Goal: Task Accomplishment & Management: Manage account settings

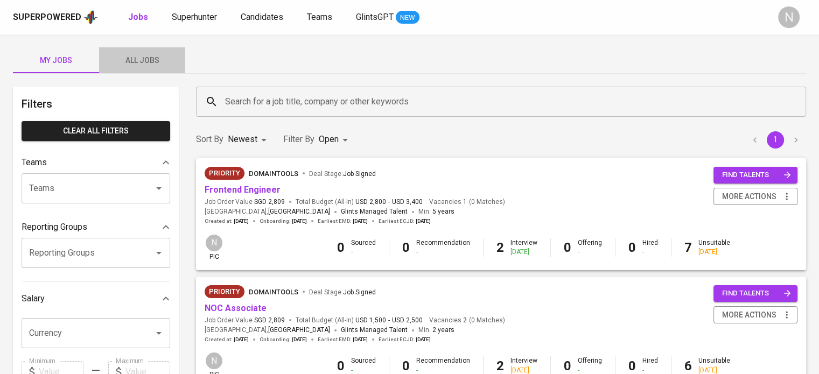
click at [158, 51] on button "All Jobs" at bounding box center [142, 60] width 86 height 26
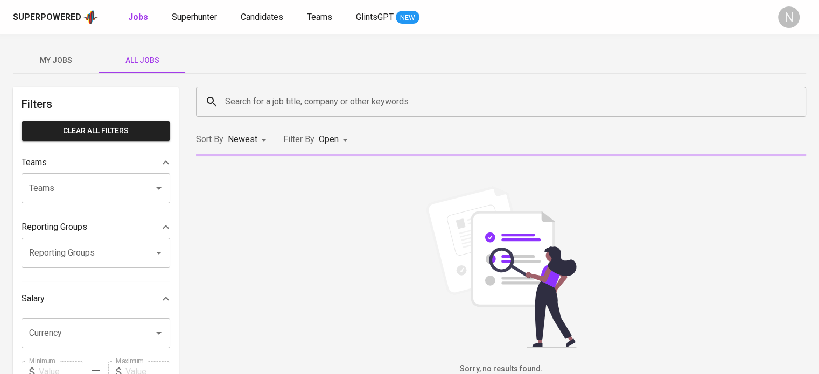
click at [255, 100] on input "Search for a job title, company or other keywords" at bounding box center [503, 102] width 563 height 20
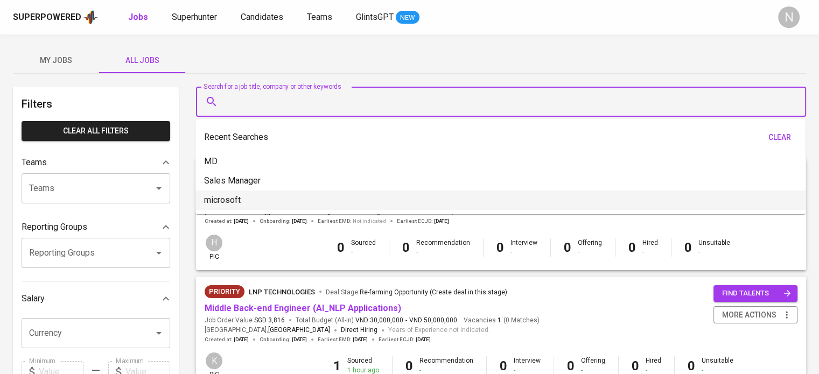
click at [253, 195] on li "microsoft" at bounding box center [500, 200] width 610 height 19
type input "microsoft"
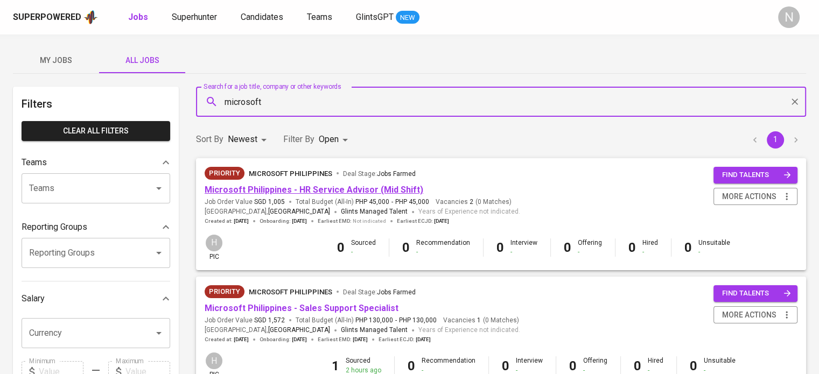
click at [335, 186] on link "Microsoft Philippines - HR Service Advisor (Mid Shift)" at bounding box center [314, 190] width 219 height 10
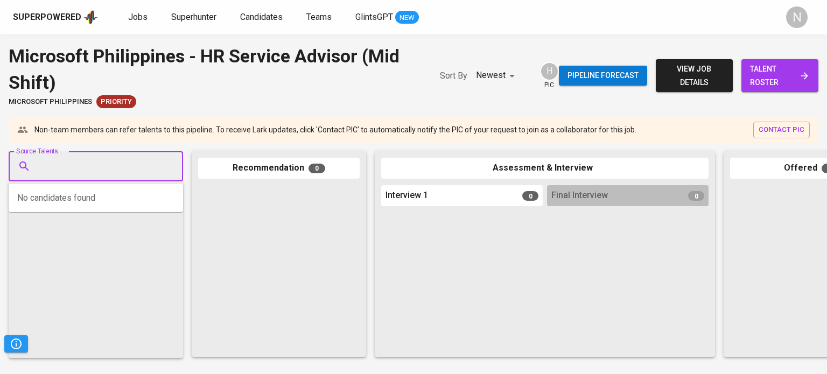
click at [74, 161] on input "Source Talents..." at bounding box center [91, 166] width 113 height 20
paste input "aamcc21@gmail.com"
type input "aamcc21@gmail.com"
click at [202, 17] on span "Superhunter" at bounding box center [193, 17] width 45 height 10
click at [64, 174] on input "Source Talents..." at bounding box center [91, 166] width 113 height 20
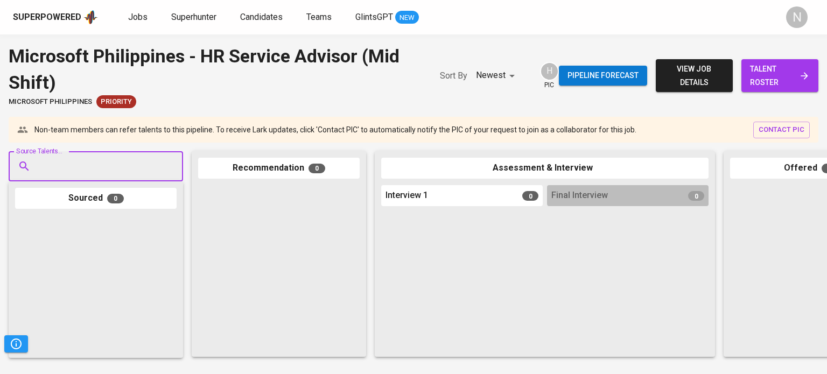
paste input "aamcc21@gmail.com"
type input "aamcc21@gmail.com"
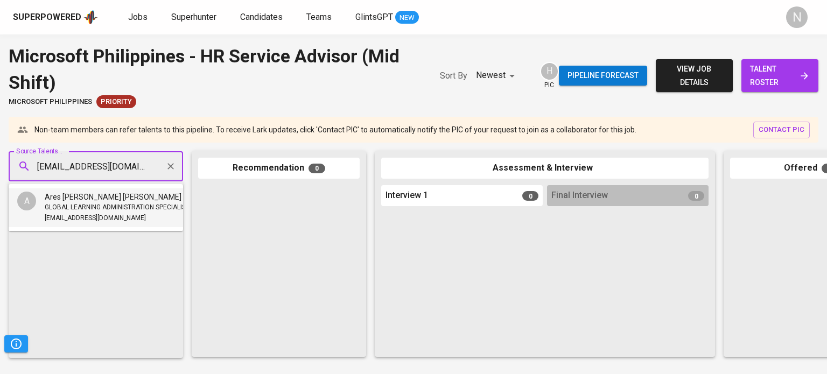
click at [64, 213] on span "aamcc21@gmail.com" at bounding box center [95, 218] width 101 height 11
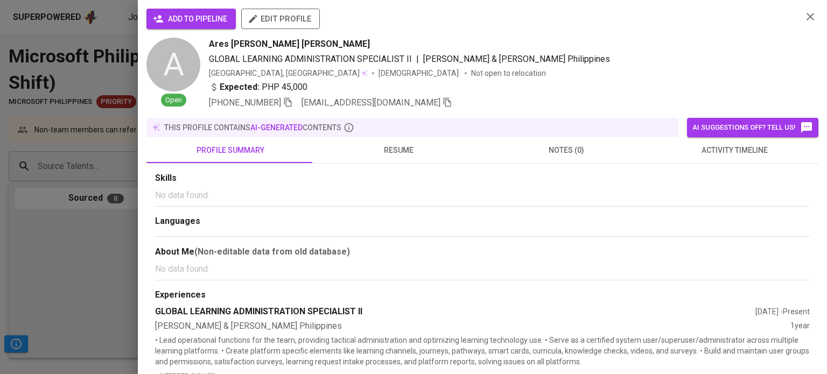
click at [190, 30] on div "add to pipeline edit profile" at bounding box center [469, 23] width 647 height 29
click at [190, 22] on span "add to pipeline" at bounding box center [191, 18] width 72 height 13
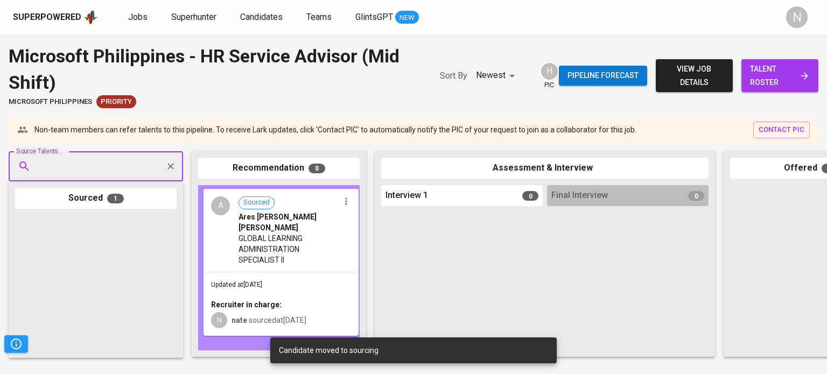
drag, startPoint x: 64, startPoint y: 279, endPoint x: 253, endPoint y: 250, distance: 191.1
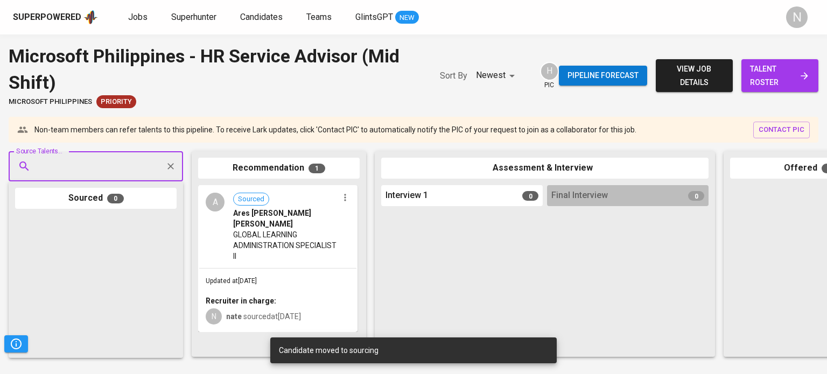
click at [342, 201] on icon "button" at bounding box center [345, 197] width 11 height 11
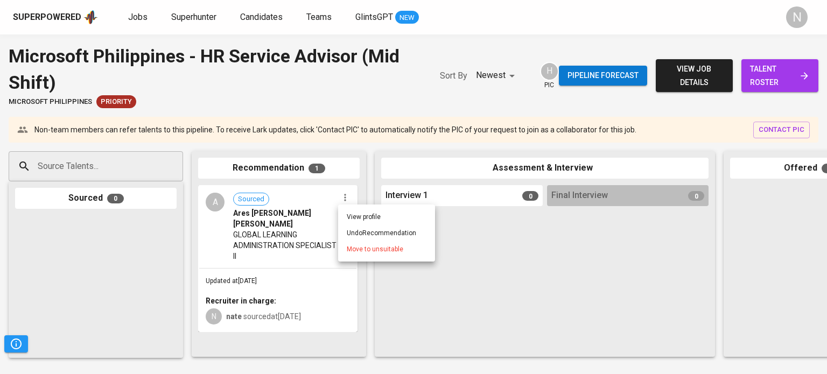
click at [259, 256] on div at bounding box center [413, 187] width 827 height 374
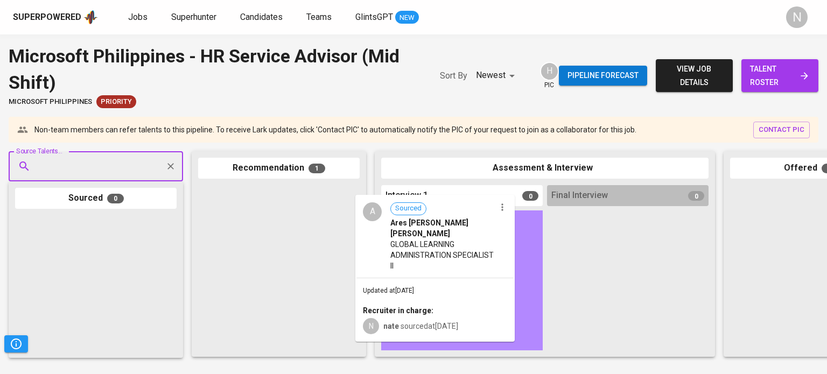
drag, startPoint x: 239, startPoint y: 239, endPoint x: 401, endPoint y: 249, distance: 161.9
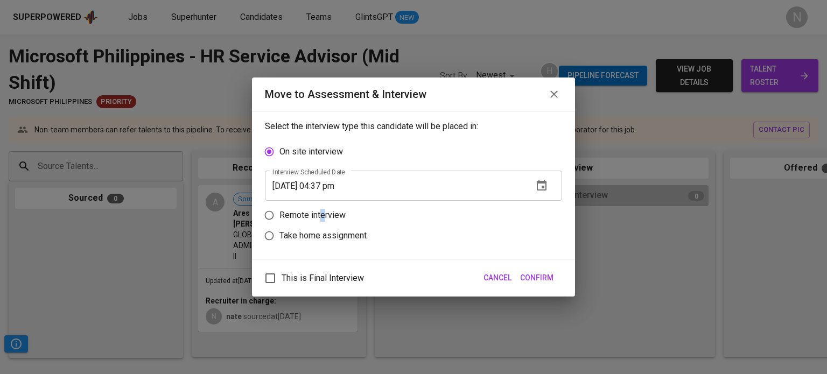
click at [323, 208] on label "Remote interview" at bounding box center [406, 215] width 295 height 20
click at [297, 221] on p "Remote interview" at bounding box center [312, 215] width 66 height 13
click at [279, 221] on input "Remote interview" at bounding box center [269, 215] width 20 height 20
radio input "true"
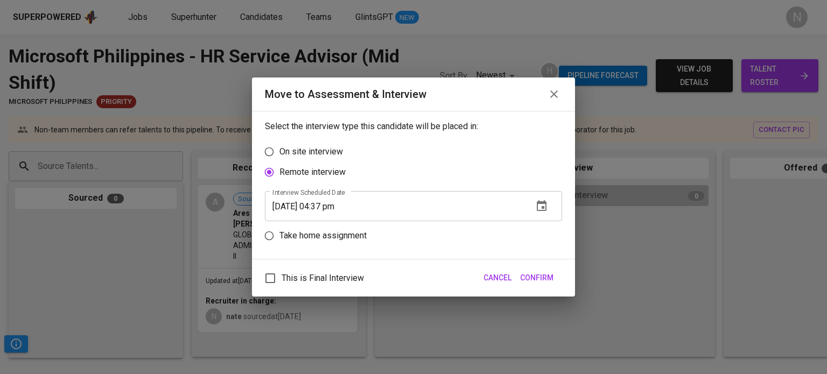
click at [545, 213] on icon "button" at bounding box center [541, 206] width 13 height 13
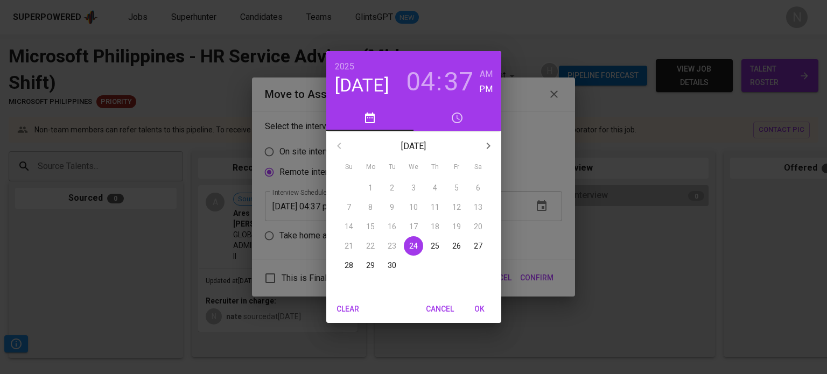
click at [429, 78] on h3 "04" at bounding box center [420, 82] width 29 height 30
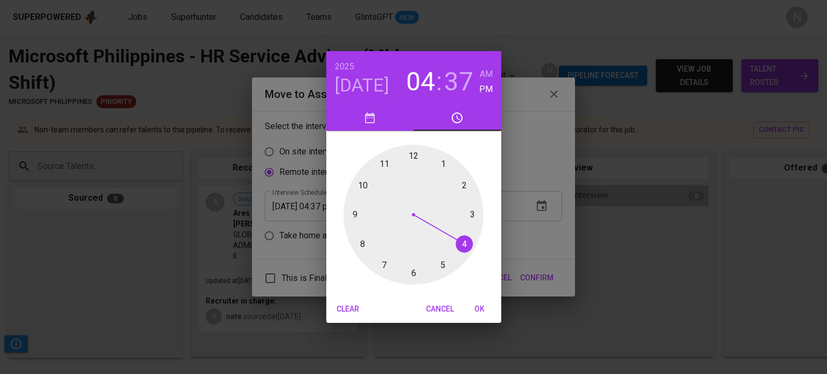
click at [472, 216] on div at bounding box center [414, 215] width 140 height 140
click at [370, 258] on div at bounding box center [414, 215] width 140 height 140
type input "09/24/2025 03:38 pm"
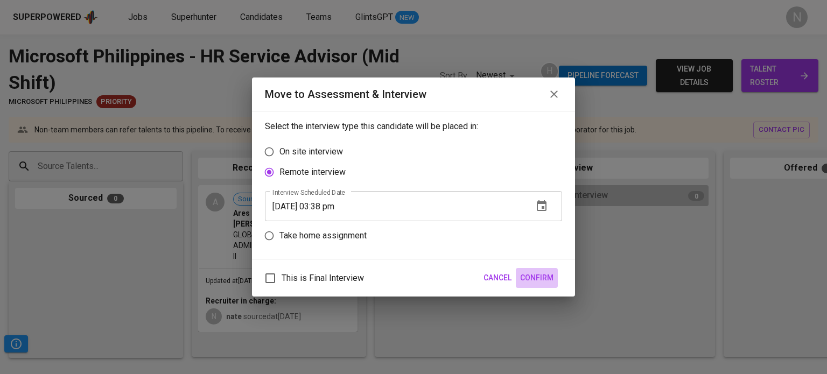
click at [528, 276] on span "Confirm" at bounding box center [536, 277] width 33 height 13
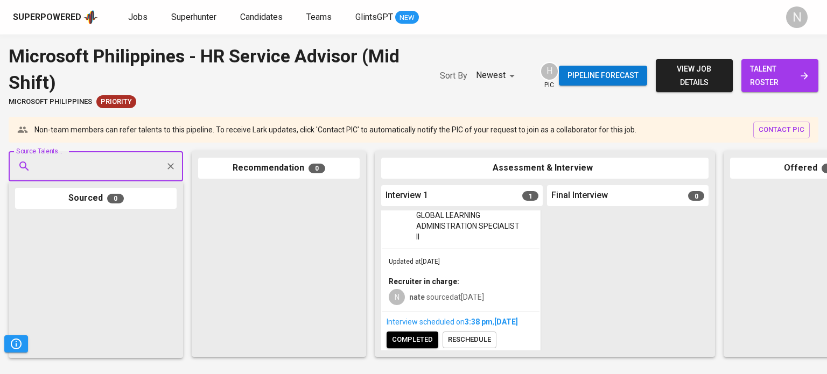
scroll to position [55, 0]
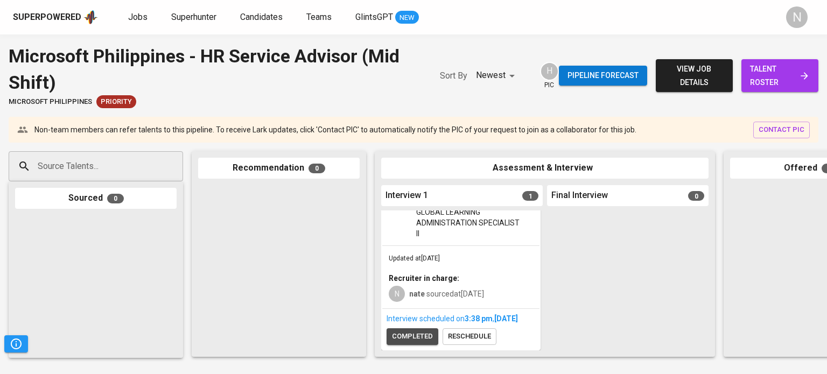
click at [413, 331] on span "completed" at bounding box center [412, 337] width 41 height 12
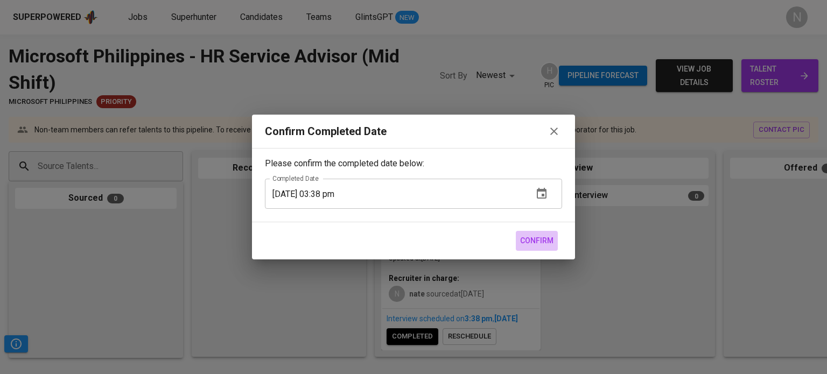
click at [534, 245] on span "Confirm" at bounding box center [536, 240] width 33 height 13
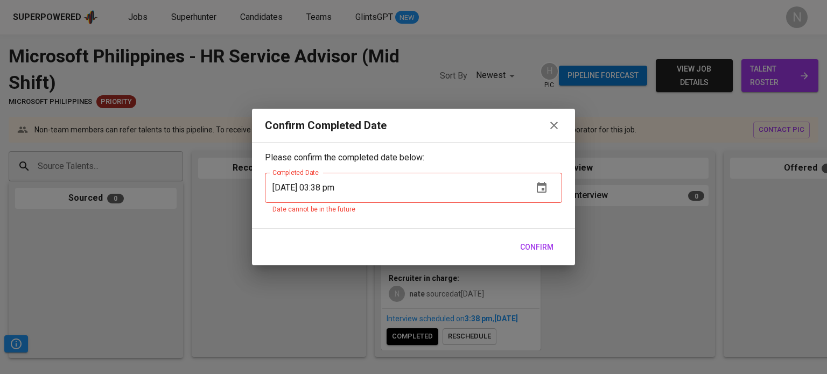
click at [607, 263] on div "Confirm Completed Date Please confirm the completed date below: Completed Date …" at bounding box center [413, 187] width 827 height 374
click at [531, 254] on button "Confirm" at bounding box center [537, 247] width 42 height 20
click at [623, 283] on div "Confirm Completed Date Please confirm the completed date below: Completed Date …" at bounding box center [413, 187] width 827 height 374
click at [559, 120] on icon "button" at bounding box center [554, 125] width 13 height 13
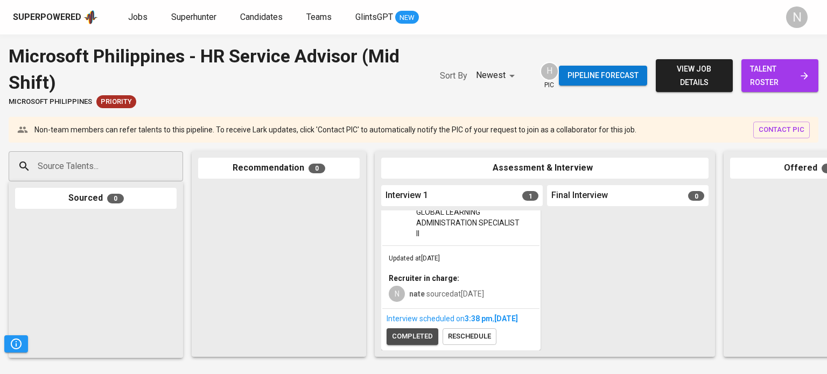
click at [412, 331] on span "completed" at bounding box center [412, 337] width 41 height 12
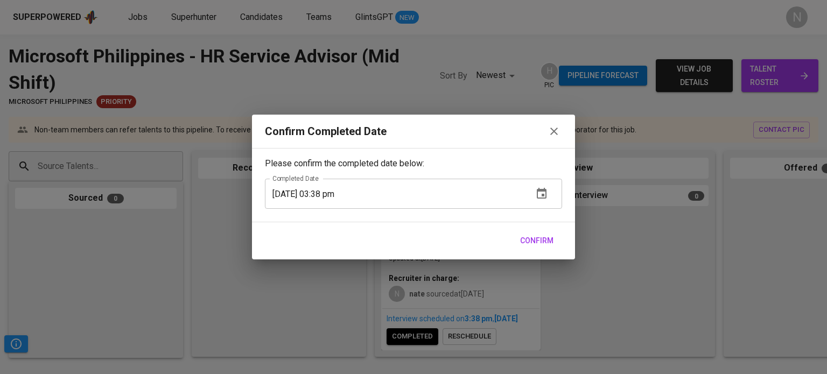
click at [536, 230] on div "Confirm" at bounding box center [413, 240] width 323 height 37
click at [536, 240] on span "Confirm" at bounding box center [536, 240] width 33 height 13
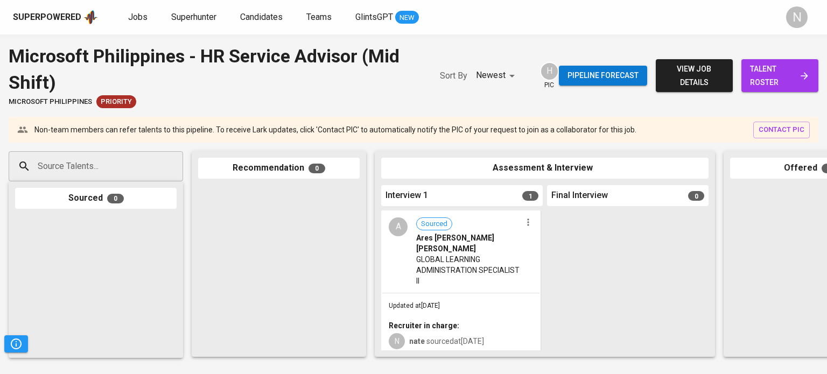
scroll to position [0, 0]
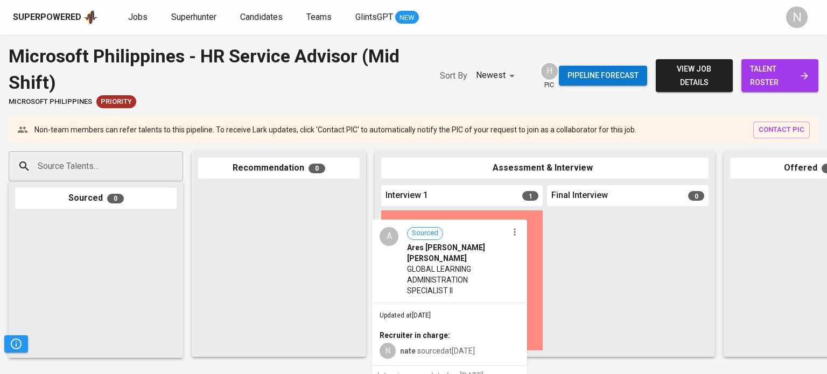
drag, startPoint x: 443, startPoint y: 255, endPoint x: 437, endPoint y: 264, distance: 10.5
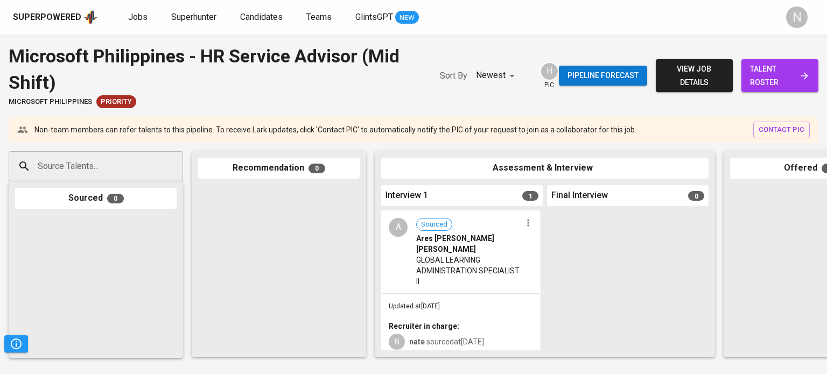
click at [523, 225] on icon "button" at bounding box center [528, 223] width 11 height 11
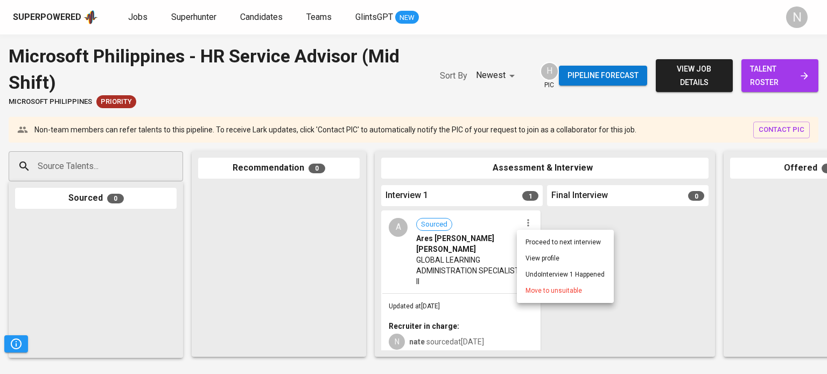
click at [529, 286] on span "Move to unsuitable" at bounding box center [554, 291] width 57 height 10
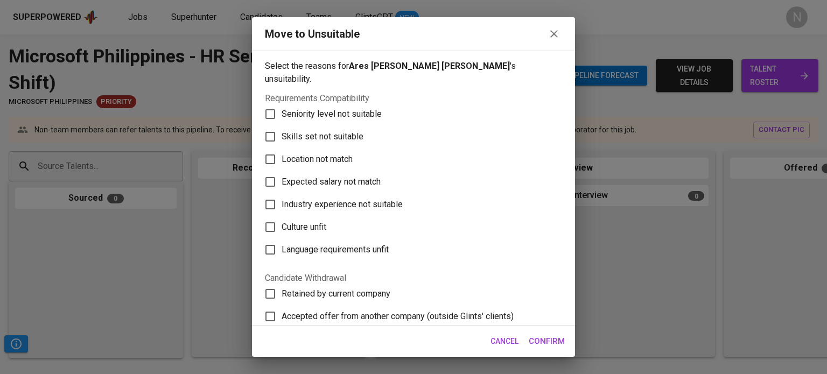
click at [338, 130] on span "Skills set not suitable" at bounding box center [323, 136] width 82 height 13
click at [282, 127] on input "Skills set not suitable" at bounding box center [270, 136] width 23 height 23
click at [328, 130] on span "Skills set not suitable" at bounding box center [323, 136] width 82 height 13
click at [282, 125] on input "Skills set not suitable" at bounding box center [270, 136] width 23 height 23
checkbox input "false"
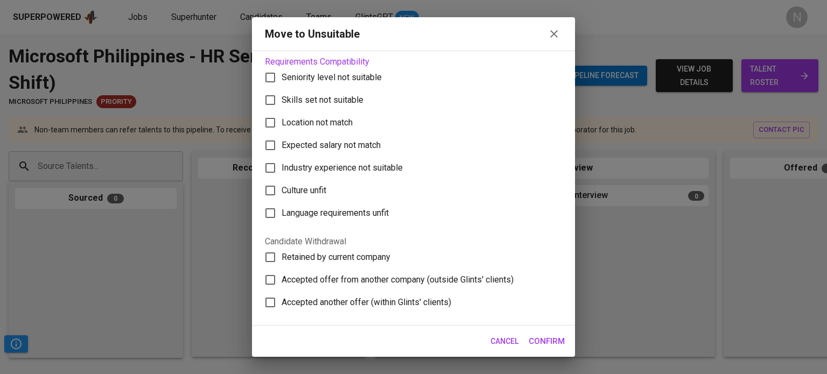
scroll to position [178, 0]
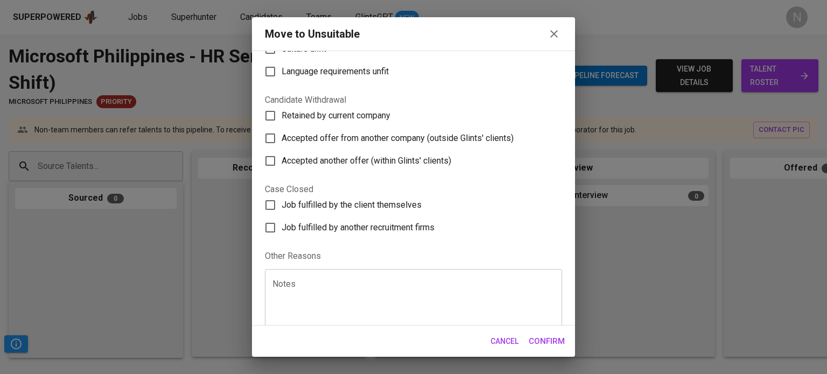
click at [333, 292] on textarea at bounding box center [413, 299] width 282 height 41
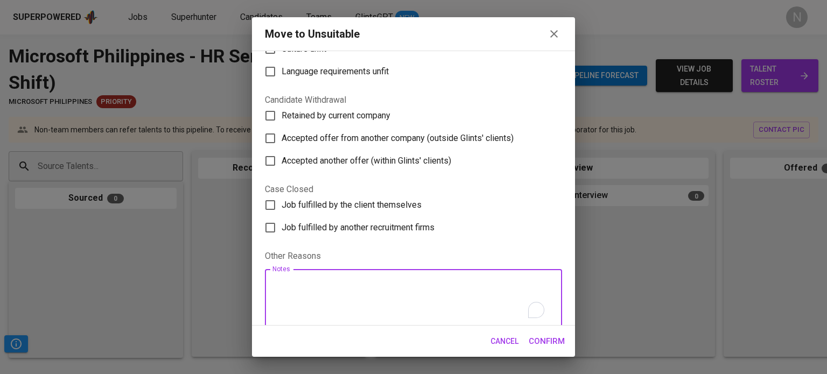
type textarea "c"
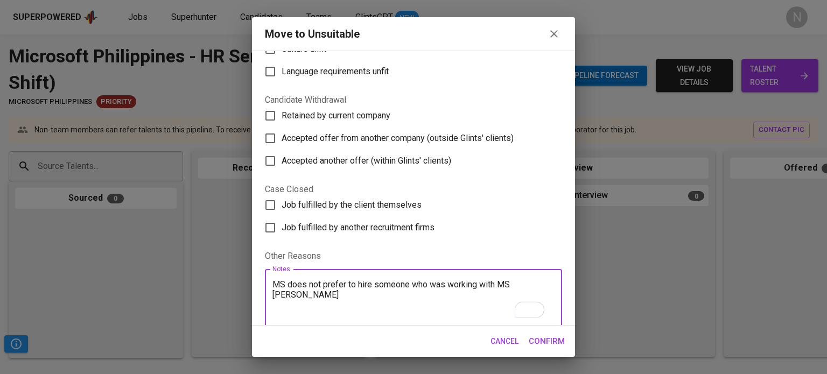
type textarea "MS does not prefer to hire someone who was working with MS FTE"
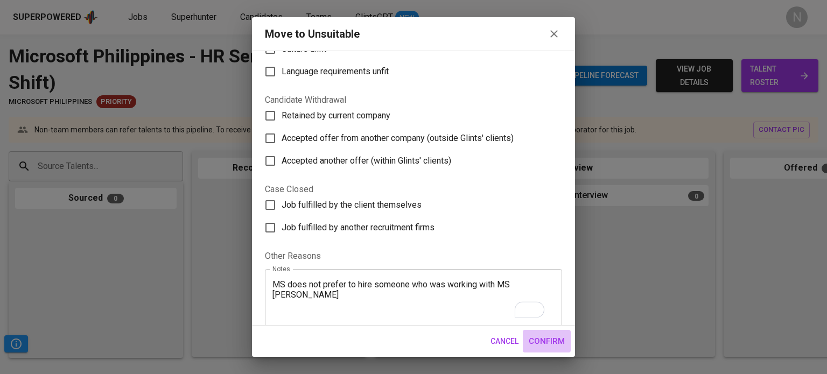
click at [543, 334] on span "Confirm" at bounding box center [547, 341] width 36 height 14
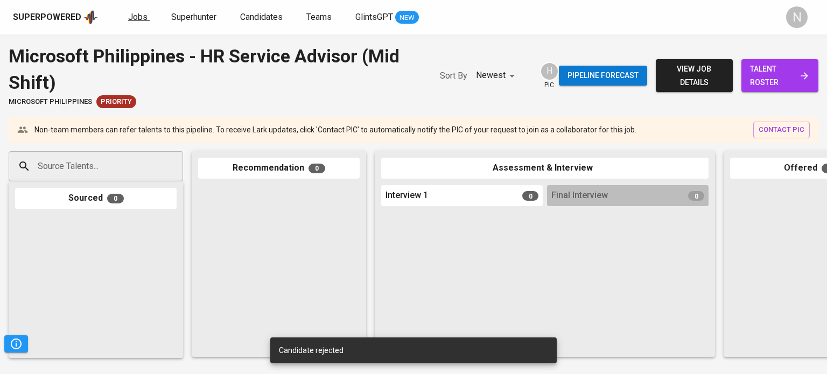
click at [135, 22] on link "Jobs" at bounding box center [139, 17] width 22 height 13
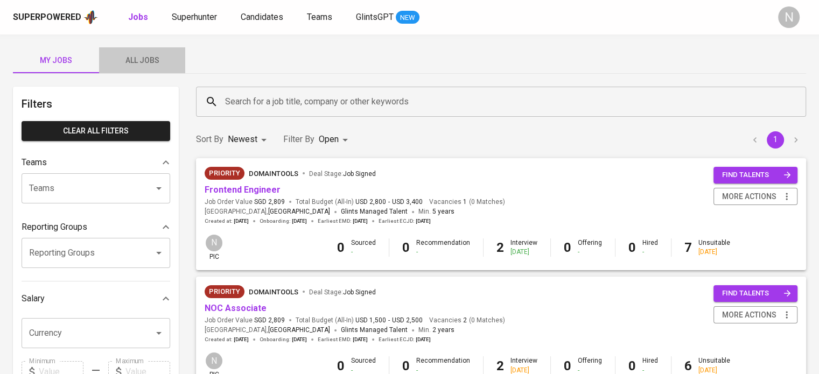
click at [142, 60] on span "All Jobs" at bounding box center [142, 60] width 73 height 13
click at [262, 100] on input "Search for a job title, company or other keywords" at bounding box center [503, 102] width 563 height 20
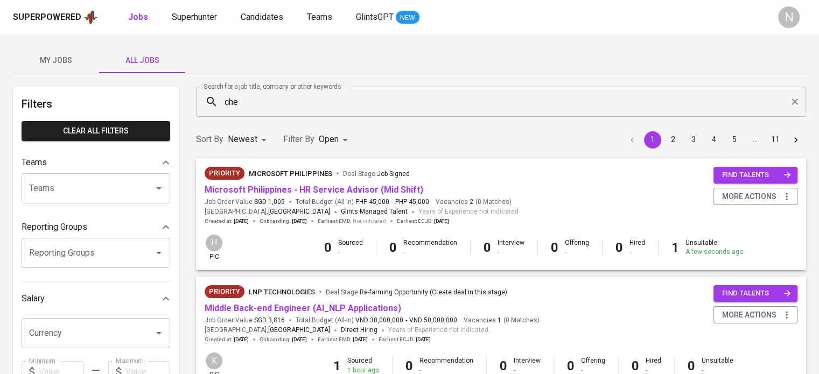
click at [256, 66] on div "My Jobs All Jobs" at bounding box center [409, 60] width 793 height 26
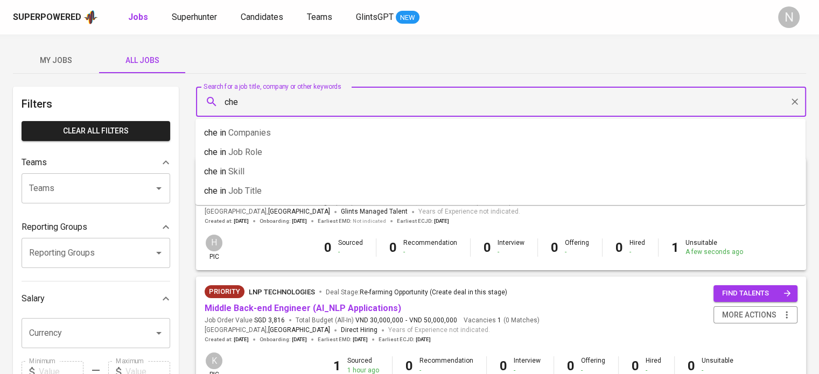
drag, startPoint x: 260, startPoint y: 102, endPoint x: 218, endPoint y: 100, distance: 42.1
click at [218, 100] on div "che Search for a job title, company or other keywords" at bounding box center [501, 102] width 610 height 30
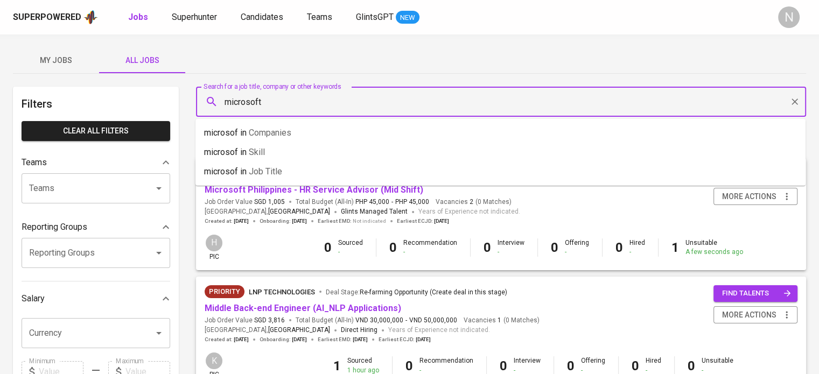
type input "microsoft"
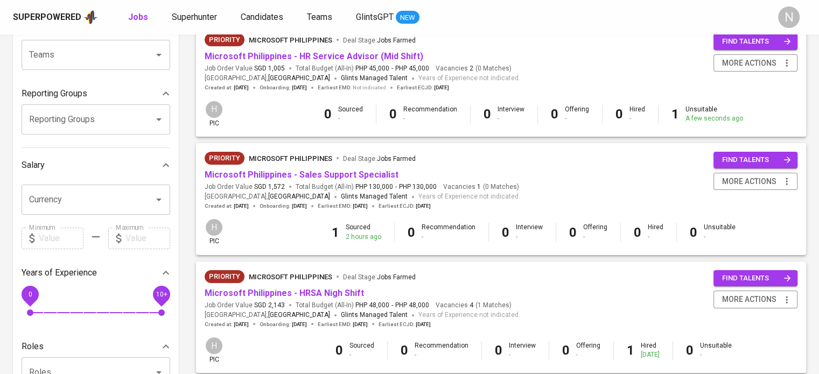
scroll to position [162, 0]
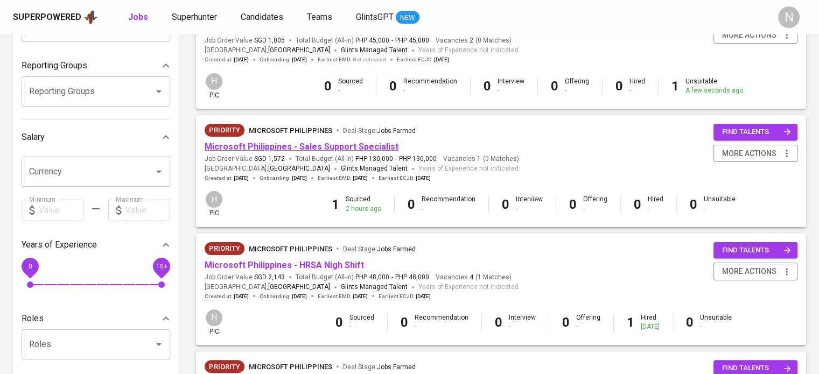
click at [340, 146] on link "Microsoft Philippines - Sales Support Specialist" at bounding box center [302, 147] width 194 height 10
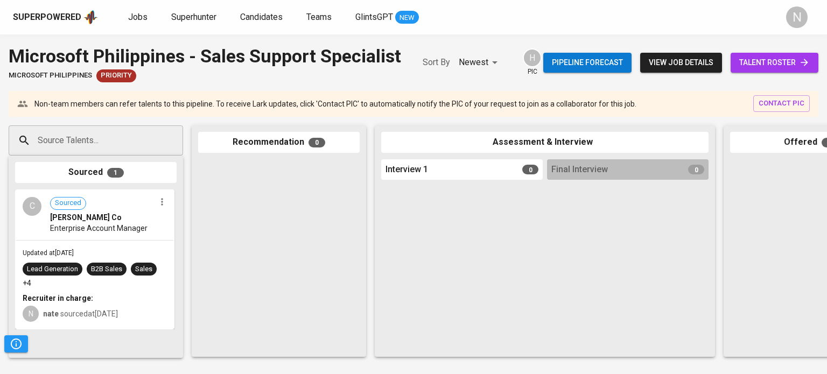
click at [106, 281] on div "Updated at Sep 24, 2025 Lead Generation B2B Sales Sales +4 Recruiter in charge:…" at bounding box center [94, 285] width 157 height 88
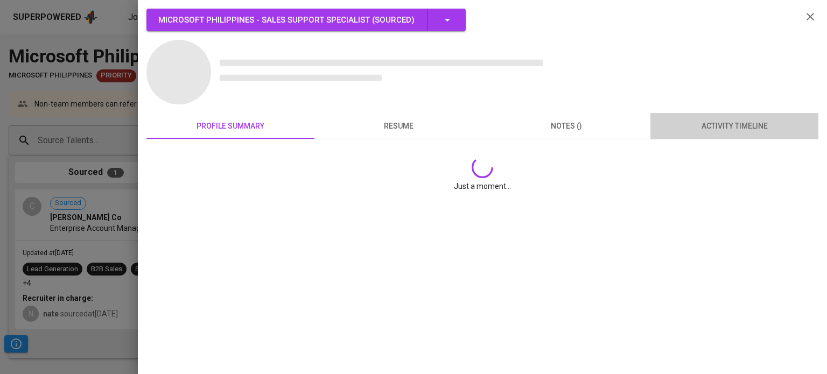
click at [765, 126] on span "activity timeline" at bounding box center [734, 126] width 155 height 13
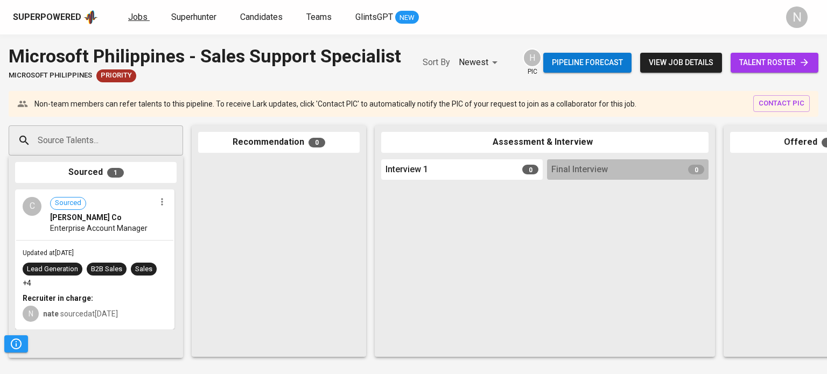
click at [138, 17] on span "Jobs" at bounding box center [137, 17] width 19 height 10
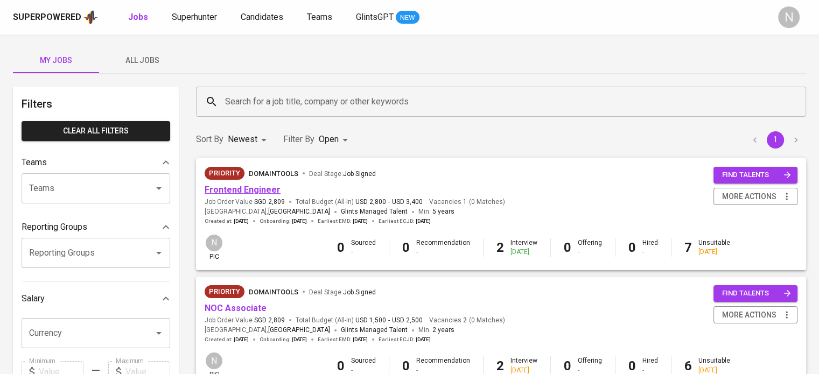
click at [231, 192] on link "Frontend Engineer" at bounding box center [243, 190] width 76 height 10
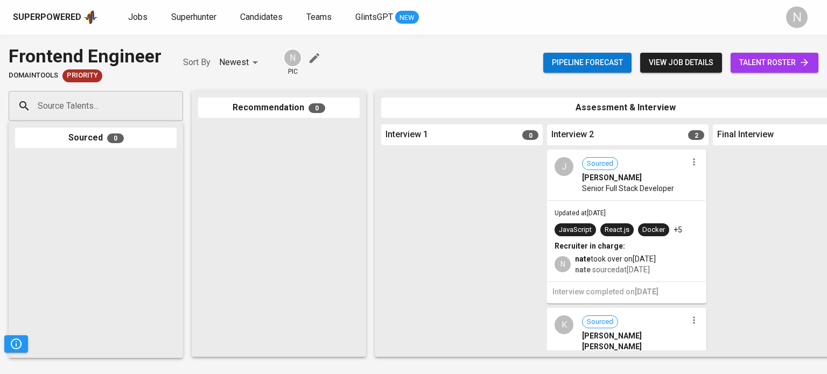
click at [56, 101] on input "Source Talents..." at bounding box center [91, 106] width 113 height 20
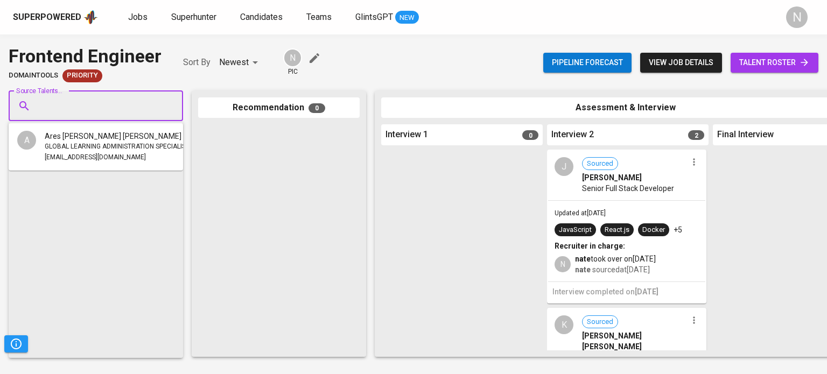
paste input "bantiling.angelo@gmail.com"
type input "bantiling.angelo@gmail.com"
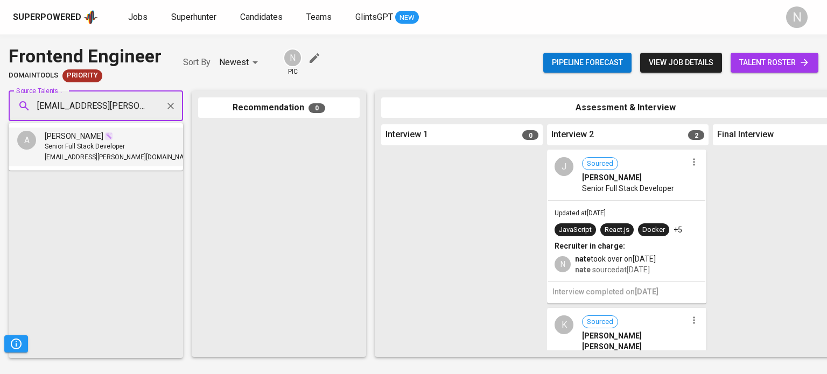
click at [59, 149] on span "Senior Full Stack Developer" at bounding box center [85, 147] width 80 height 11
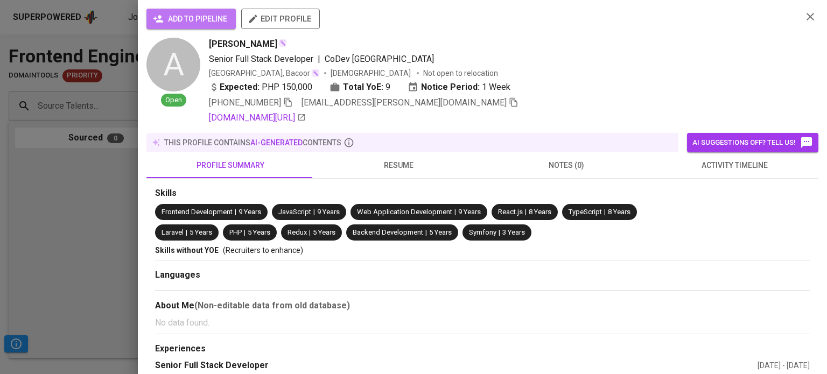
click at [183, 24] on span "add to pipeline" at bounding box center [191, 18] width 72 height 13
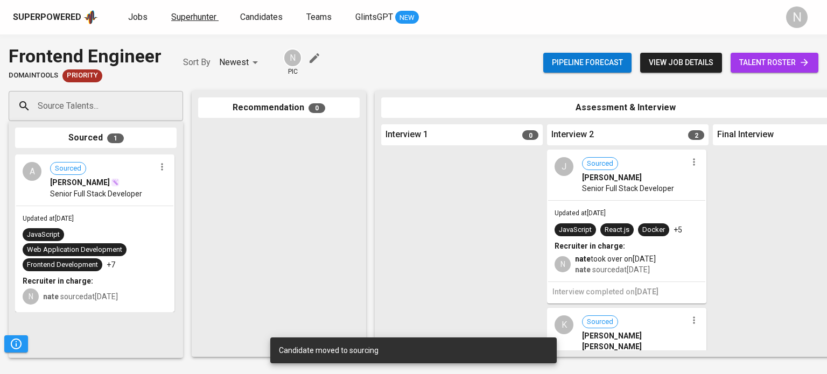
click at [179, 19] on span "Superhunter" at bounding box center [193, 17] width 45 height 10
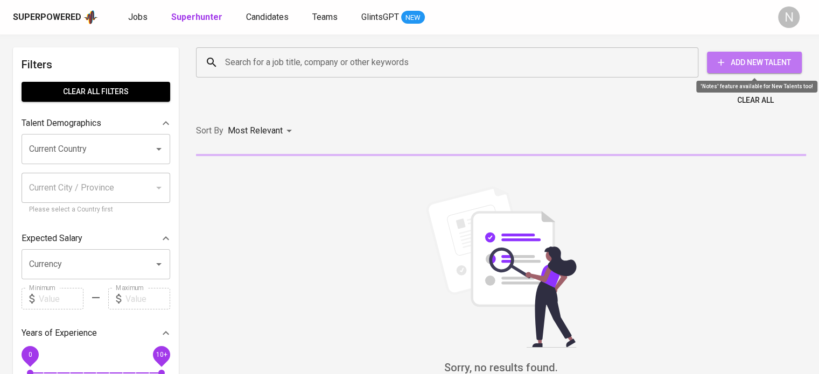
click at [749, 71] on button "Add New Talent" at bounding box center [754, 63] width 95 height 22
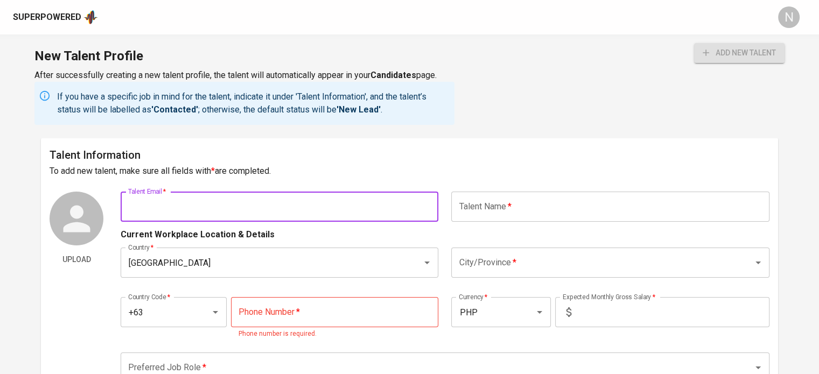
click at [309, 204] on input "text" at bounding box center [280, 207] width 318 height 30
paste input "aamcc21@gmail.com"
type input "aamcc21@gmail.com"
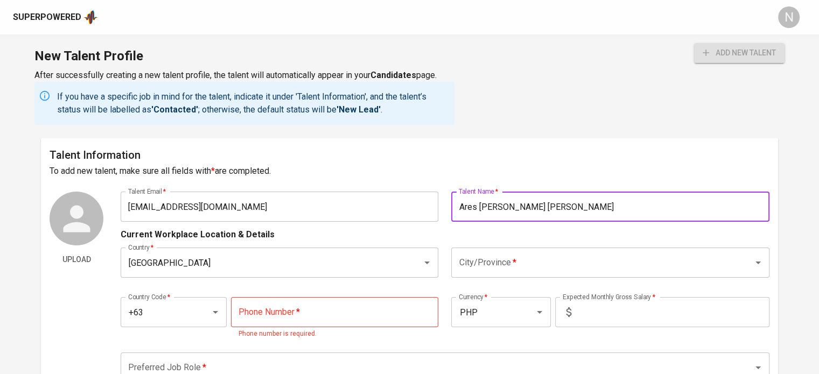
type input "Ares Audie Micco Coloma"
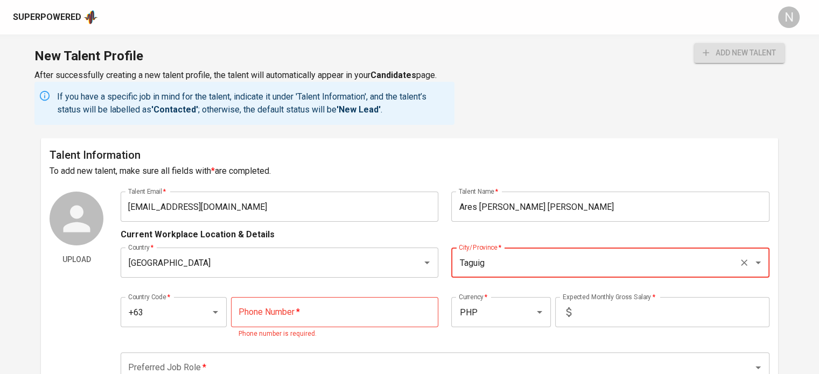
type input "Taguig"
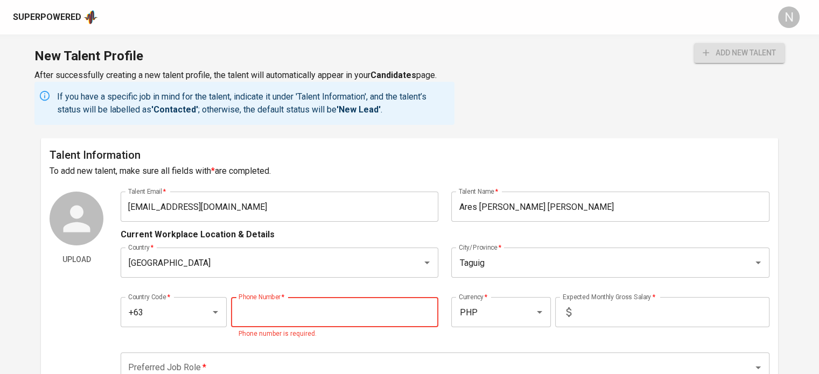
paste input "976-253-1372"
type input "976-253-1372"
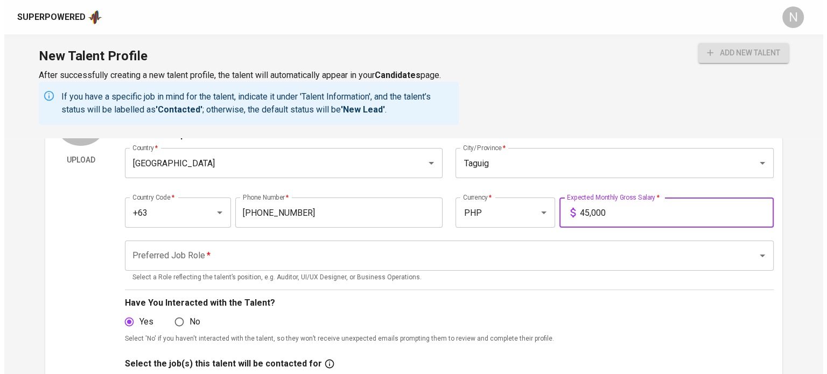
scroll to position [108, 0]
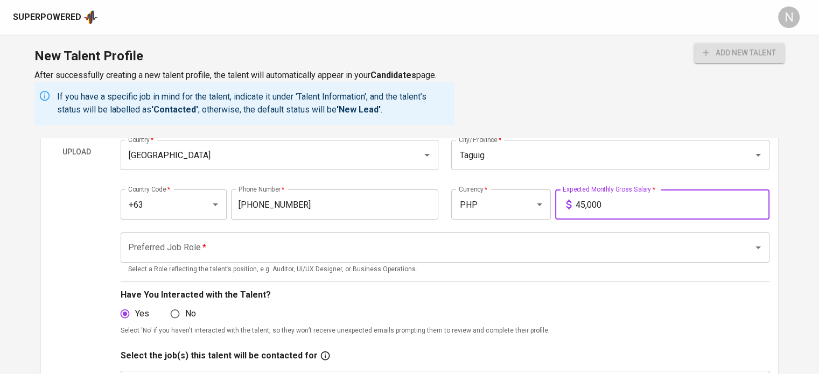
type input "45,000"
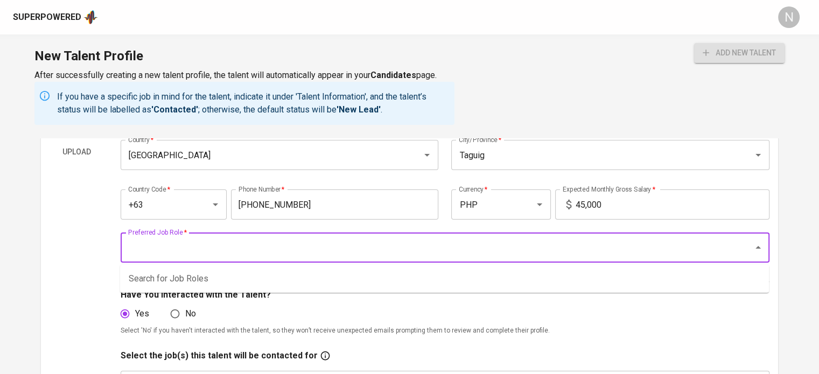
click at [257, 245] on input "Preferred Job Role   *" at bounding box center [429, 247] width 609 height 20
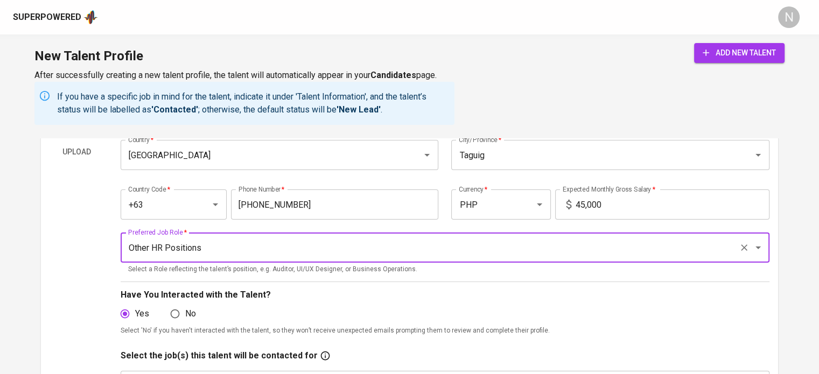
type input "Other HR Positions"
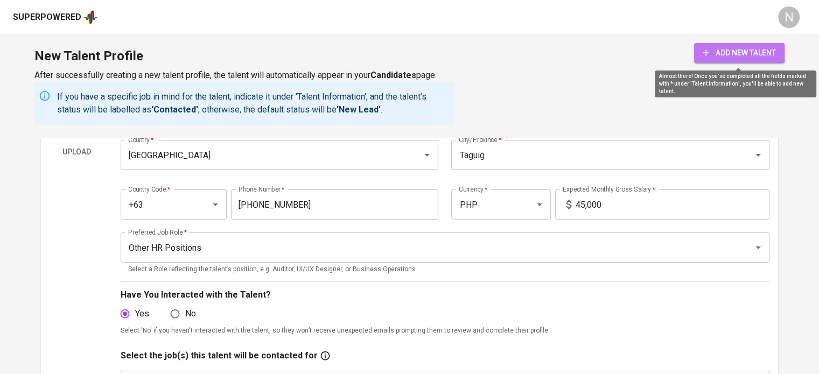
click at [774, 55] on span "add new talent" at bounding box center [739, 52] width 73 height 13
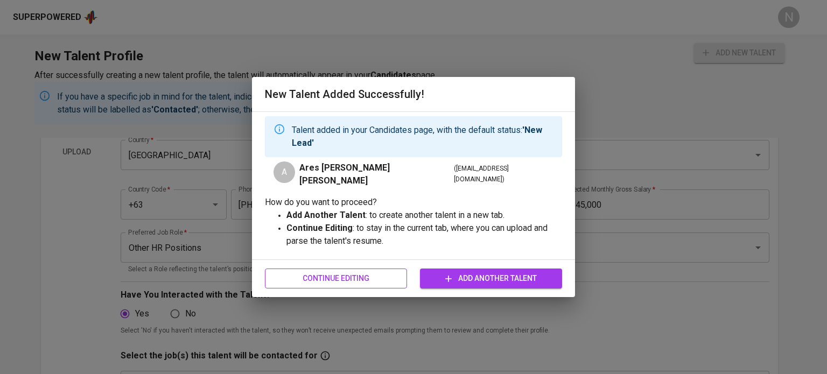
click at [367, 279] on span "Continue Editing" at bounding box center [336, 278] width 125 height 13
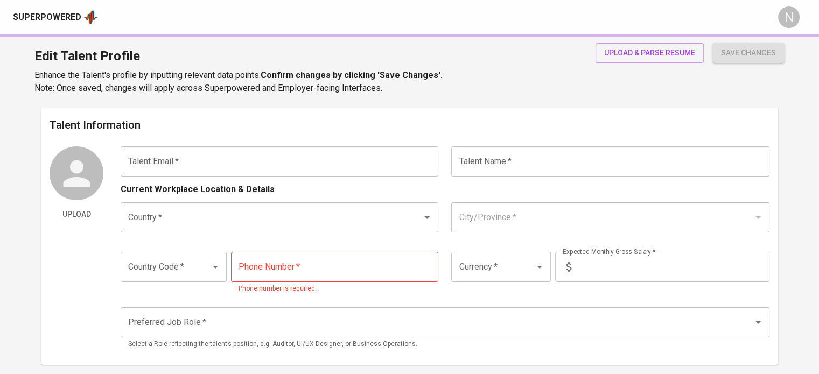
type input "aamcc21@gmail.com"
type input "Ares Audie Micco Coloma"
type input "Philippines"
type input "Taguig"
type input "+63"
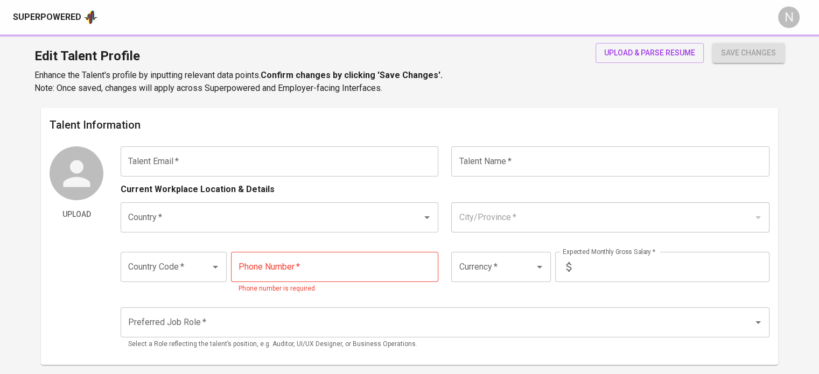
type input "976-253-1372"
type input "PHP"
type input "45,000"
type input "Other HR Positions"
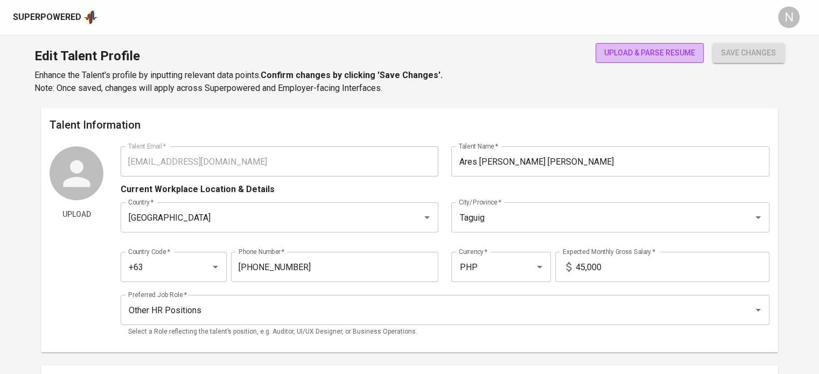
click at [635, 56] on span "upload & parse resume" at bounding box center [649, 52] width 91 height 13
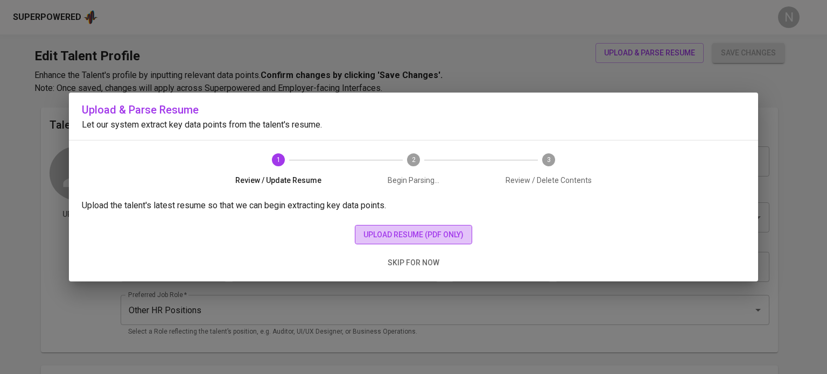
click at [373, 234] on span "upload resume (pdf only)" at bounding box center [413, 234] width 100 height 13
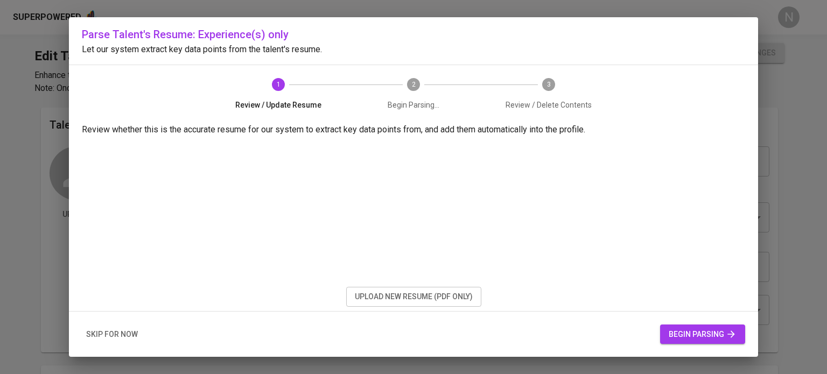
click at [677, 334] on span "begin parsing" at bounding box center [703, 334] width 68 height 13
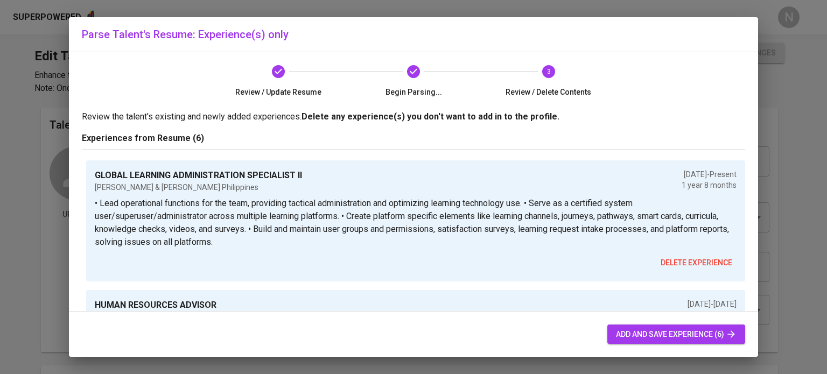
click at [625, 335] on span "add and save experience (6)" at bounding box center [676, 334] width 121 height 13
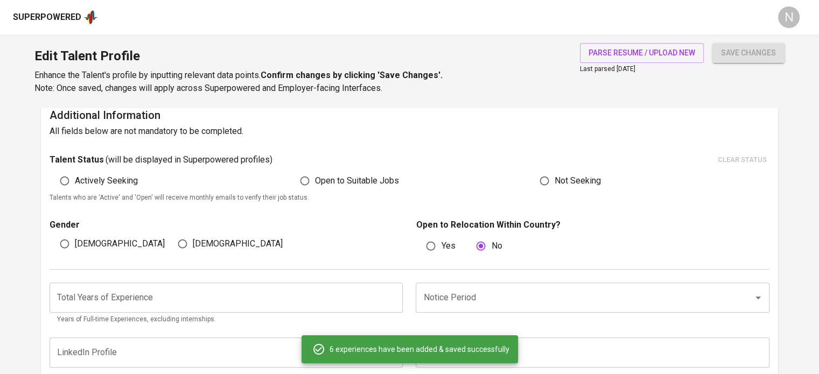
scroll to position [268, 0]
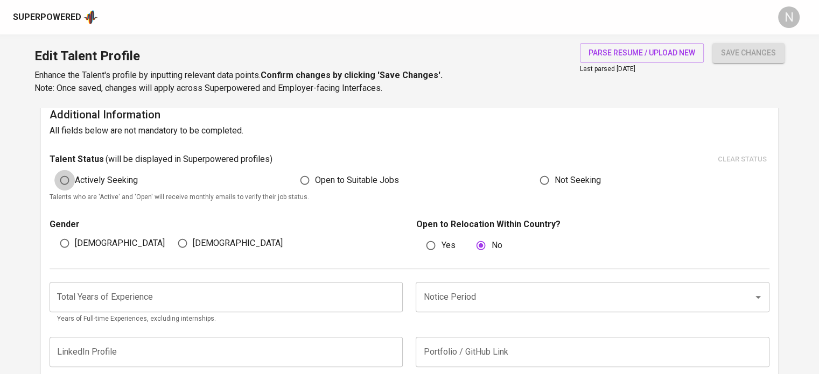
click at [71, 185] on input "Actively Seeking" at bounding box center [64, 180] width 20 height 20
radio input "true"
click at [67, 244] on input "[DEMOGRAPHIC_DATA]" at bounding box center [64, 243] width 20 height 20
radio input "true"
click at [737, 52] on span "save changes" at bounding box center [748, 52] width 55 height 13
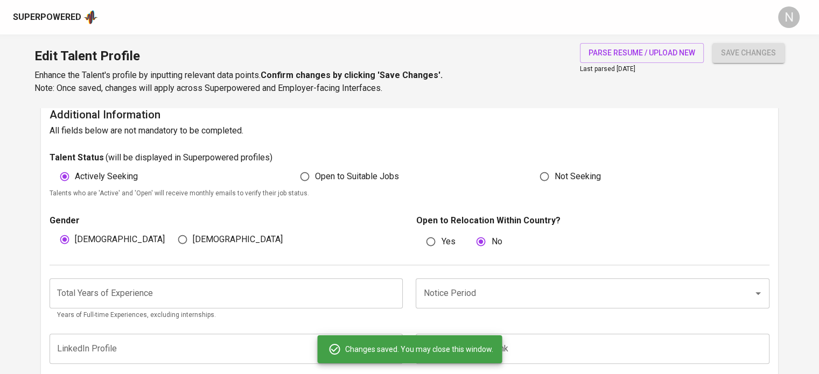
scroll to position [0, 0]
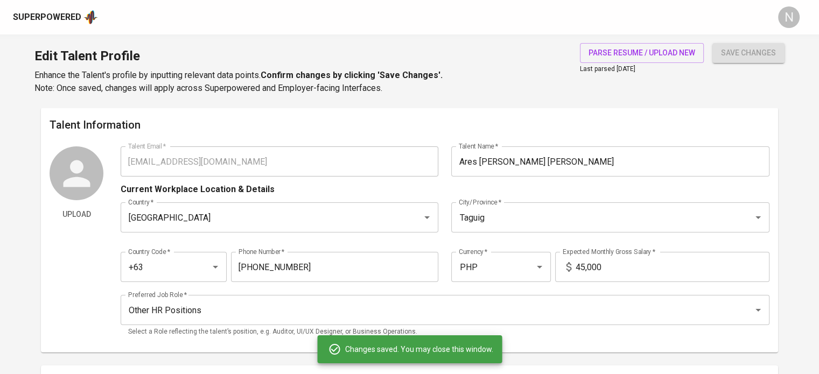
click at [80, 159] on div "Upload Talent Email   * aamcc21@gmail.com Talent Email * Talent Name   * Ares A…" at bounding box center [410, 245] width 720 height 198
click at [76, 18] on div "Superpowered" at bounding box center [47, 17] width 68 height 12
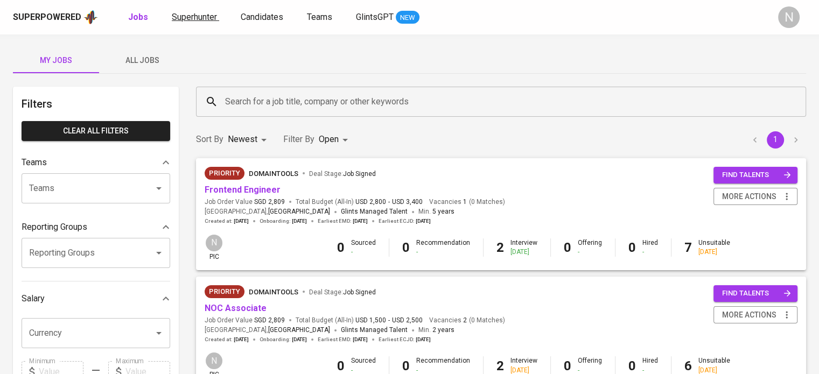
click at [185, 16] on span "Superhunter" at bounding box center [194, 17] width 45 height 10
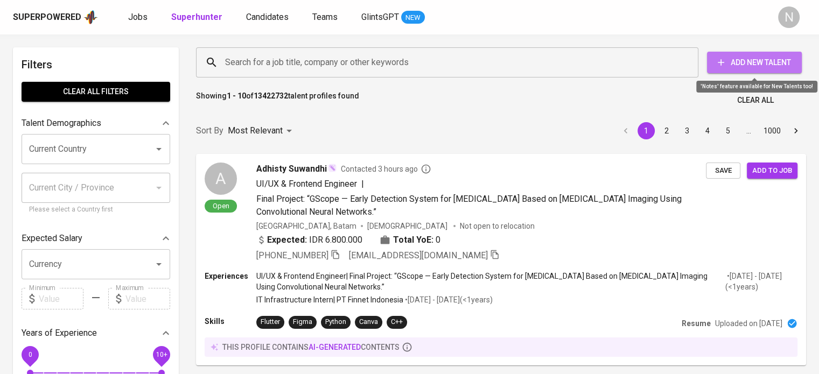
click at [739, 62] on span "Add New Talent" at bounding box center [755, 62] width 78 height 13
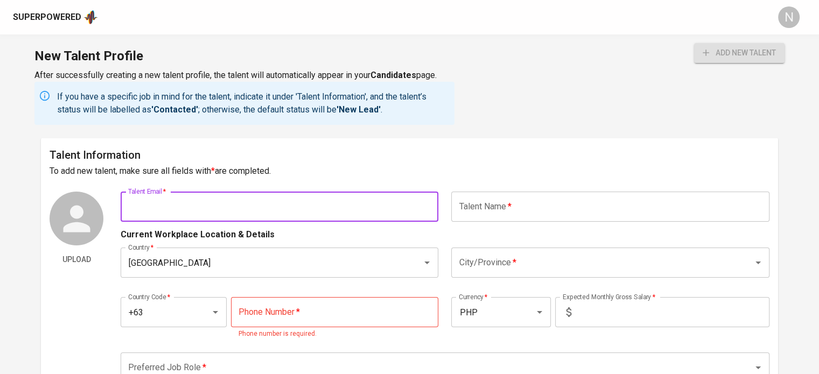
click at [230, 208] on input "text" at bounding box center [280, 207] width 318 height 30
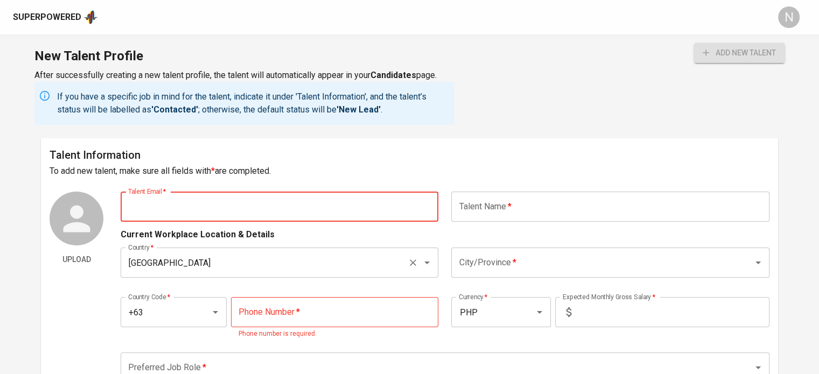
paste input "ken05cay@gmail.com"
type input "ken05cay@gmail.com"
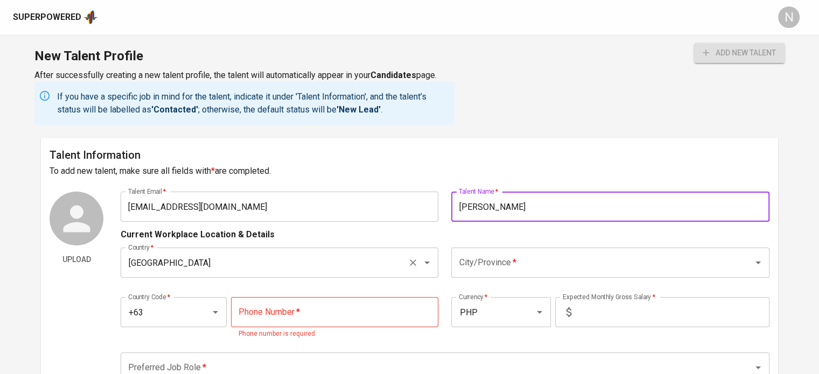
type input "Kenneth Cayetano"
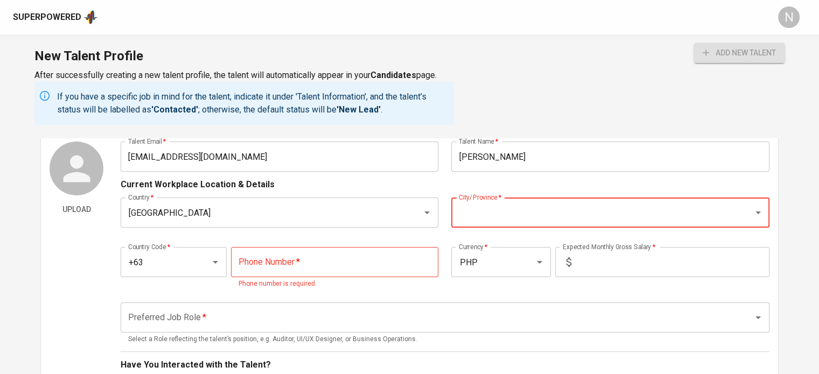
scroll to position [54, 0]
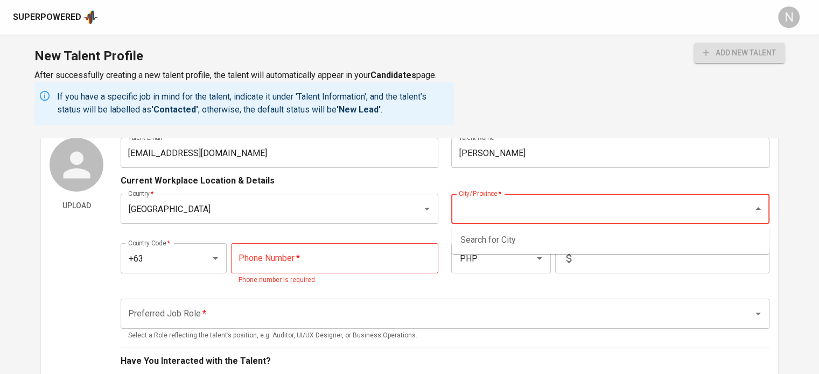
click at [480, 211] on input "City/Province   *" at bounding box center [595, 209] width 278 height 20
type input "Manila"
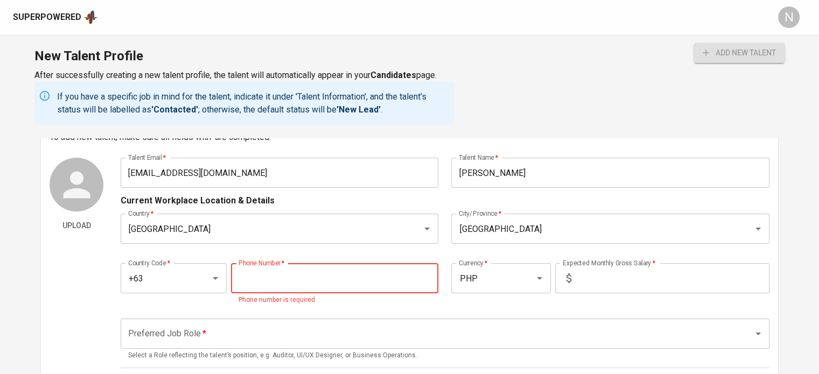
scroll to position [0, 0]
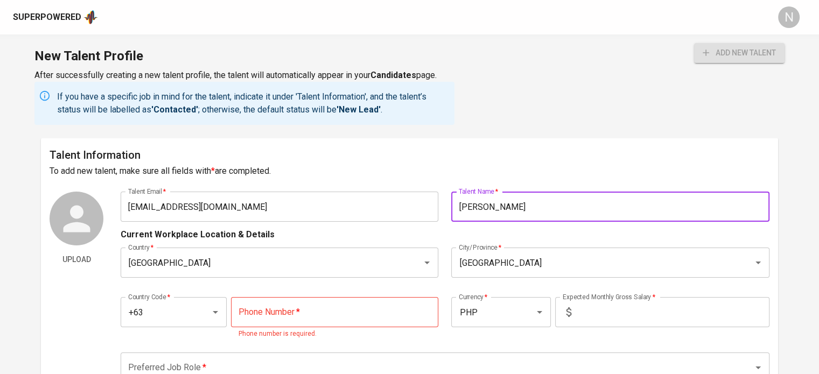
click at [503, 208] on input "Kenneth Cayetano" at bounding box center [610, 207] width 318 height 30
paste input "Angelo Mari S. Bantiling"
click at [516, 208] on input "Angelo Mari S. Bantiling" at bounding box center [610, 207] width 318 height 30
type input "[PERSON_NAME]"
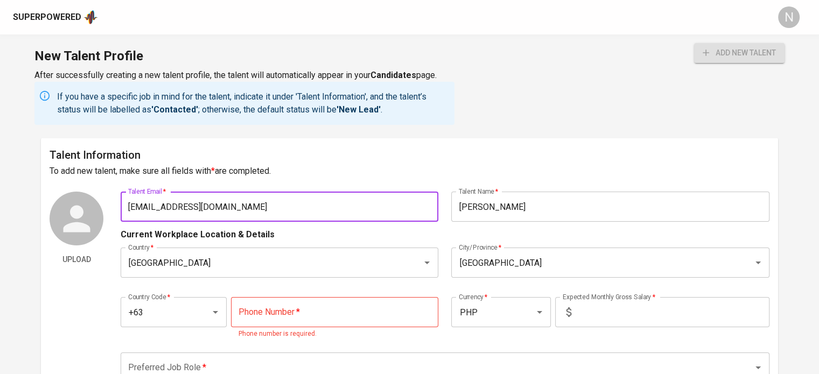
click at [252, 204] on input "ken05cay@gmail.com" at bounding box center [280, 207] width 318 height 30
paste input "bantiling.angelo"
type input "bantiling.angelo@gmail.com"
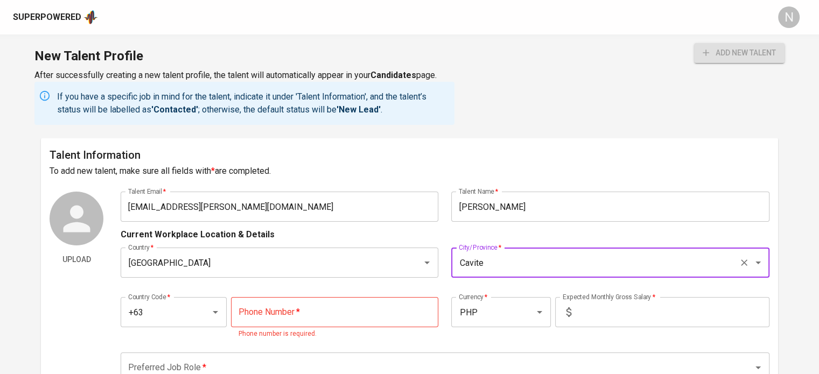
type input "Cavite"
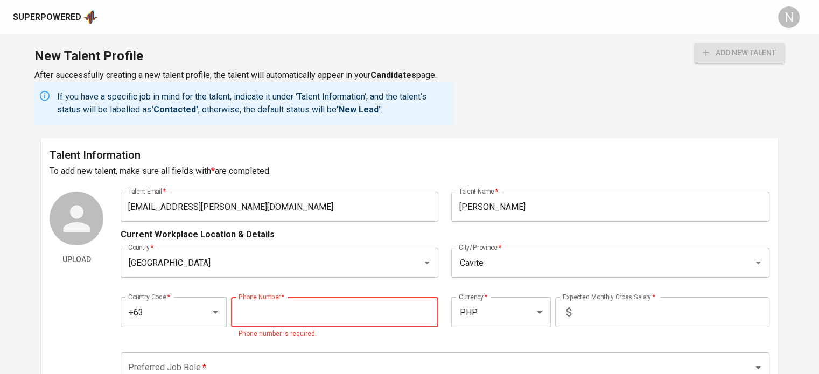
paste input "975-479-9900"
type input "975-479-9900"
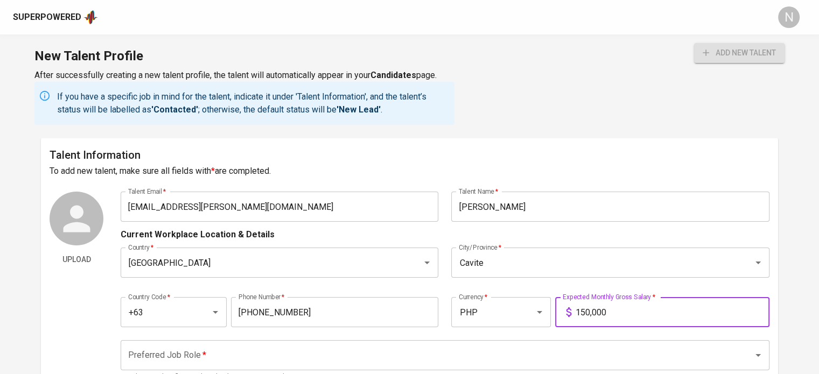
type input "150,000"
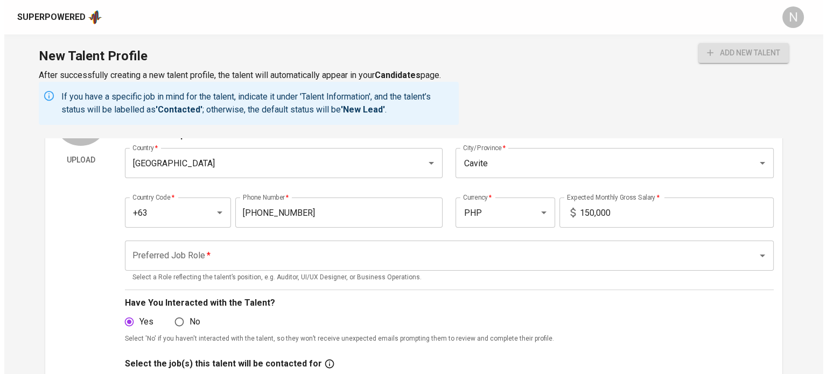
scroll to position [162, 0]
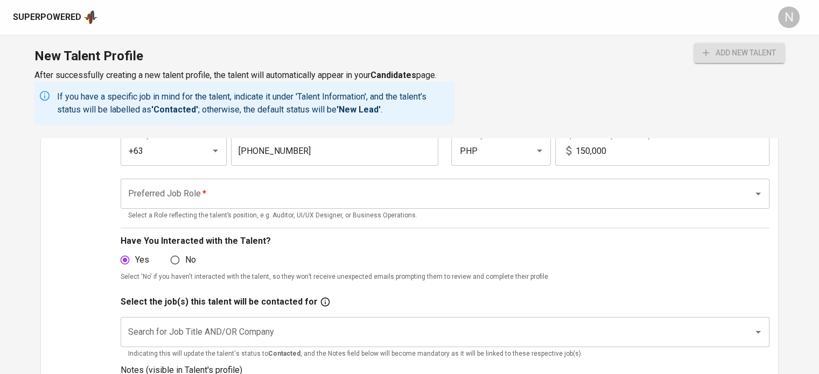
click at [173, 198] on input "Preferred Job Role   *" at bounding box center [429, 194] width 609 height 20
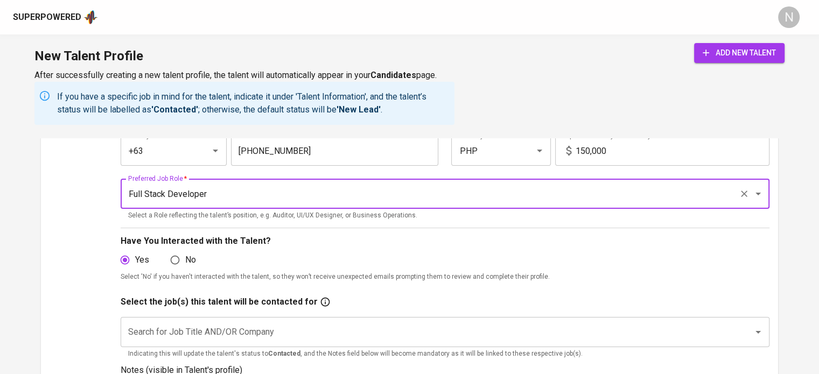
type input "Full Stack Developer"
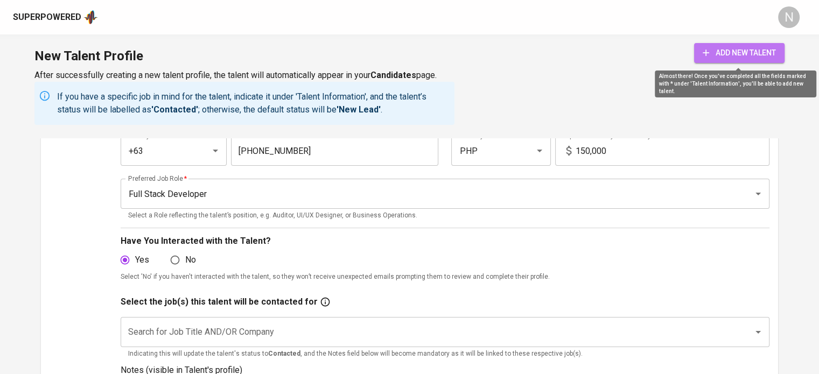
click at [723, 51] on span "add new talent" at bounding box center [739, 52] width 73 height 13
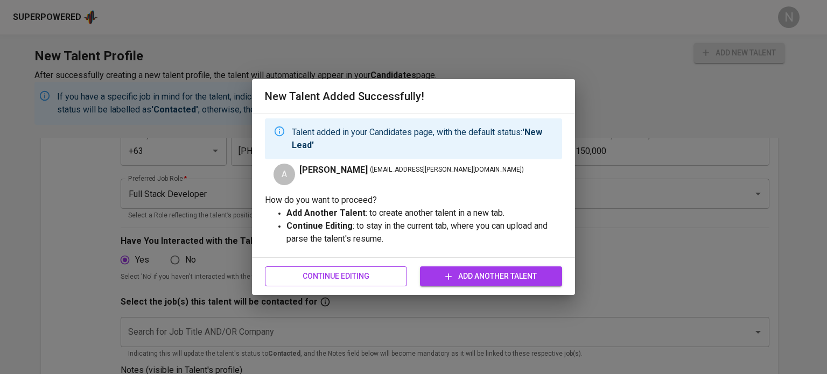
click at [369, 270] on span "Continue Editing" at bounding box center [336, 276] width 125 height 13
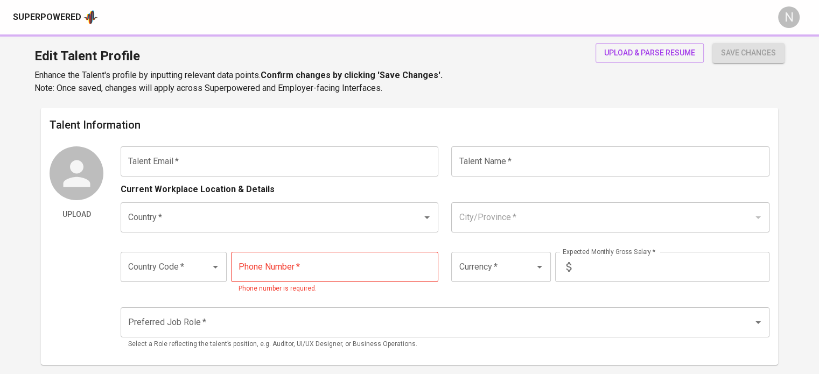
type input "bantiling.angelo@gmail.com"
type input "[PERSON_NAME]"
type input "Philippines"
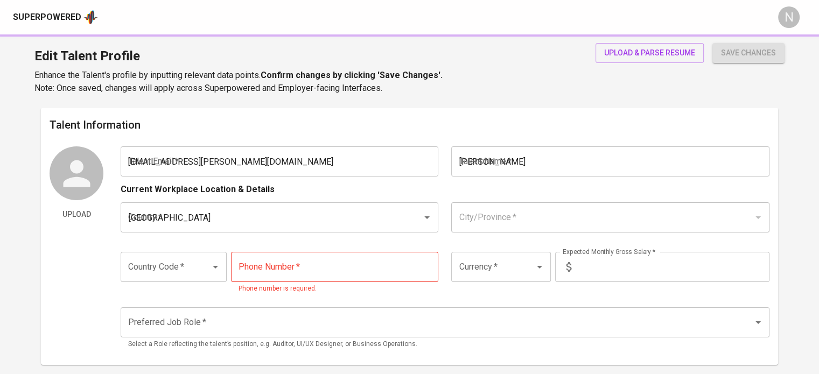
type input "Cavite"
type input "+63"
type input "975-479-9900"
type input "PHP"
type input "150,000"
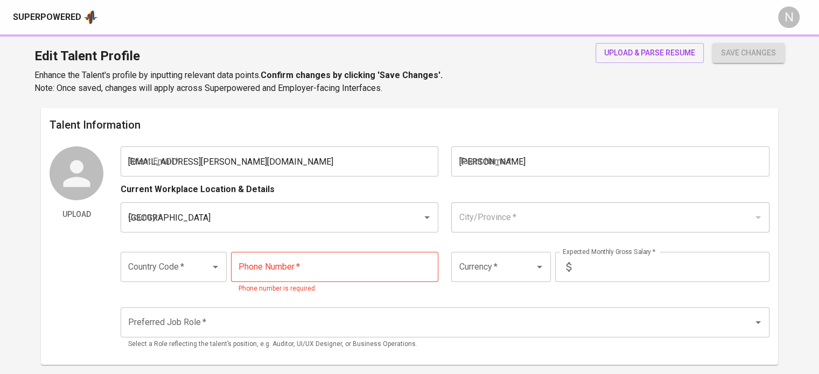
type input "Full Stack Developer"
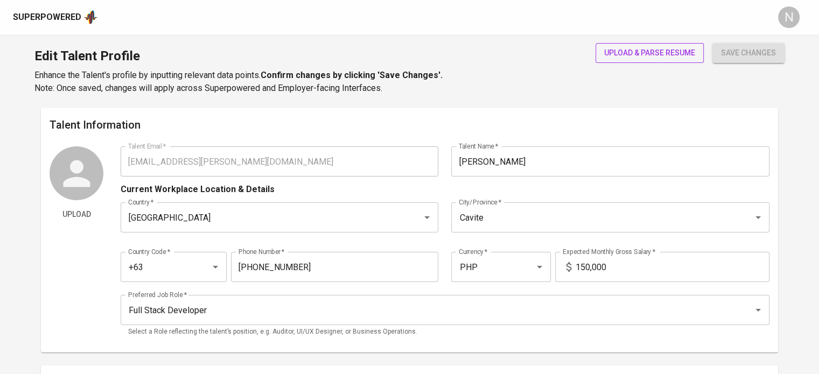
click at [644, 49] on span "upload & parse resume" at bounding box center [649, 52] width 91 height 13
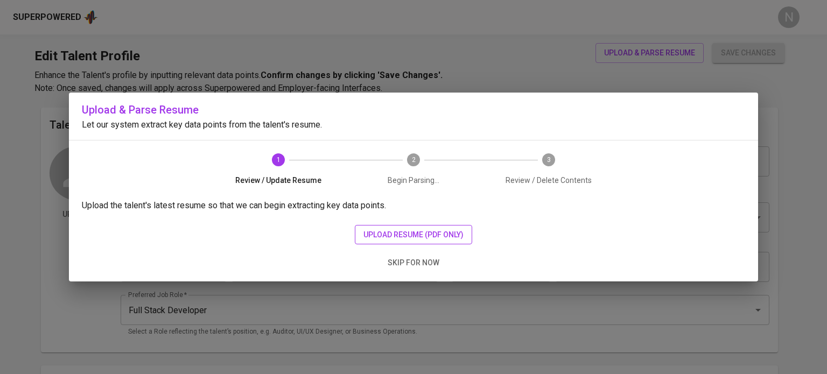
click at [446, 233] on span "upload resume (pdf only)" at bounding box center [413, 234] width 100 height 13
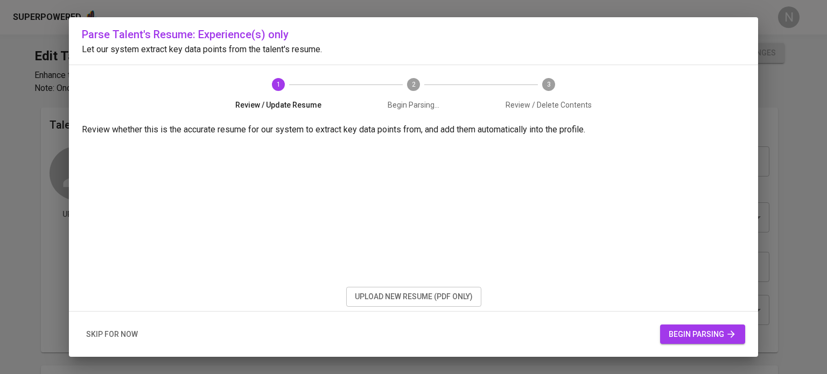
click at [705, 334] on span "begin parsing" at bounding box center [703, 334] width 68 height 13
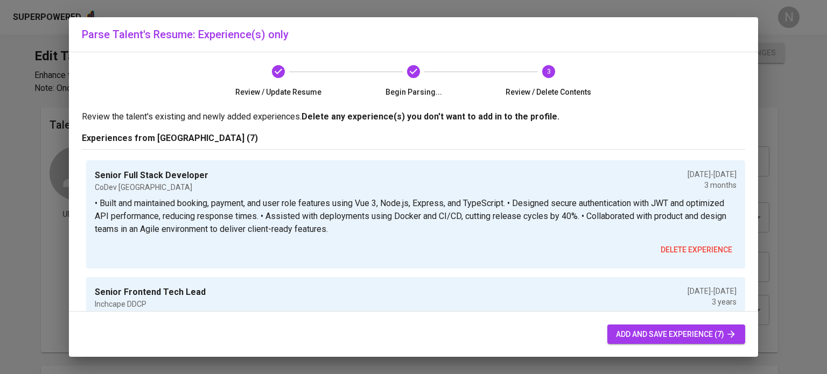
click at [633, 333] on span "add and save experience (7)" at bounding box center [676, 334] width 121 height 13
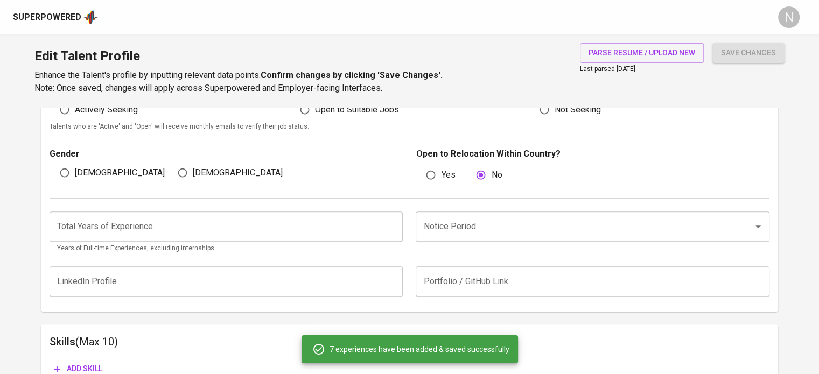
scroll to position [268, 0]
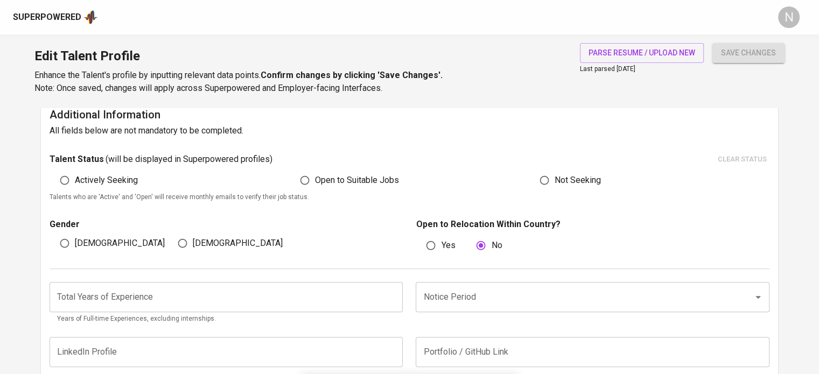
click at [75, 184] on span "Actively Seeking" at bounding box center [106, 180] width 63 height 13
click at [75, 184] on input "Actively Seeking" at bounding box center [64, 180] width 20 height 20
radio input "true"
click at [71, 244] on input "[DEMOGRAPHIC_DATA]" at bounding box center [64, 243] width 20 height 20
radio input "true"
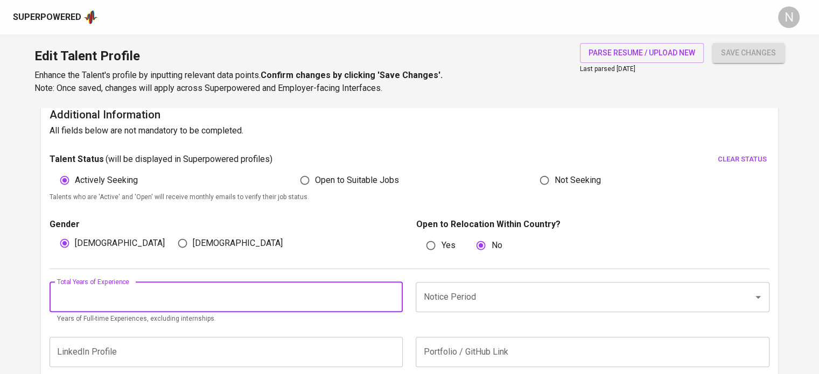
click at [111, 288] on input "number" at bounding box center [226, 297] width 353 height 30
type input "9"
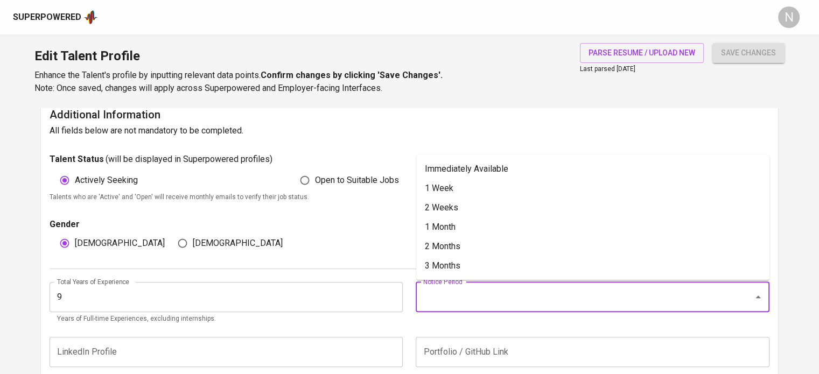
click at [442, 299] on input "Notice Period" at bounding box center [577, 297] width 313 height 20
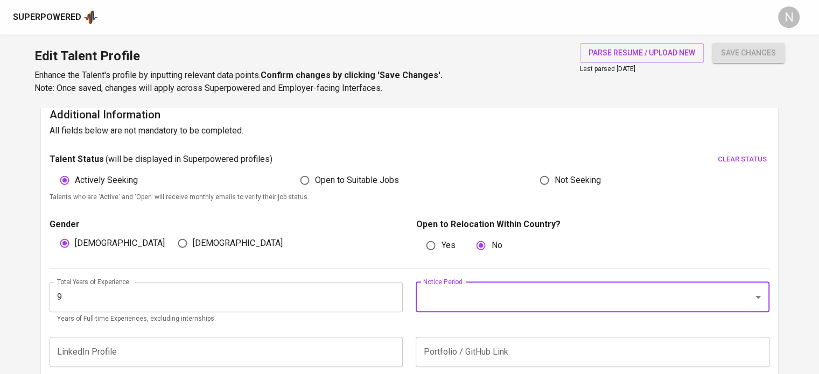
paste input "https://glints.sg.larksuite.com/file/Mp9dbH8XuoC6myxdhI2lyayxgDc?from=from_copy…"
type input "https://glints.sg.larksuite.com/file/Mp9dbH8XuoC6myxdhI2lyayxgDc?from=from_copy…"
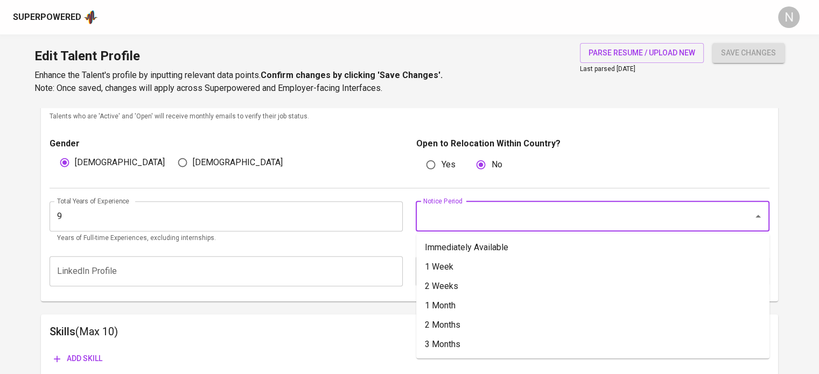
scroll to position [376, 0]
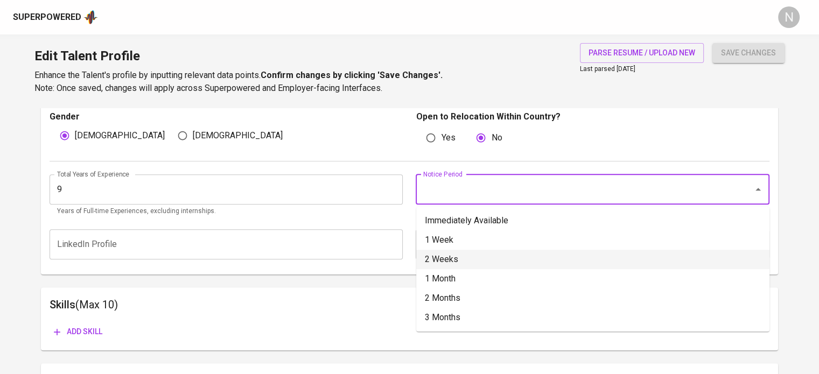
click at [353, 307] on h6 "Skills (Max 10)" at bounding box center [410, 304] width 720 height 17
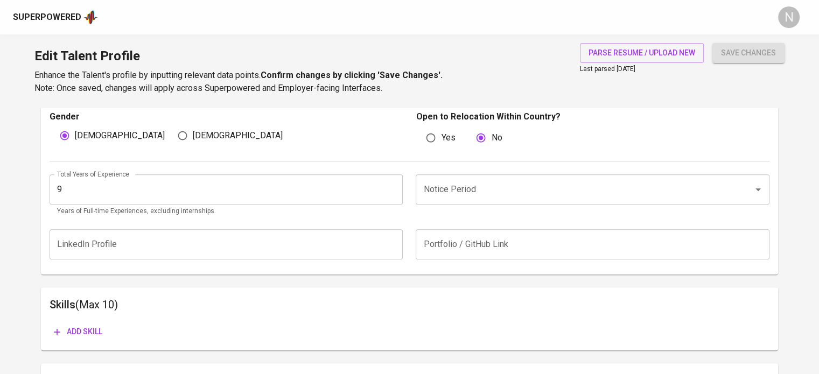
click at [450, 249] on input "text" at bounding box center [592, 244] width 353 height 30
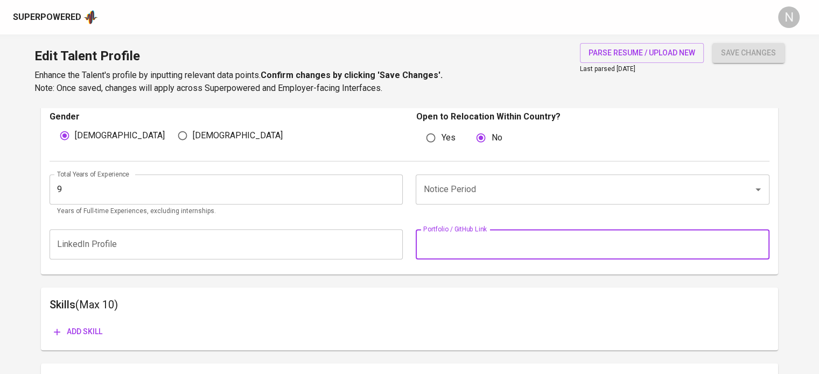
paste input "https://glints.sg.larksuite.com/file/Mp9dbH8XuoC6myxdhI2lyayxgDc?from=from_copy…"
type input "https://glints.sg.larksuite.com/file/Mp9dbH8XuoC6myxdhI2lyayxgDc?from=from_copy…"
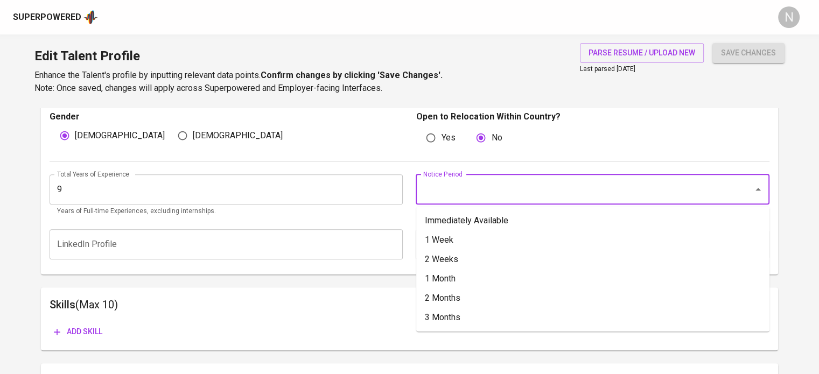
scroll to position [0, 0]
click at [440, 192] on input "Notice Period" at bounding box center [577, 189] width 313 height 20
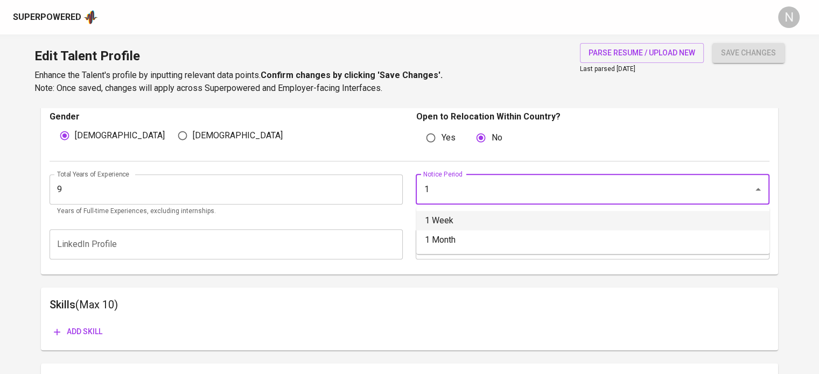
type input "1 Week"
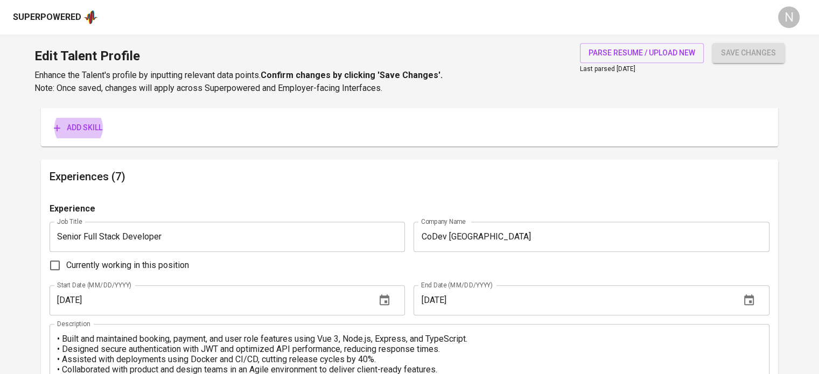
scroll to position [591, 0]
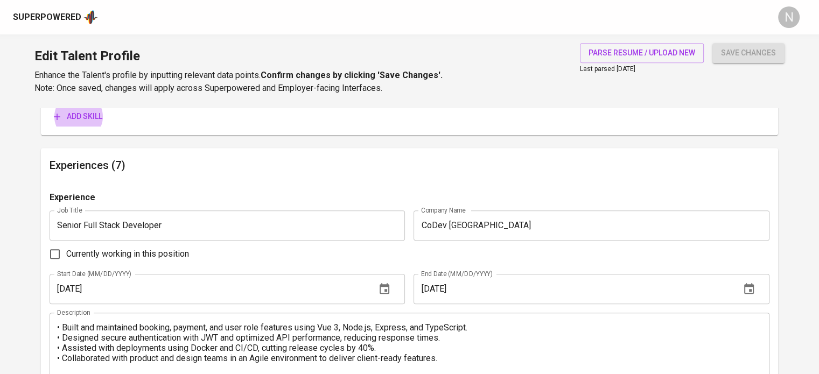
click at [95, 118] on span "Add skill" at bounding box center [78, 116] width 48 height 13
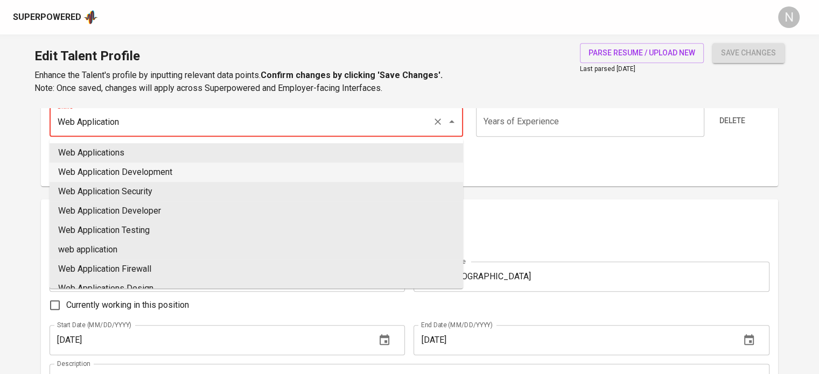
type input "Web Application Development"
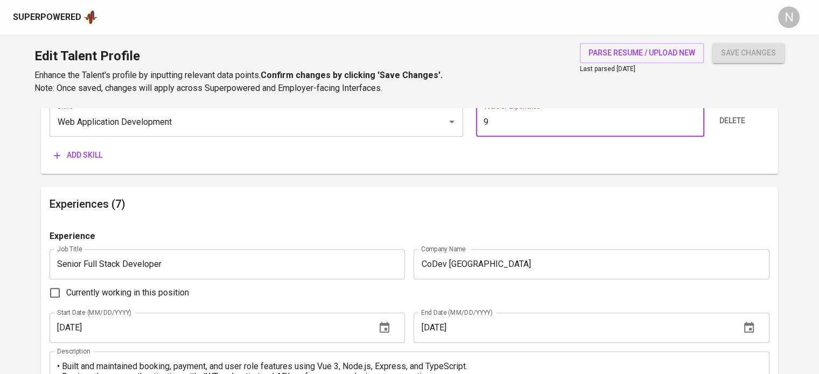
type input "9"
click at [50, 145] on button "Add skill" at bounding box center [78, 155] width 57 height 20
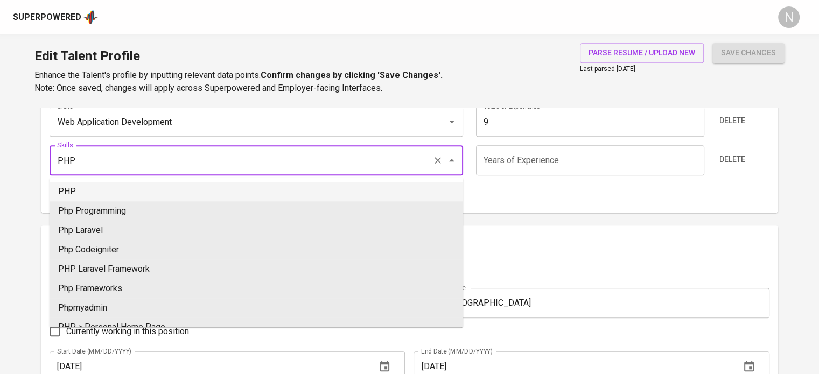
type input "PHP"
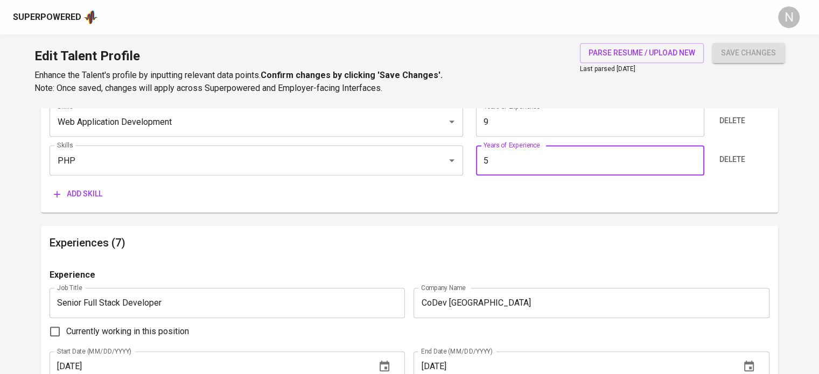
type input "5"
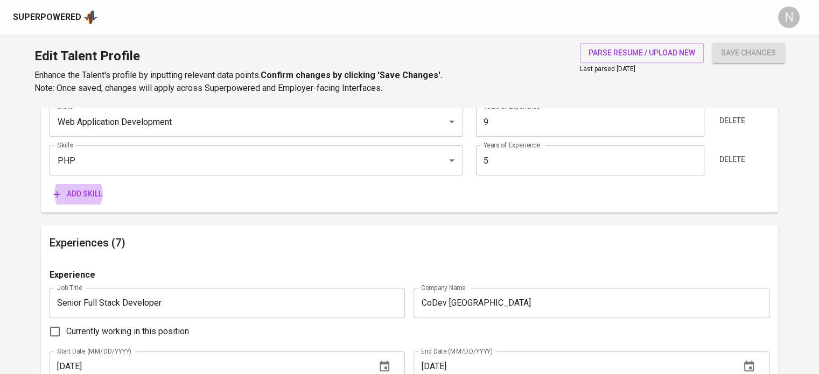
click at [50, 184] on button "Add skill" at bounding box center [78, 194] width 57 height 20
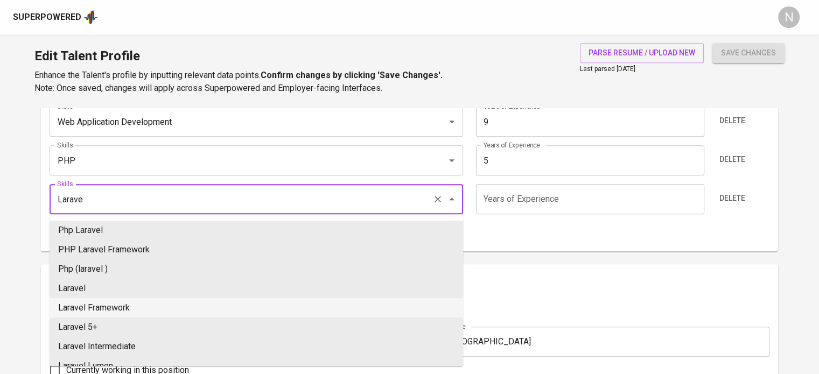
type input "Laravel Framework"
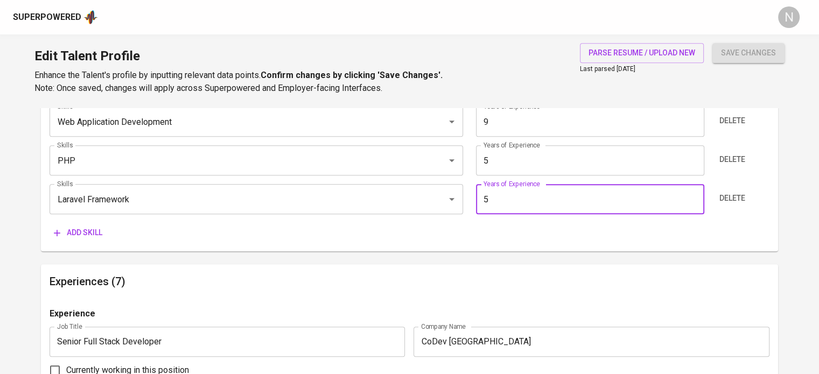
type input "5"
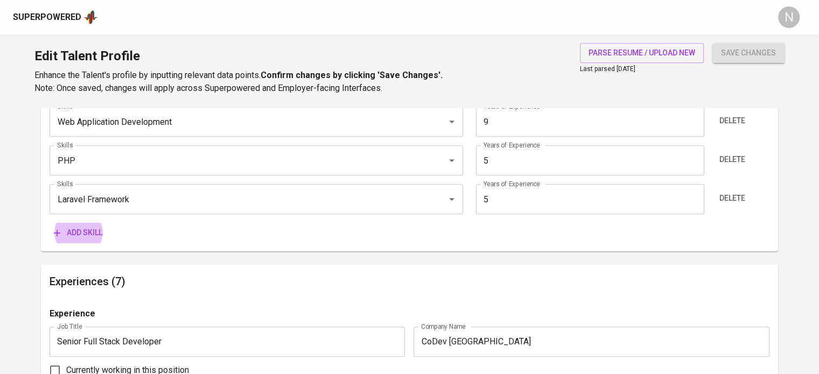
click at [50, 223] on button "Add skill" at bounding box center [78, 233] width 57 height 20
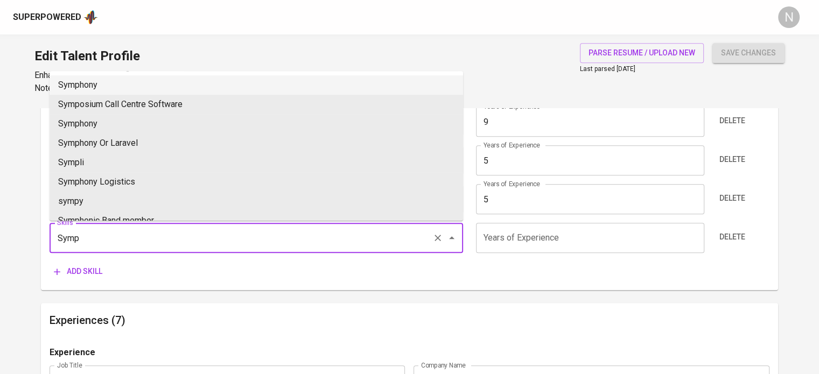
type input "Symphony"
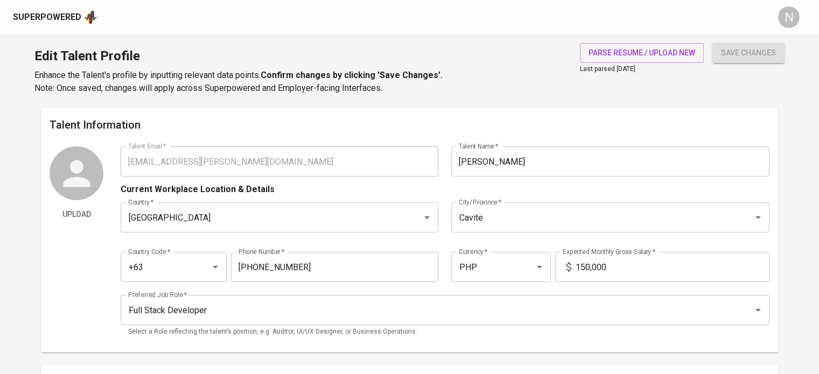
scroll to position [591, 0]
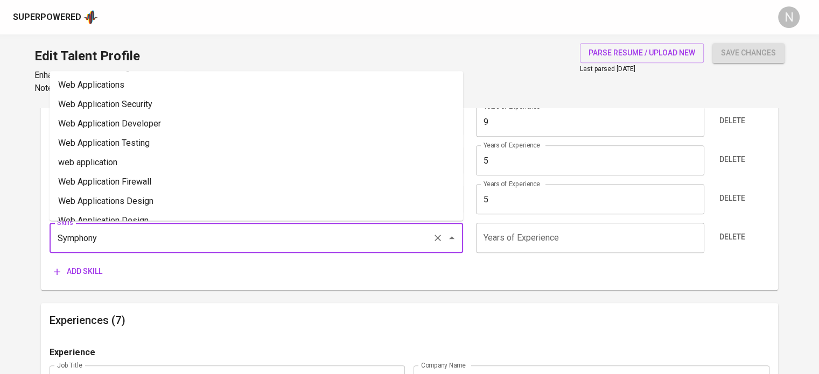
drag, startPoint x: 127, startPoint y: 238, endPoint x: 35, endPoint y: 230, distance: 92.4
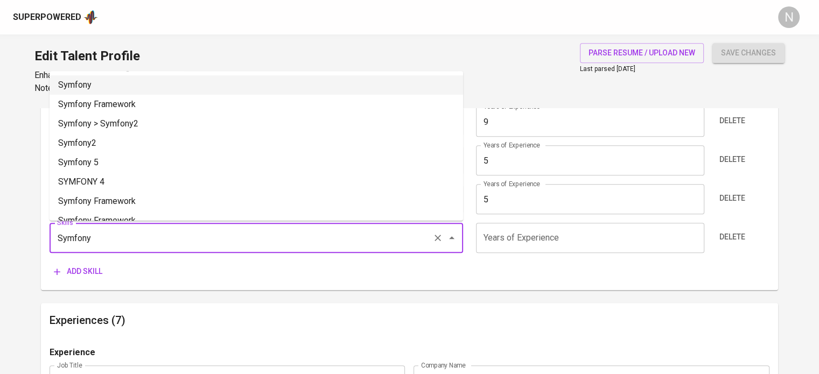
type input "Symfony"
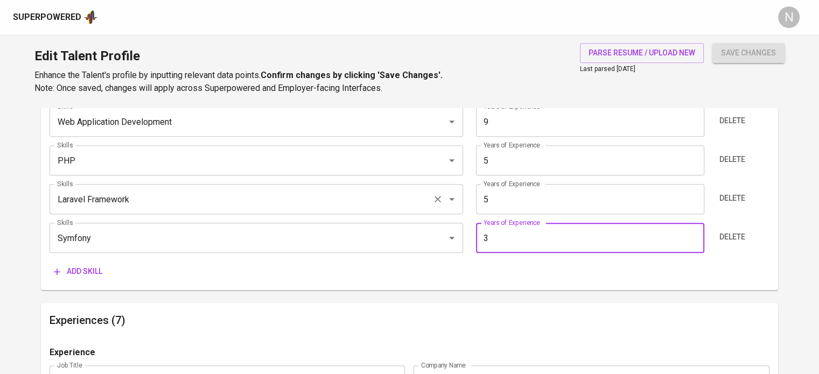
type input "3"
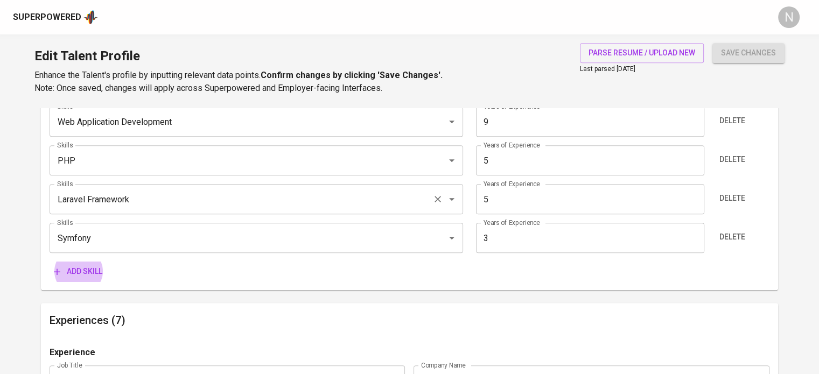
click at [50, 262] on button "Add skill" at bounding box center [78, 272] width 57 height 20
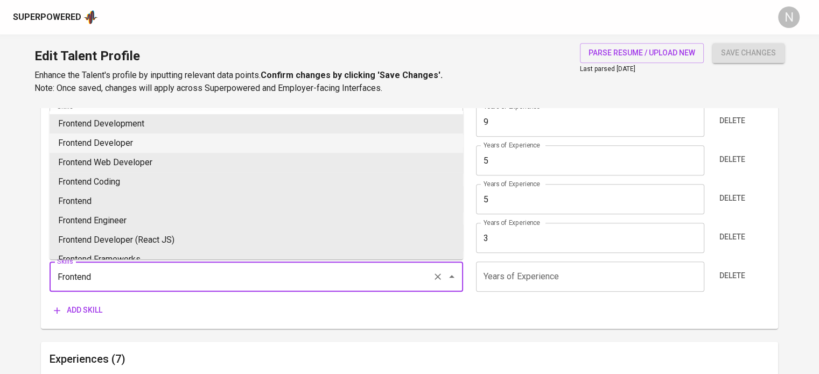
type input "Frontend Development"
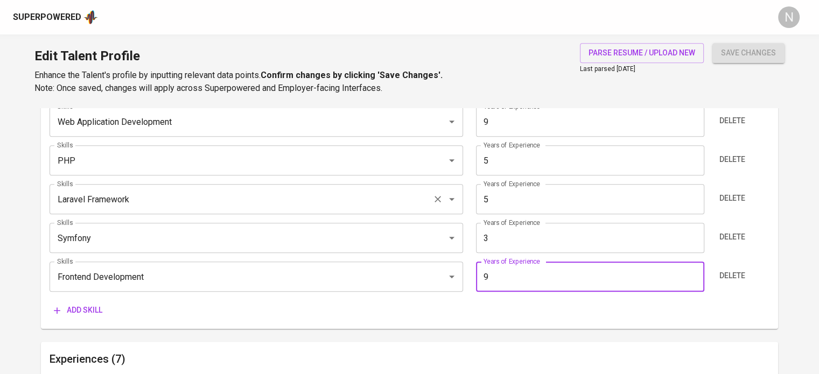
type input "9"
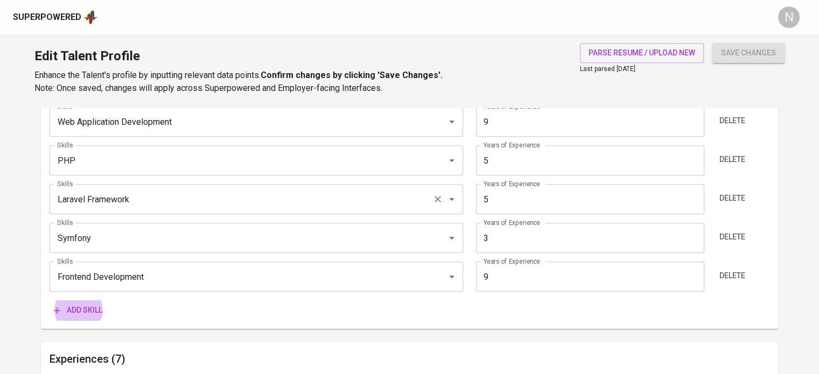
click at [50, 300] on button "Add skill" at bounding box center [78, 310] width 57 height 20
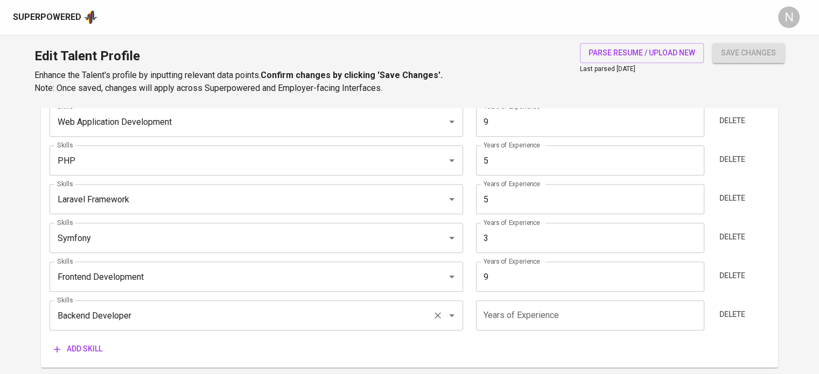
click at [211, 310] on input "Backend Developer" at bounding box center [241, 315] width 374 height 20
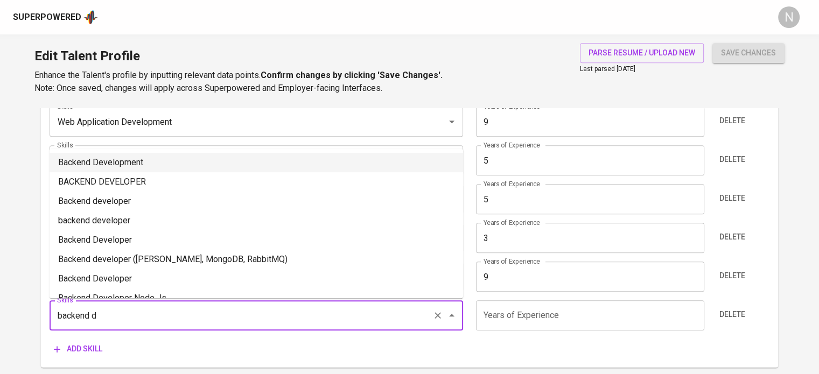
type input "Backend Development"
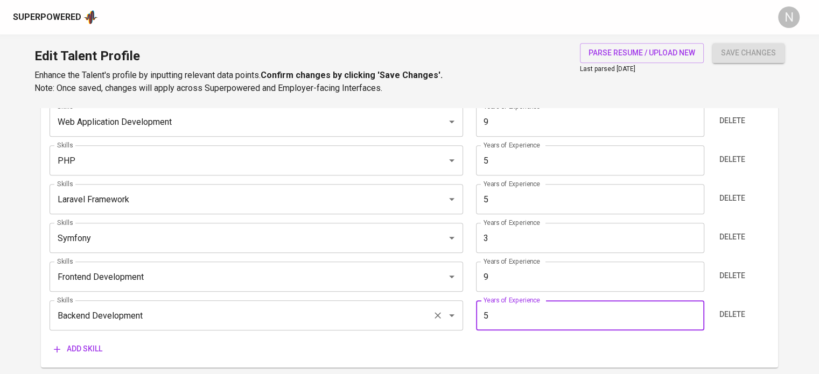
type input "5"
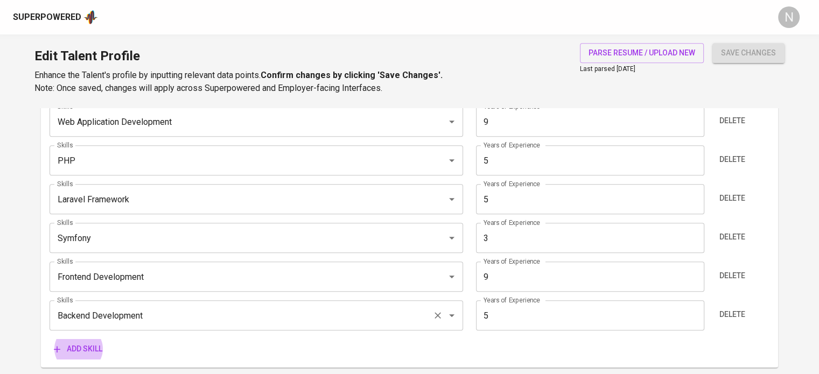
click at [50, 339] on button "Add skill" at bounding box center [78, 349] width 57 height 20
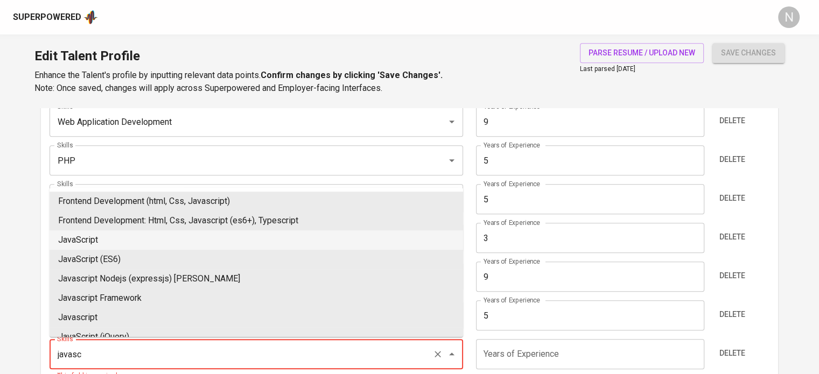
type input "JavaScript"
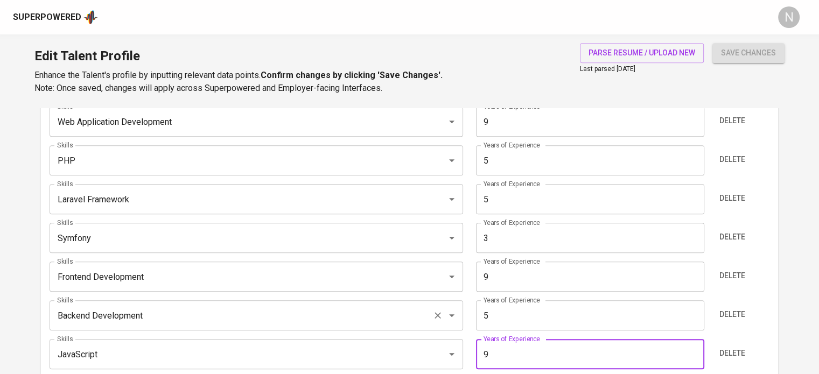
type input "9"
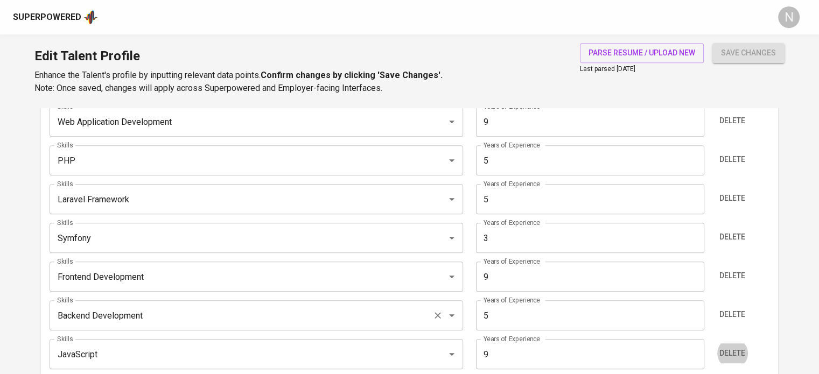
scroll to position [792, 0]
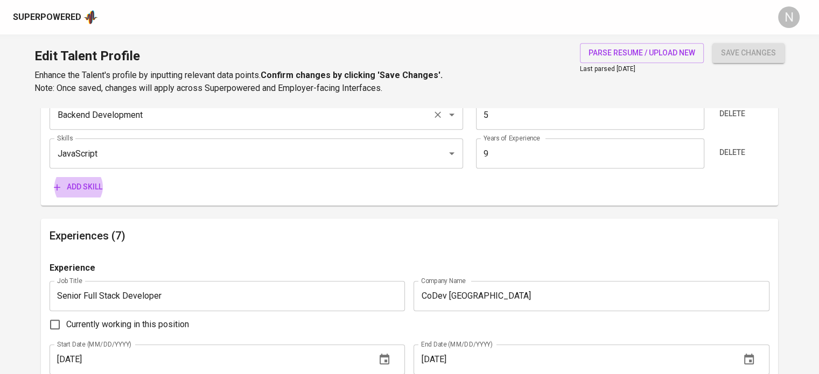
click at [50, 177] on button "Add skill" at bounding box center [78, 187] width 57 height 20
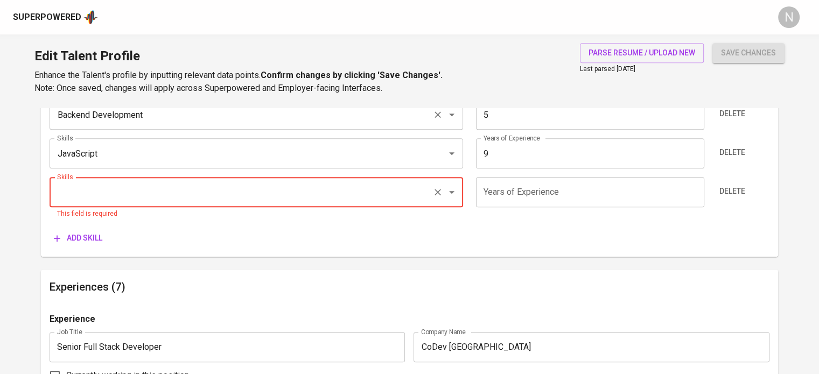
type input "R"
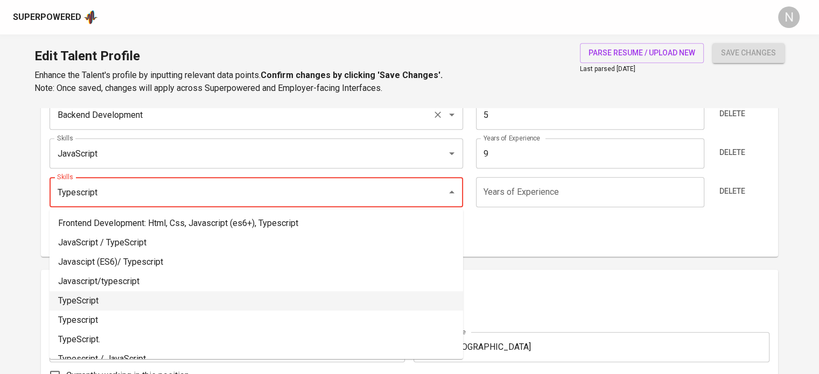
type input "TypeScript"
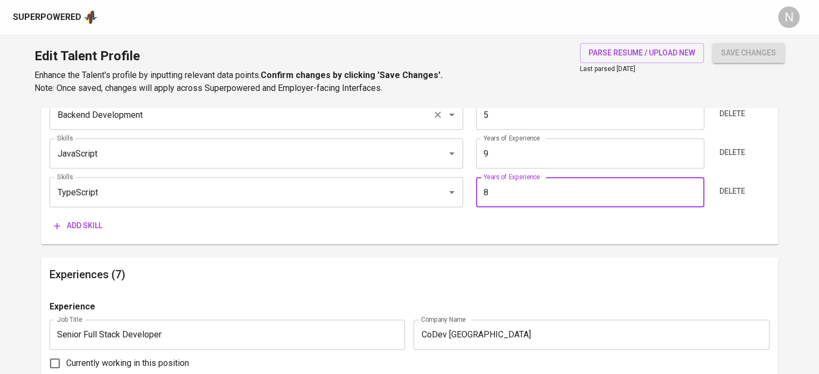
type input "8"
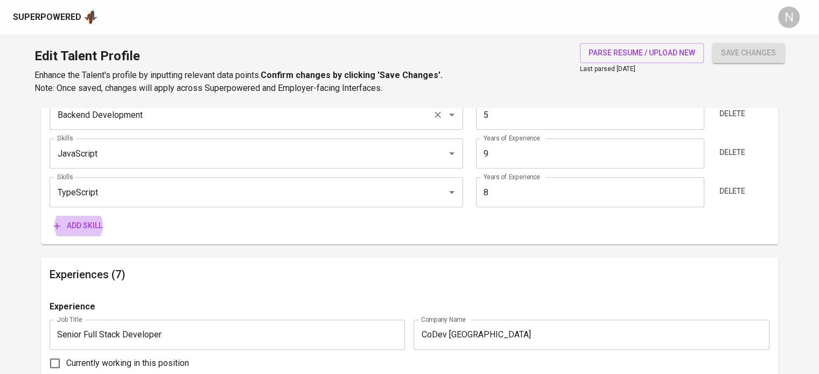
click at [50, 216] on button "Add skill" at bounding box center [78, 226] width 57 height 20
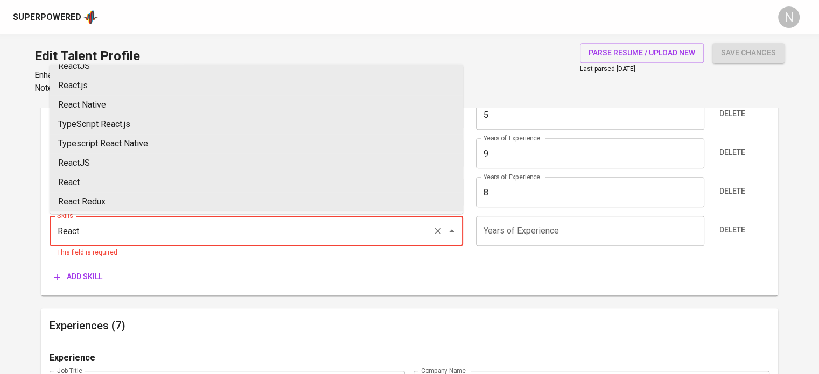
scroll to position [89, 0]
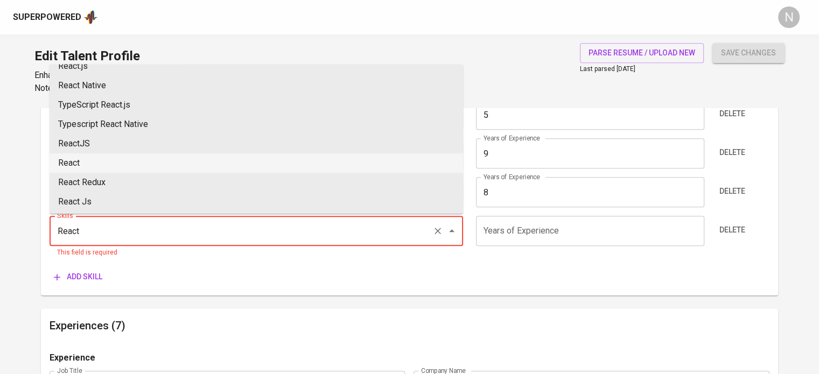
type input "React"
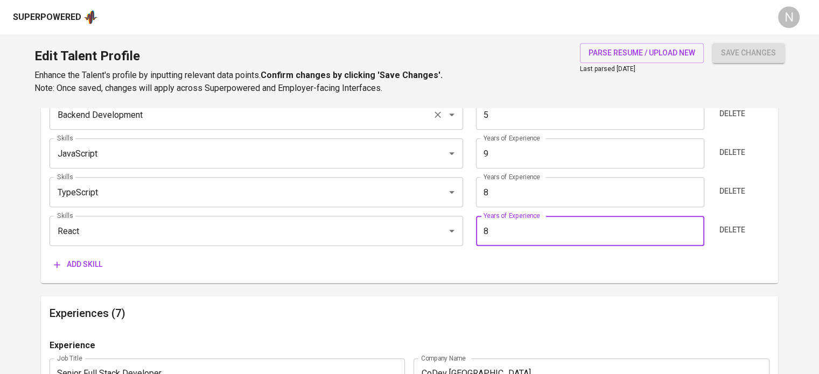
type input "8"
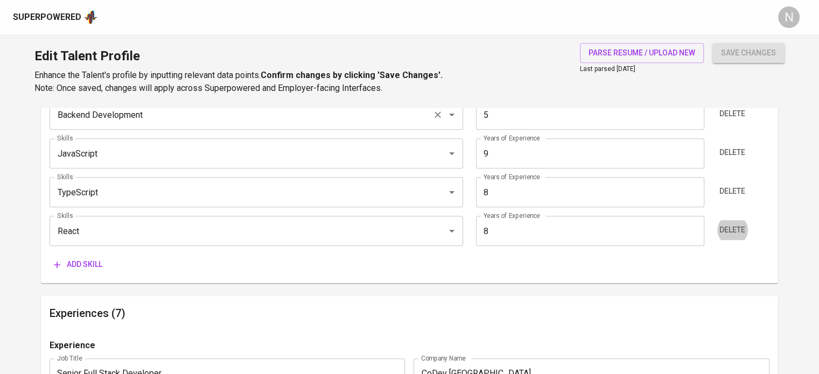
click at [50, 255] on button "Add skill" at bounding box center [78, 265] width 57 height 20
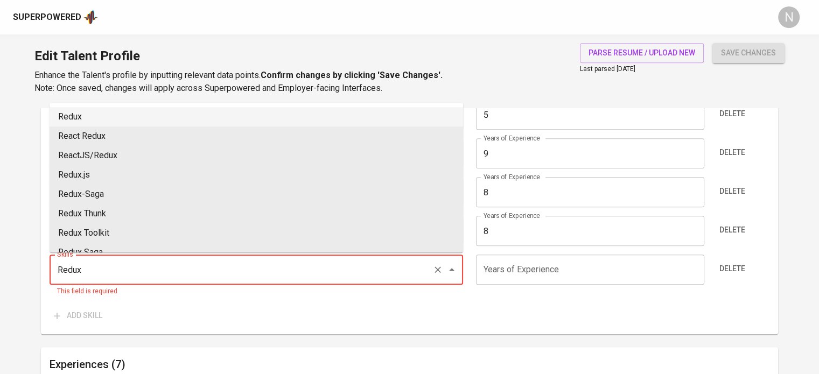
type input "Redux"
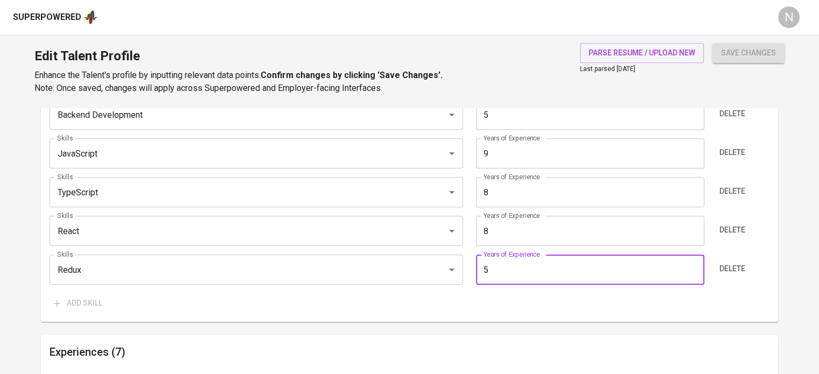
type input "5"
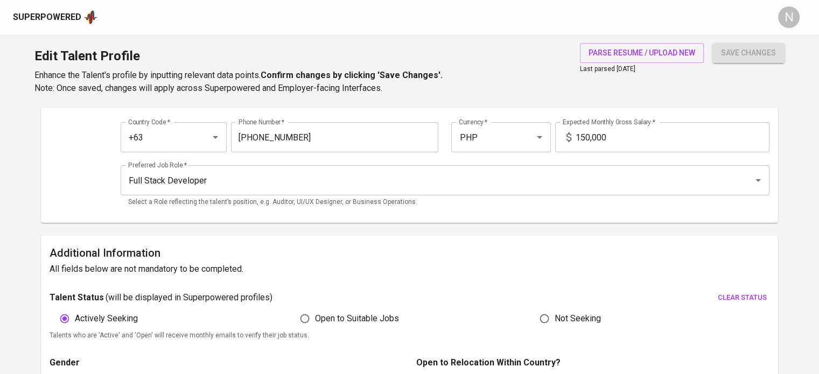
scroll to position [116, 0]
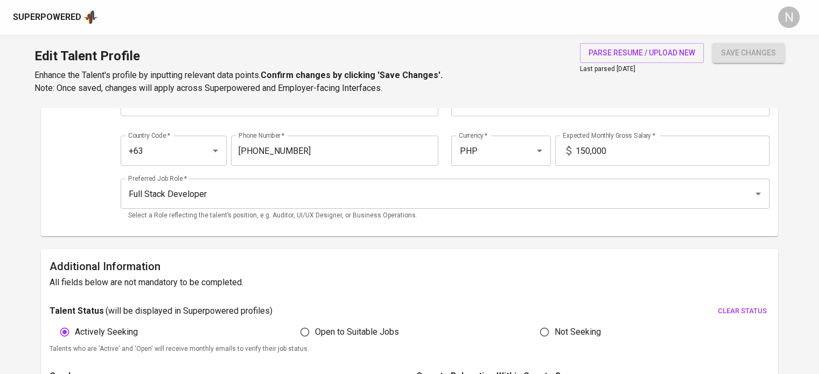
click at [746, 55] on span "save changes" at bounding box center [748, 52] width 55 height 13
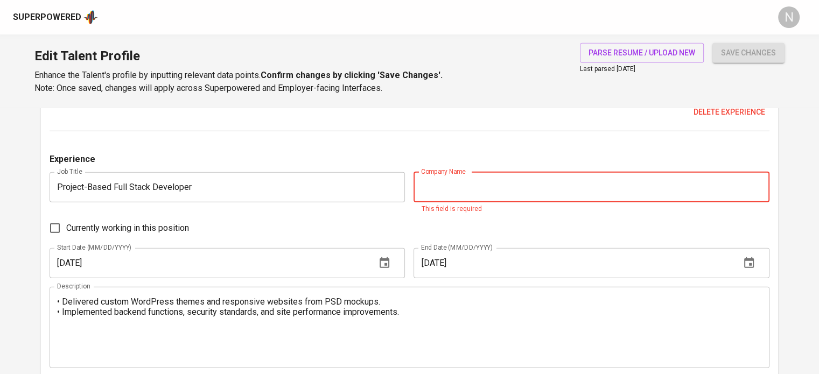
click at [472, 202] on input "text" at bounding box center [591, 187] width 355 height 30
click at [458, 191] on input "text" at bounding box center [591, 187] width 355 height 30
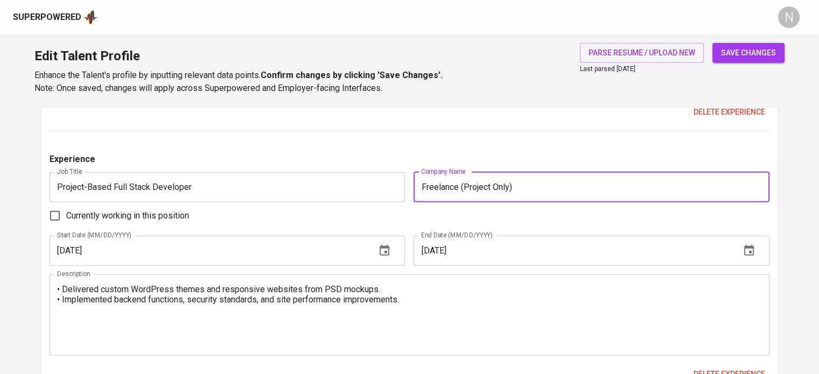
type input "Freelance (Project Only)"
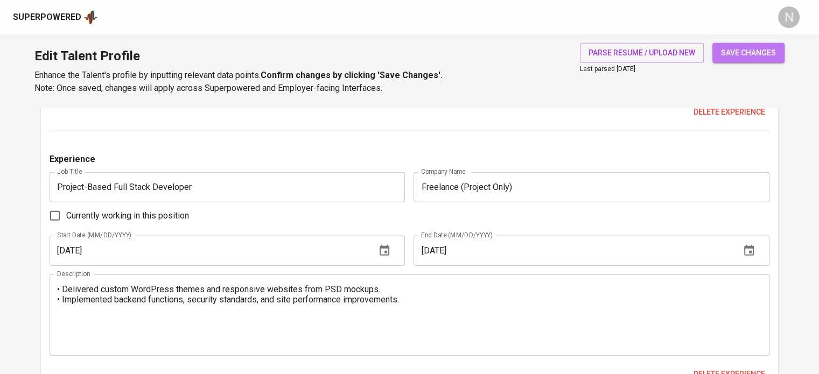
click at [750, 47] on span "save changes" at bounding box center [748, 52] width 55 height 13
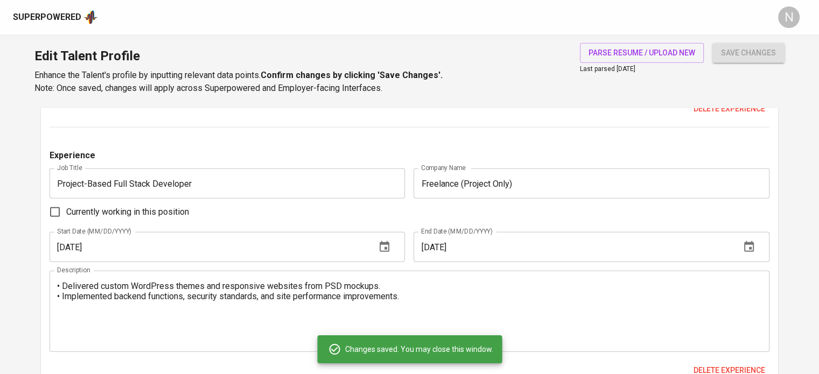
type input "JavaScript"
type input "9"
type input "Frontend Development"
type input "9"
type input "TypeScript"
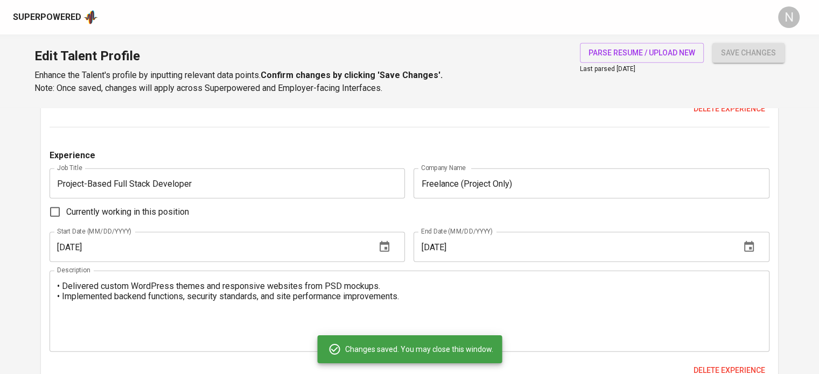
type input "8"
type input "React.js"
type input "8"
type input "Redux"
type input "5"
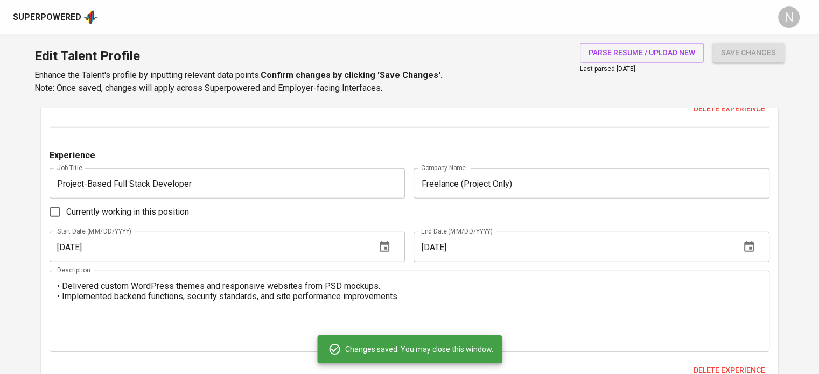
type input "PHP"
type input "5"
type input "Laravel"
type input "5"
type input "Symfony"
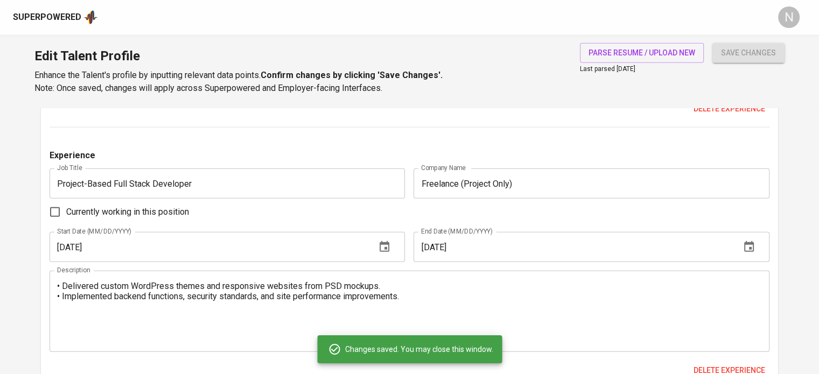
type input "3"
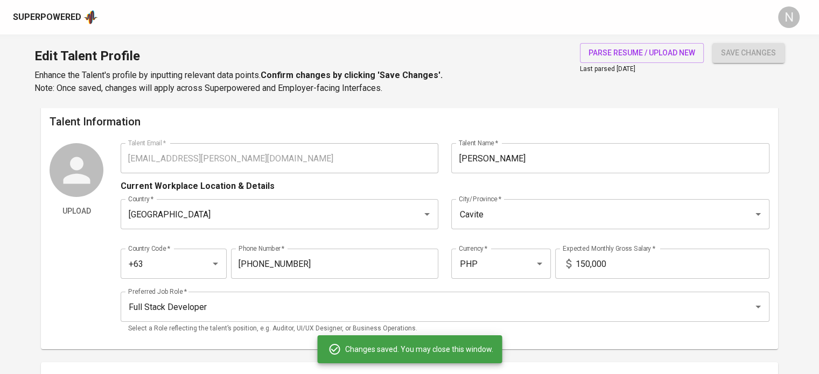
click at [99, 142] on div "Talent Information Upload Talent Email   * bantiling.angelo@gmail.com Talent Em…" at bounding box center [409, 226] width 737 height 245
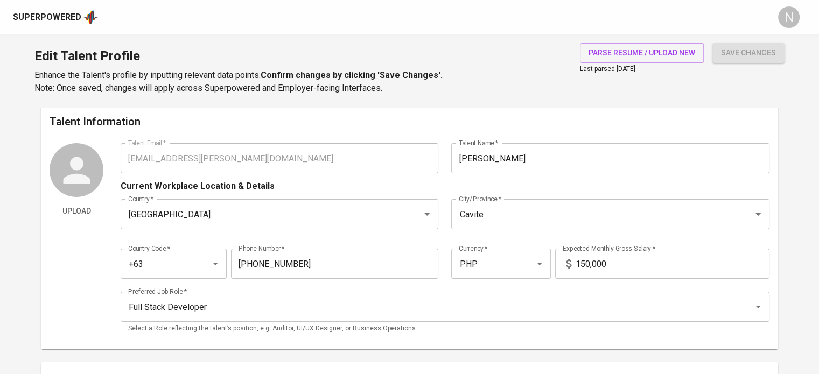
click at [57, 22] on div "Superpowered" at bounding box center [47, 17] width 68 height 12
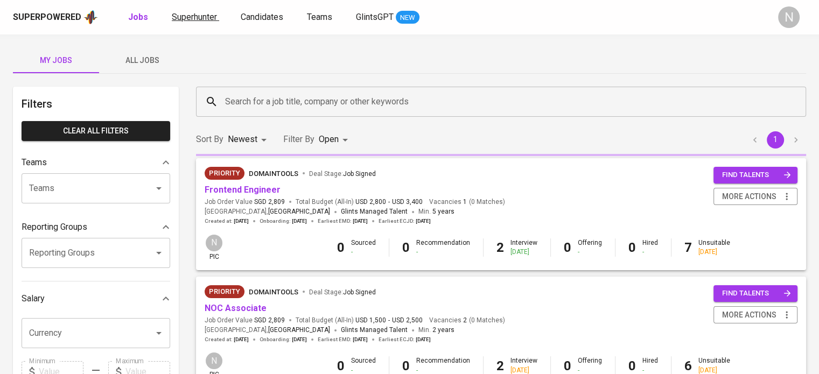
click at [190, 14] on span "Superhunter" at bounding box center [194, 17] width 45 height 10
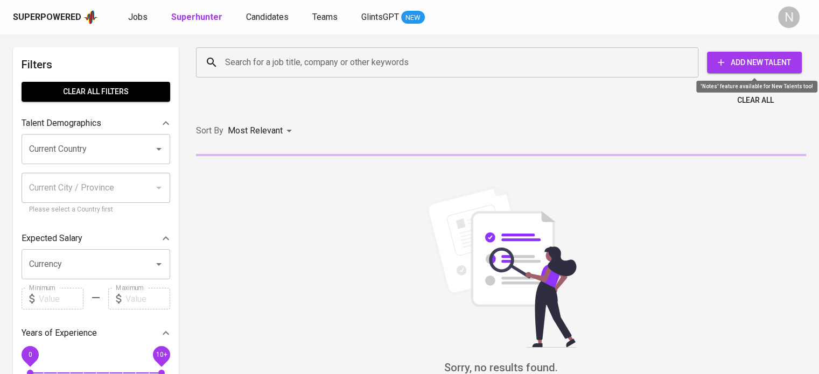
click at [757, 62] on span "Add New Talent" at bounding box center [755, 62] width 78 height 13
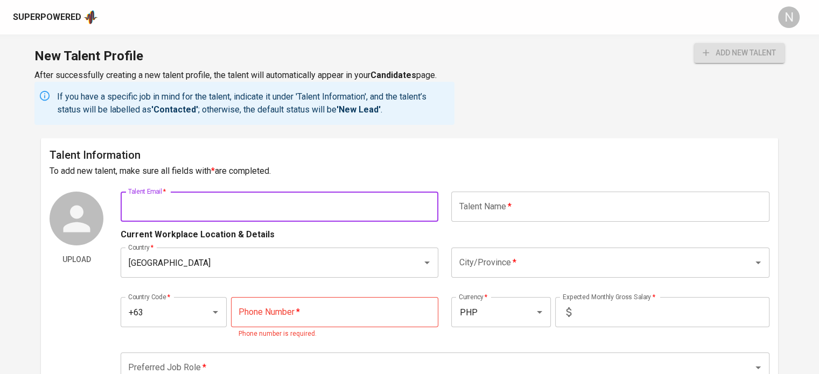
click at [334, 207] on input "text" at bounding box center [280, 207] width 318 height 30
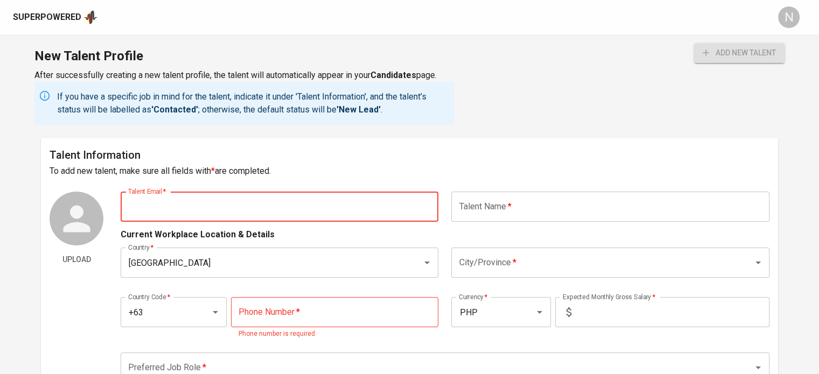
click at [472, 202] on input "text" at bounding box center [610, 207] width 318 height 30
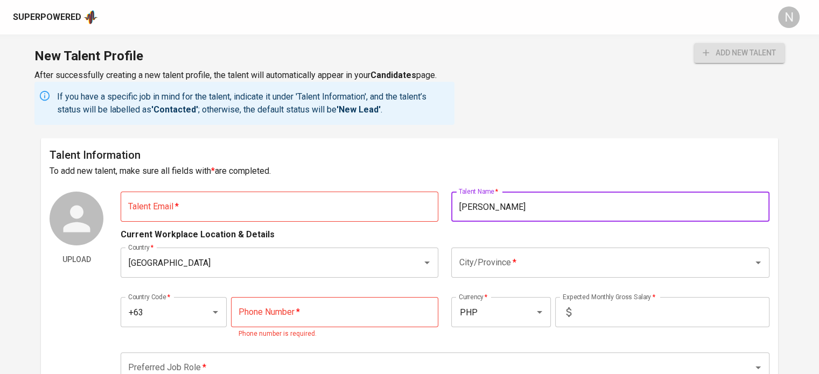
type input "[PERSON_NAME]"
click at [362, 208] on input "text" at bounding box center [280, 207] width 318 height 30
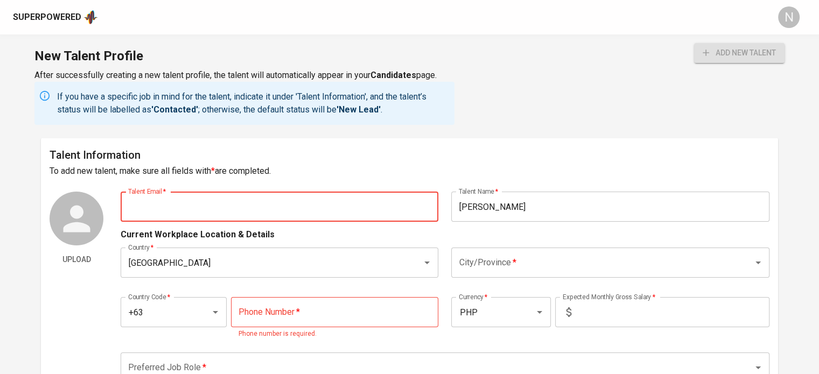
paste input "[EMAIL_ADDRESS][DOMAIN_NAME]"
type input "[EMAIL_ADDRESS][DOMAIN_NAME]"
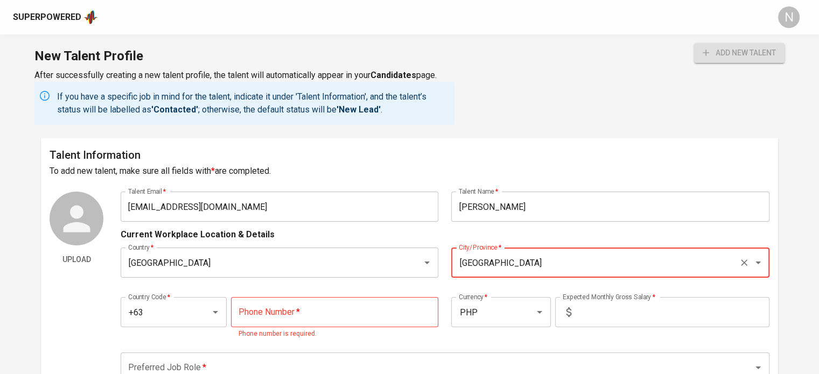
type input "[GEOGRAPHIC_DATA]"
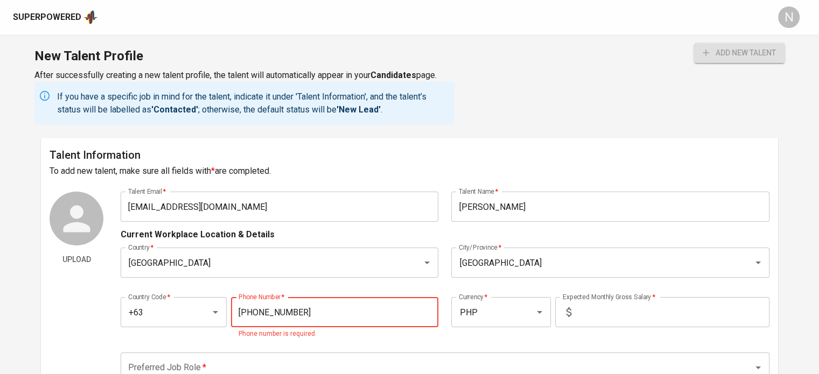
type input "[PHONE_NUMBER]"
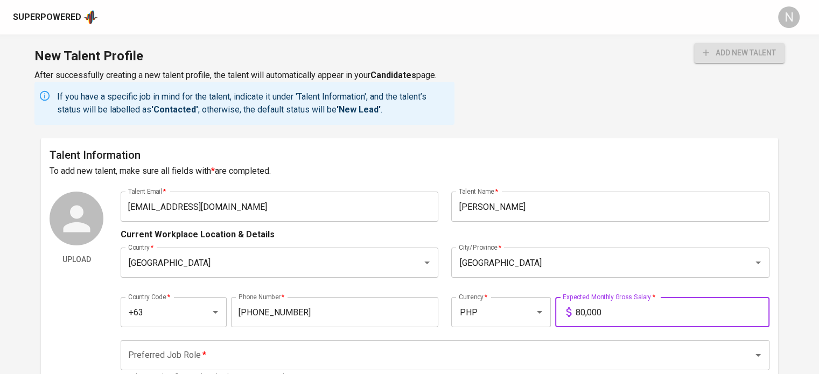
type input "80,000"
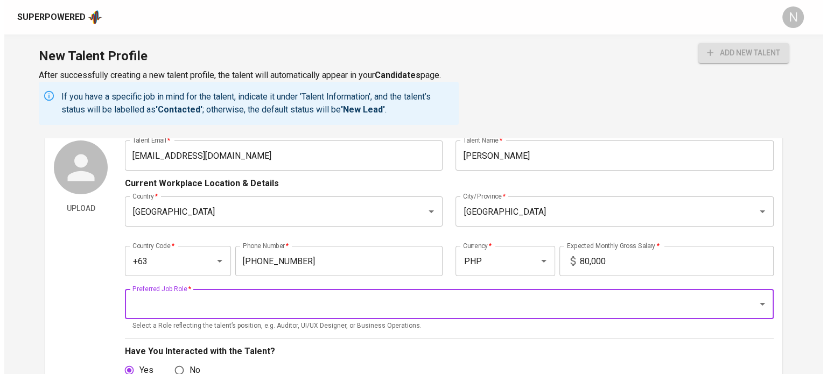
scroll to position [54, 0]
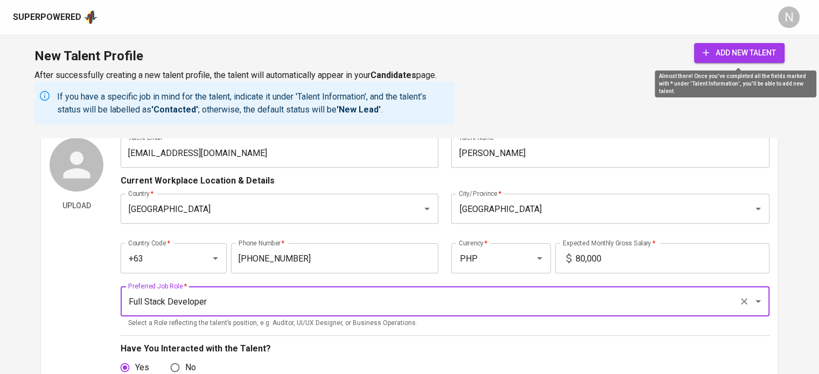
type input "Full Stack Developer"
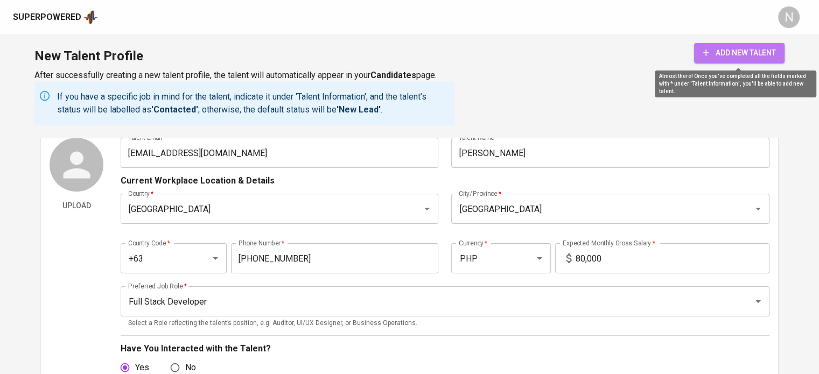
click at [747, 54] on span "add new talent" at bounding box center [739, 52] width 73 height 13
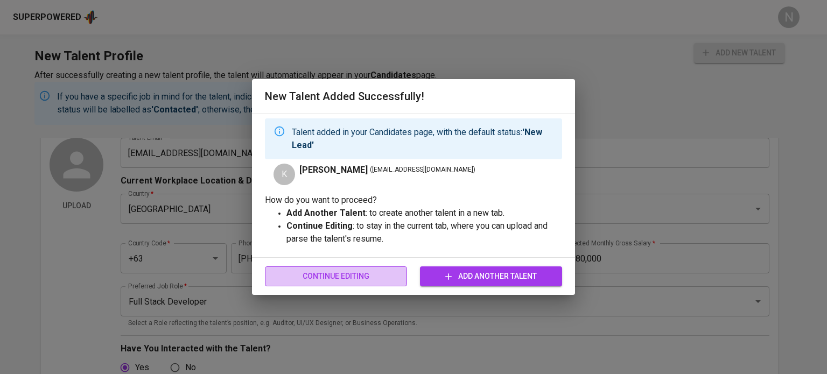
click at [312, 276] on span "Continue Editing" at bounding box center [336, 276] width 125 height 13
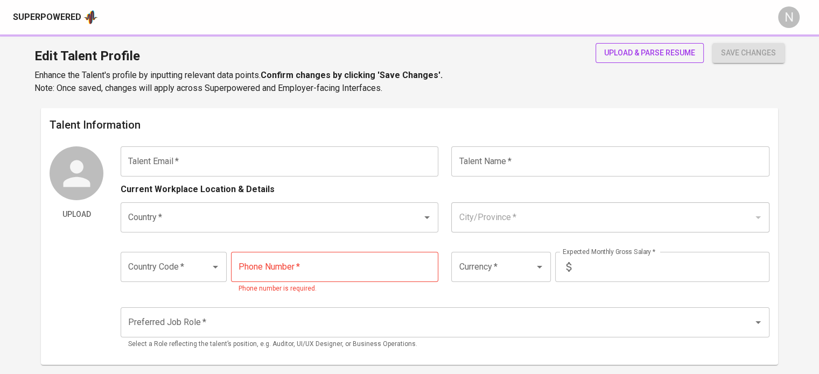
click at [662, 47] on span "upload & parse resume" at bounding box center [649, 52] width 91 height 13
type input "[EMAIL_ADDRESS][DOMAIN_NAME]"
type input "[PERSON_NAME]"
type input "[GEOGRAPHIC_DATA]"
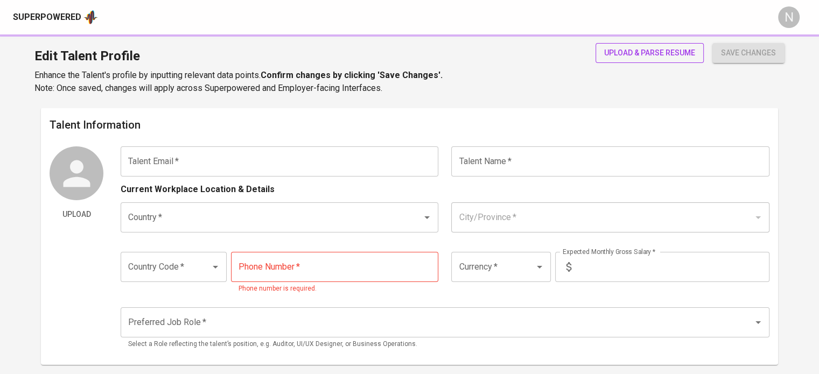
type input "+63"
type input "[PHONE_NUMBER]"
type input "PHP"
type input "80,000"
type input "Full Stack Developer"
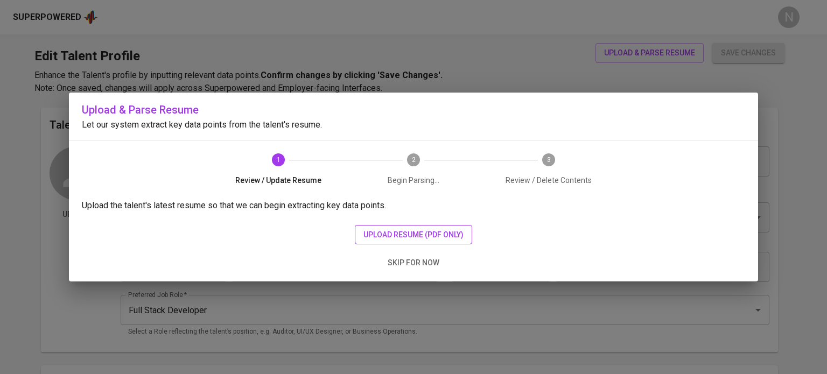
click at [461, 230] on span "upload resume (pdf only)" at bounding box center [413, 234] width 100 height 13
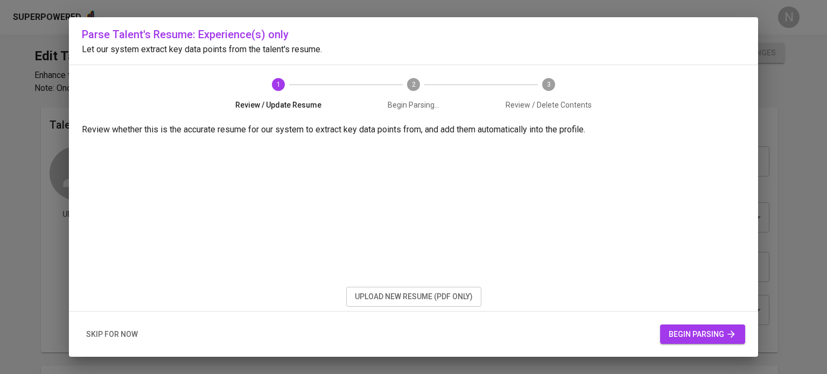
click at [706, 338] on span "begin parsing" at bounding box center [703, 334] width 68 height 13
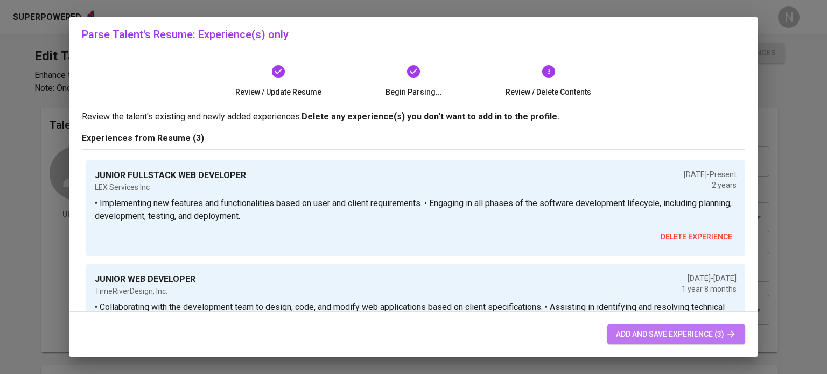
click at [635, 342] on button "add and save experience (3)" at bounding box center [676, 335] width 138 height 20
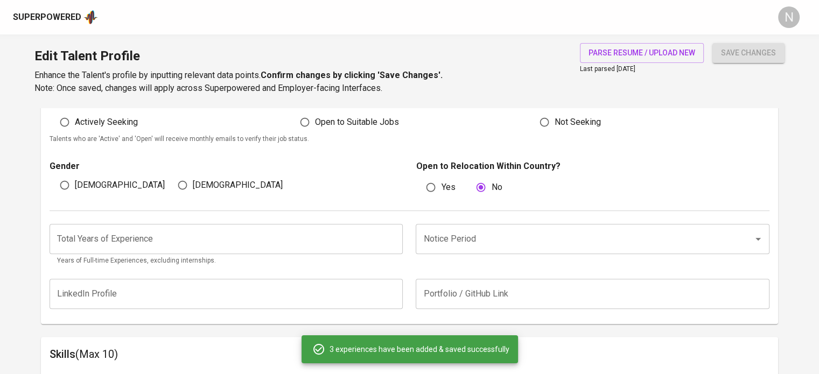
scroll to position [322, 0]
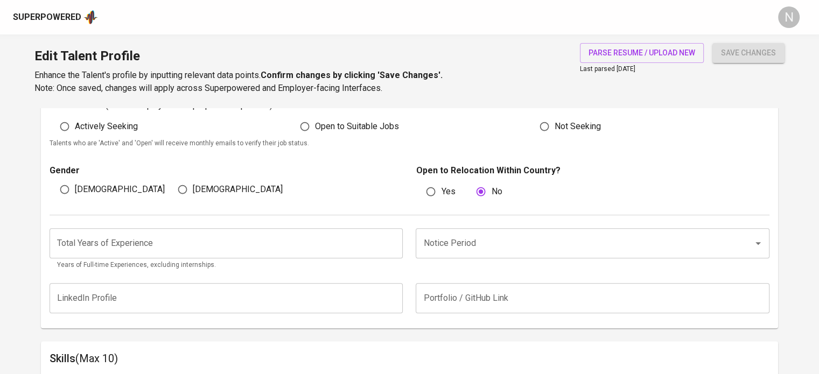
click at [89, 185] on span "[DEMOGRAPHIC_DATA]" at bounding box center [120, 189] width 90 height 13
click at [75, 185] on input "[DEMOGRAPHIC_DATA]" at bounding box center [64, 189] width 20 height 20
radio input "true"
click at [90, 123] on span "Actively Seeking" at bounding box center [106, 126] width 63 height 13
click at [75, 123] on input "Actively Seeking" at bounding box center [64, 126] width 20 height 20
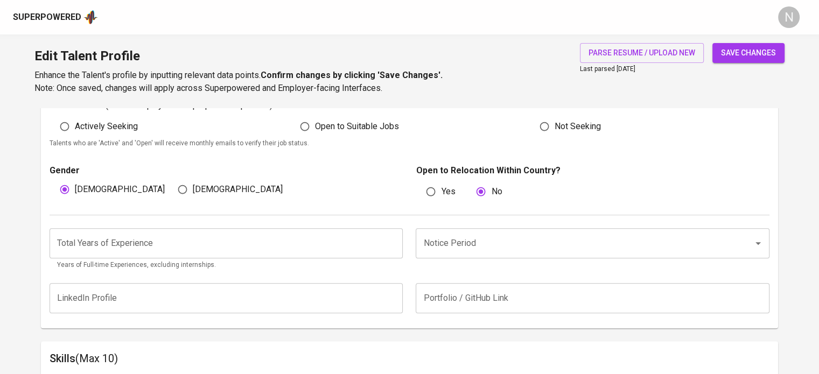
radio input "true"
click at [101, 237] on input "number" at bounding box center [226, 243] width 353 height 30
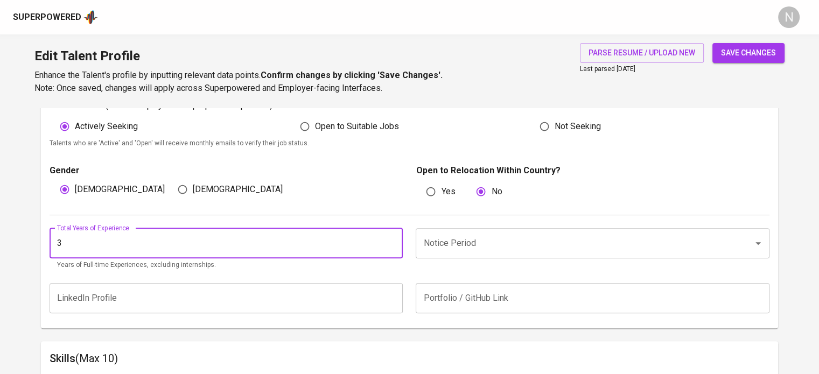
type input "3"
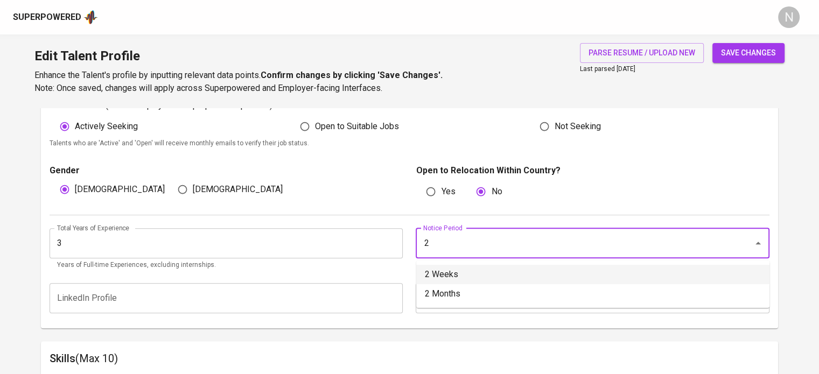
type input "2 Weeks"
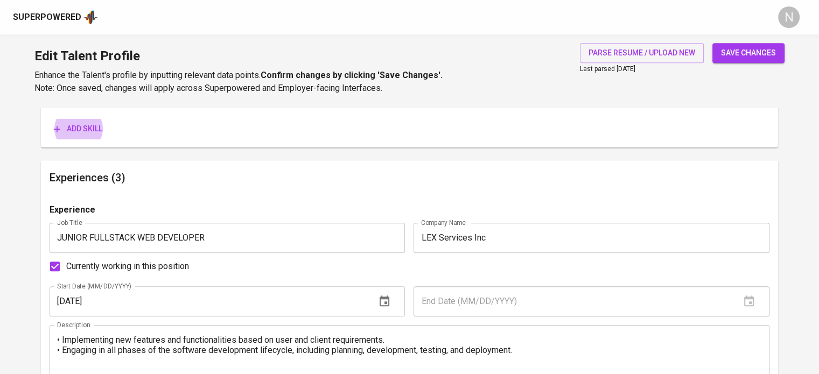
scroll to position [575, 0]
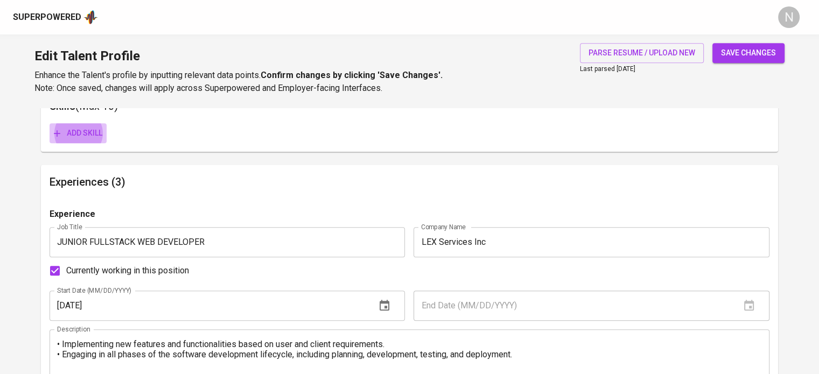
click at [70, 135] on span "Add skill" at bounding box center [78, 133] width 48 height 13
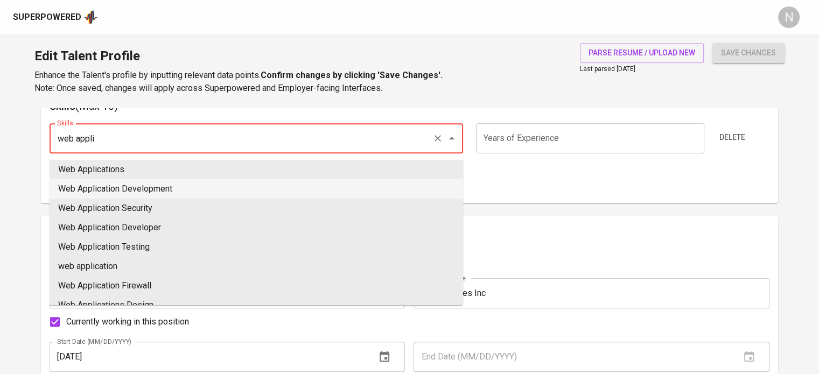
type input "Web Application Development"
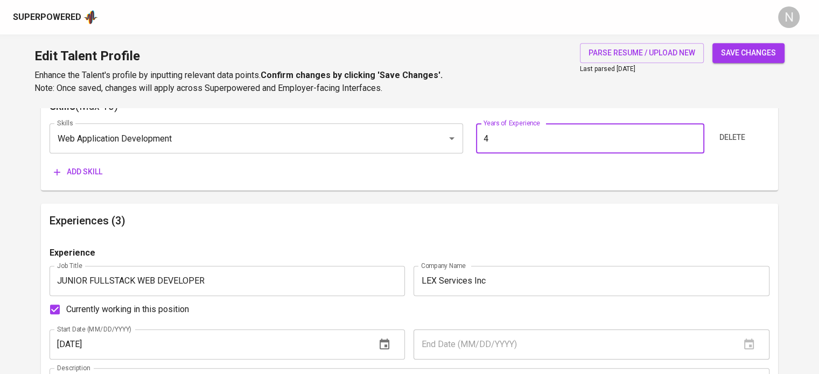
type input "4"
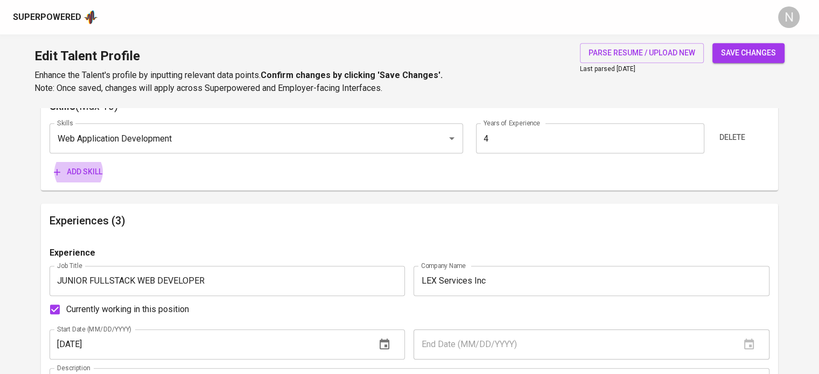
click at [50, 162] on button "Add skill" at bounding box center [78, 172] width 57 height 20
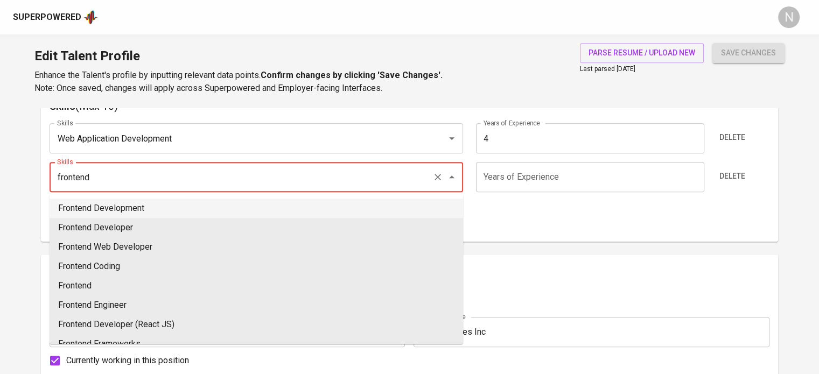
type input "Frontend Development"
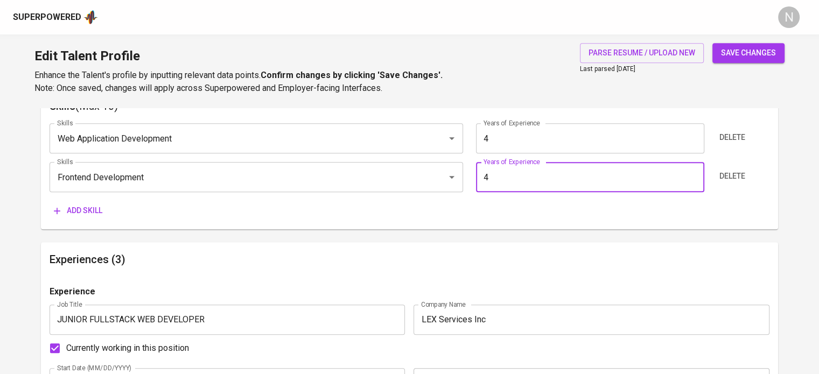
type input "4"
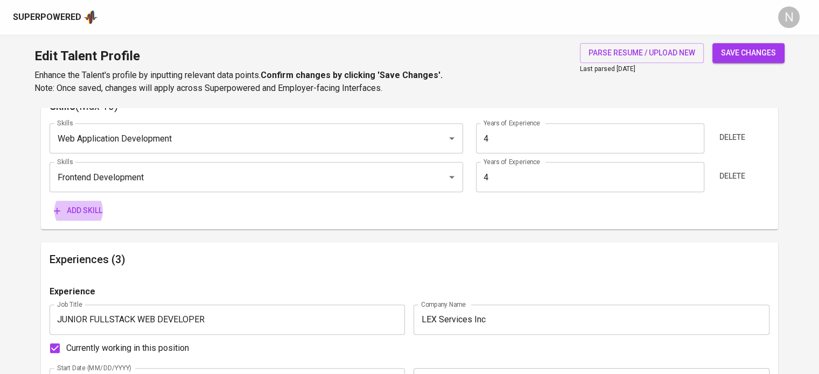
click at [50, 201] on button "Add skill" at bounding box center [78, 211] width 57 height 20
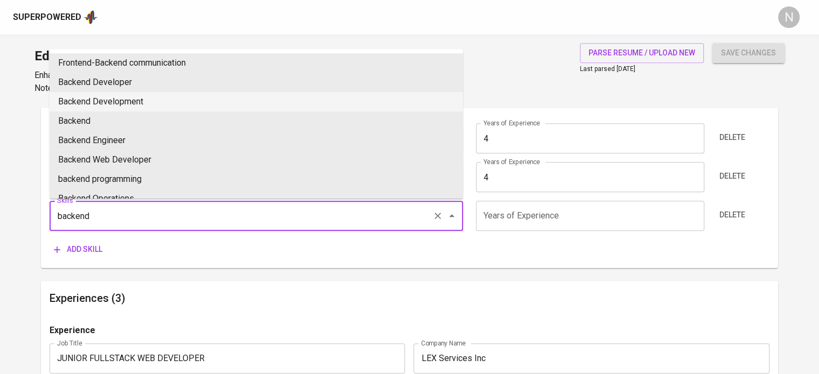
type input "Backend Development"
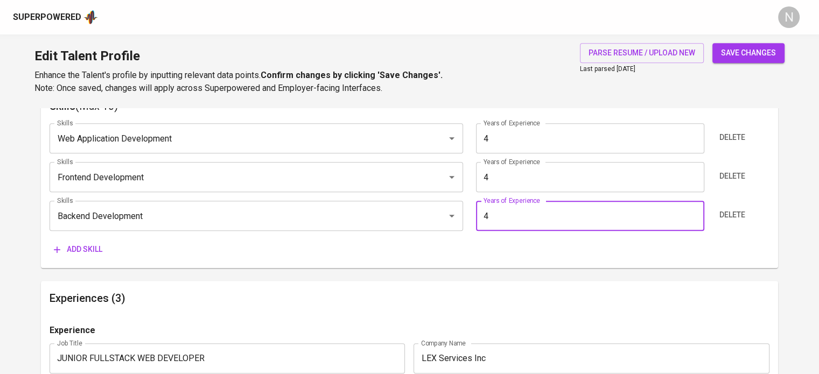
type input "4"
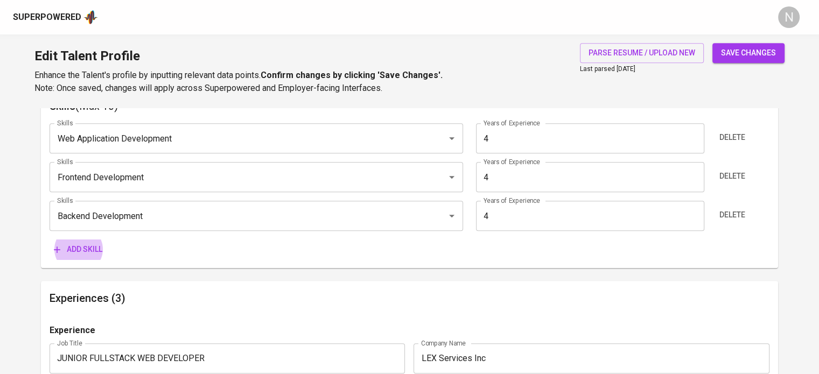
click at [50, 240] on button "Add skill" at bounding box center [78, 250] width 57 height 20
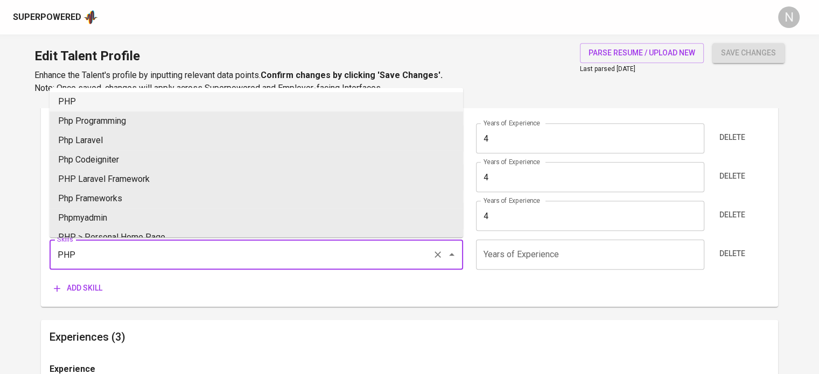
type input "PHP"
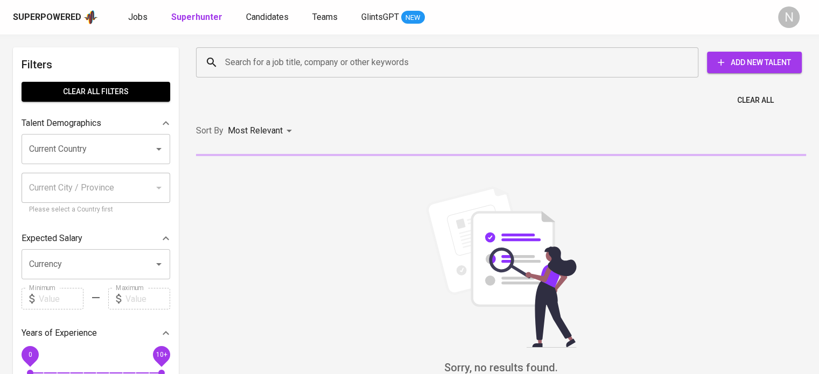
click at [327, 72] on input "Search for a job title, company or other keywords" at bounding box center [449, 62] width 455 height 20
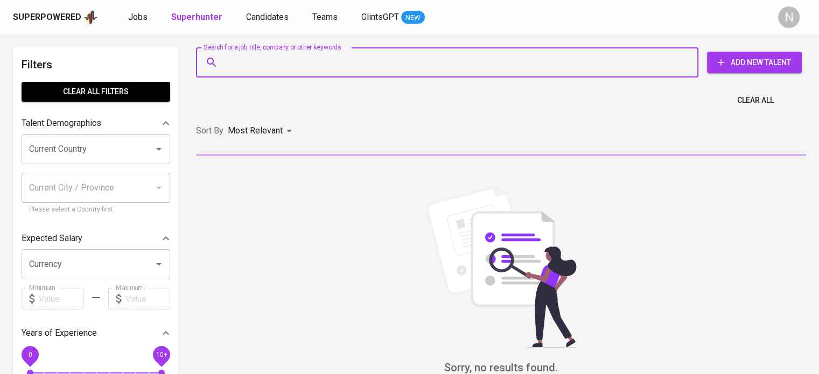
paste input "[EMAIL_ADDRESS][PERSON_NAME][DOMAIN_NAME]"
type input "[EMAIL_ADDRESS][PERSON_NAME][DOMAIN_NAME]"
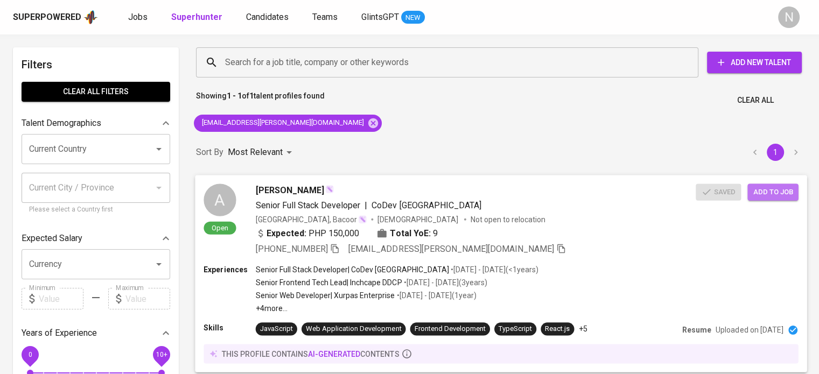
click at [758, 188] on span "Add to job" at bounding box center [773, 192] width 40 height 12
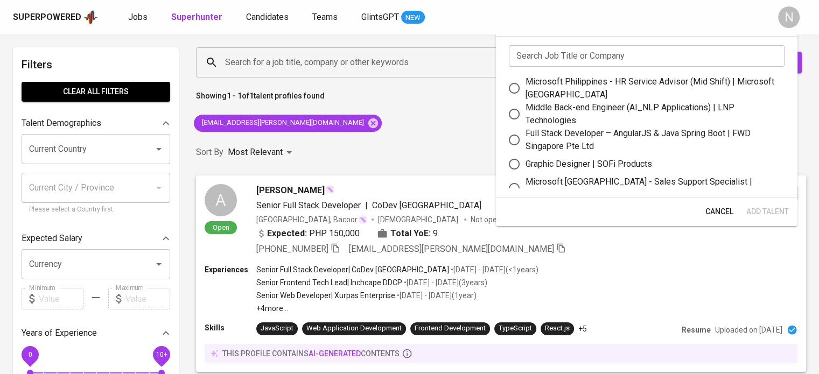
click at [563, 53] on input "text" at bounding box center [647, 56] width 276 height 22
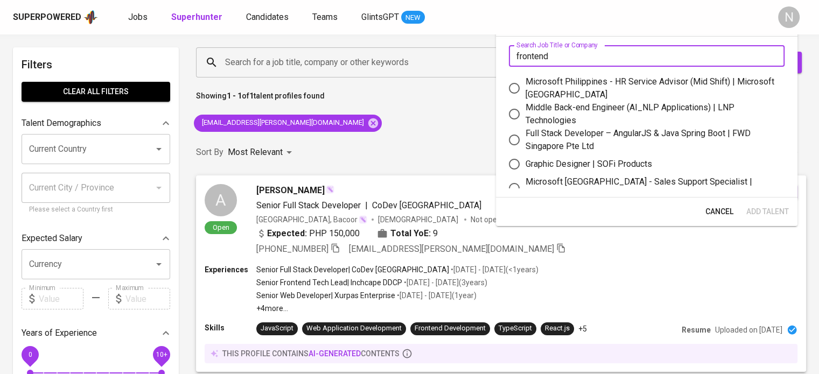
type input "frontend"
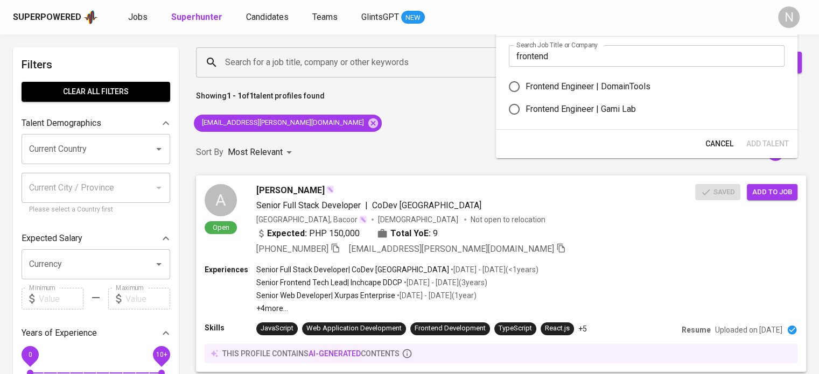
click at [584, 83] on div "Frontend Engineer | DomainTools" at bounding box center [588, 86] width 125 height 13
click at [526, 83] on input "Frontend Engineer | DomainTools" at bounding box center [514, 86] width 23 height 23
radio input "true"
click at [768, 142] on span "Add Talent" at bounding box center [767, 143] width 43 height 13
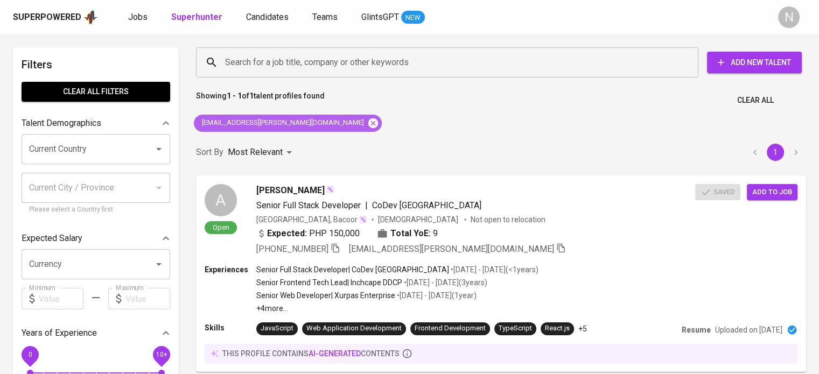
click at [367, 120] on icon at bounding box center [373, 123] width 12 height 12
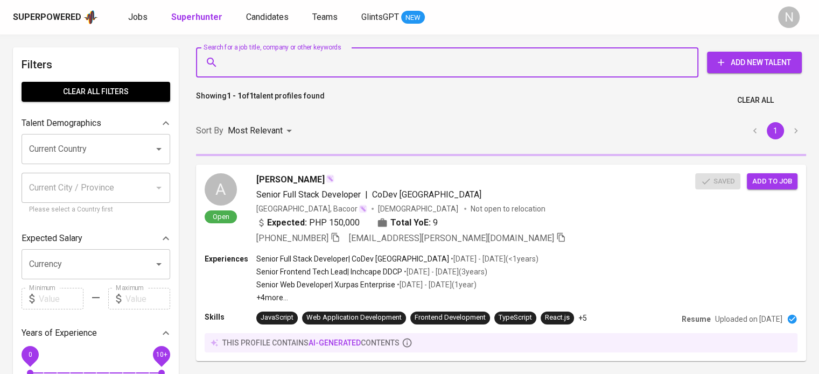
click at [257, 60] on input "Search for a job title, company or other keywords" at bounding box center [449, 62] width 455 height 20
paste input "[EMAIL_ADDRESS][DOMAIN_NAME]"
type input "[EMAIL_ADDRESS][DOMAIN_NAME]"
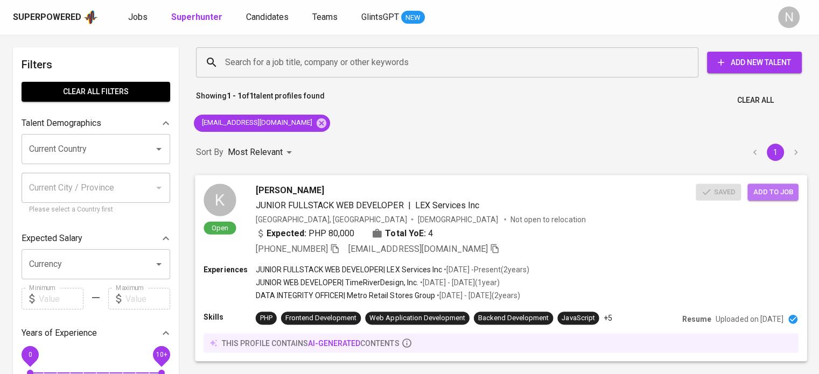
click at [766, 193] on span "Add to job" at bounding box center [773, 192] width 40 height 12
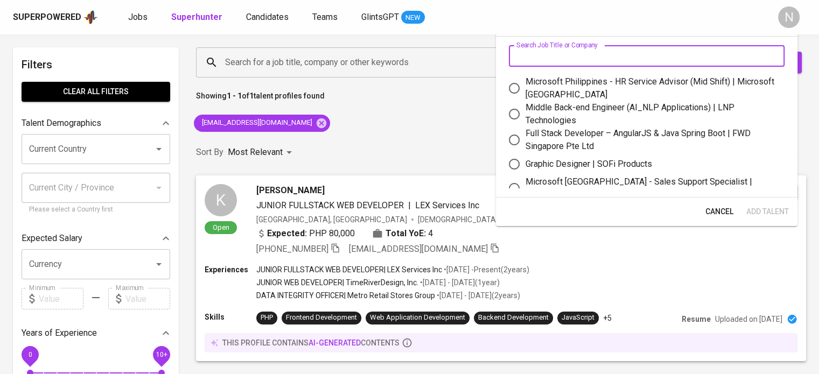
click at [554, 52] on input "text" at bounding box center [647, 56] width 276 height 22
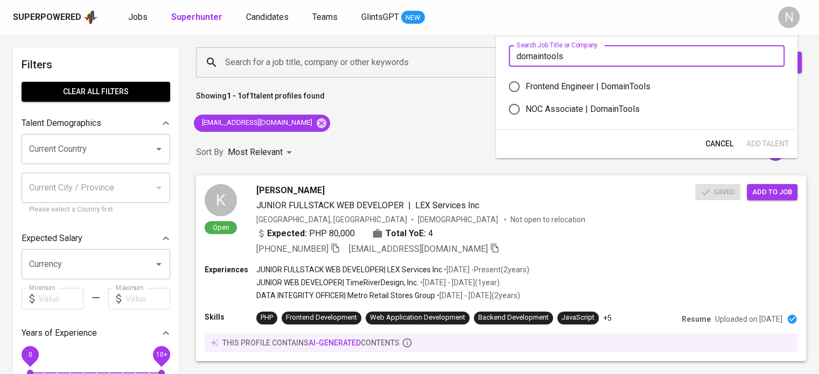
type input "domaintools"
click at [556, 79] on label "Frontend Engineer | DomainTools" at bounding box center [639, 86] width 273 height 23
click at [526, 79] on input "Frontend Engineer | DomainTools" at bounding box center [514, 86] width 23 height 23
radio input "true"
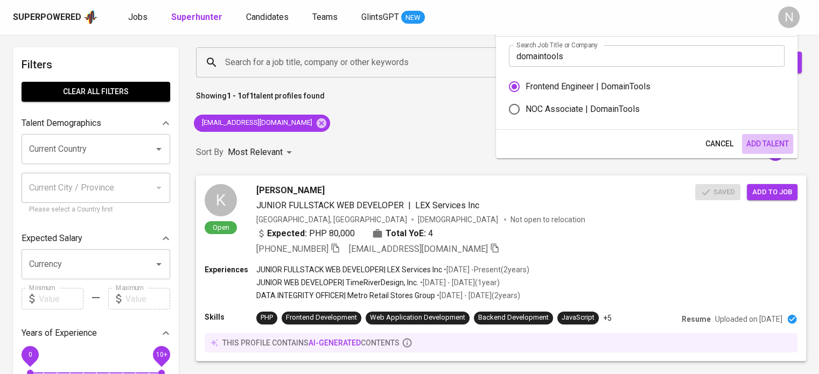
click at [760, 140] on span "Add Talent" at bounding box center [767, 143] width 43 height 13
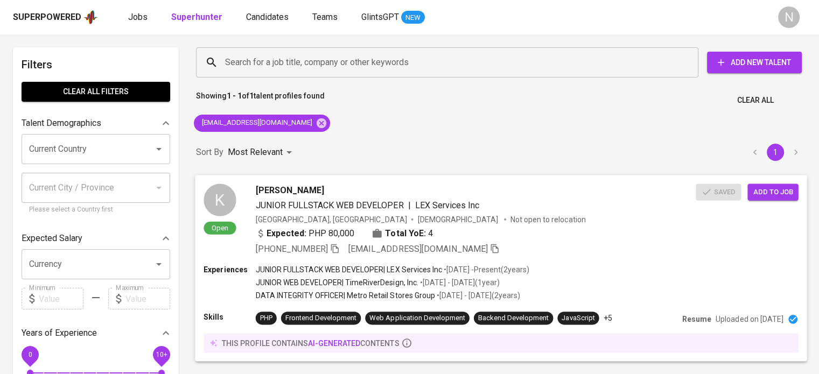
click at [303, 192] on span "[PERSON_NAME]" at bounding box center [290, 190] width 68 height 13
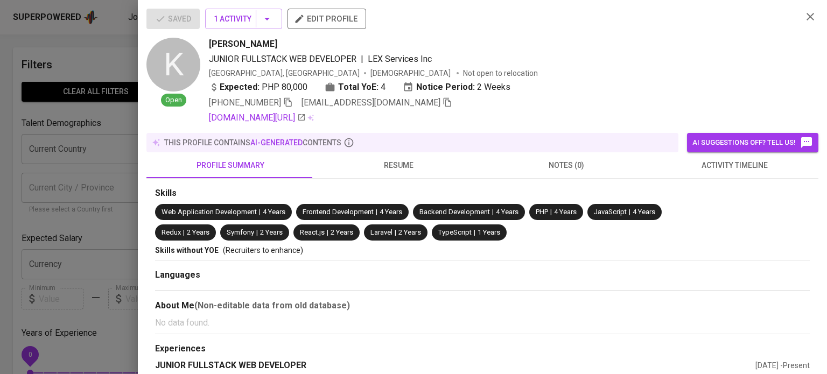
click at [315, 15] on span "edit profile" at bounding box center [326, 19] width 61 height 14
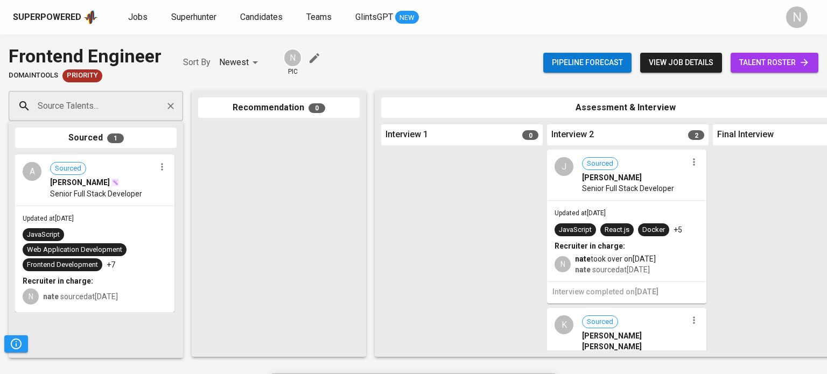
click at [113, 94] on div "Source Talents..." at bounding box center [96, 106] width 174 height 30
click at [752, 60] on span "talent roster" at bounding box center [774, 62] width 71 height 13
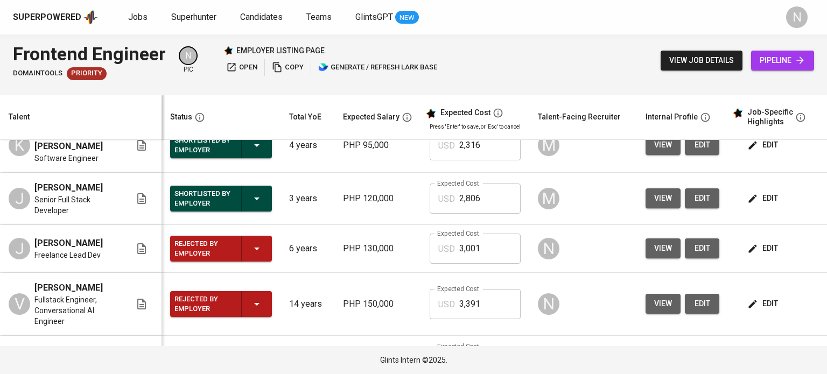
scroll to position [108, 0]
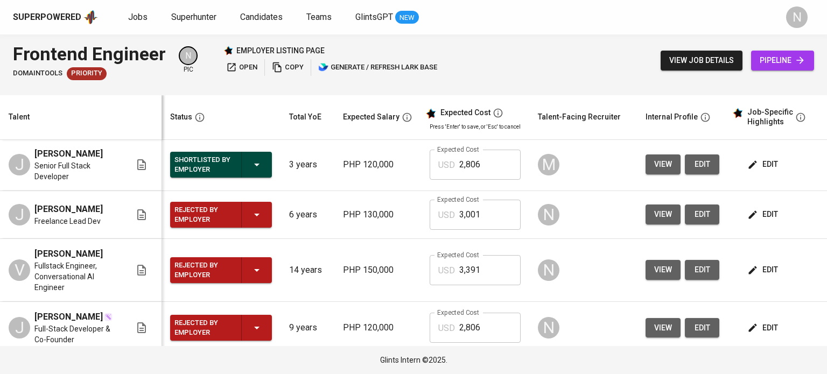
click at [248, 227] on div "Rejected by Employer" at bounding box center [220, 215] width 93 height 26
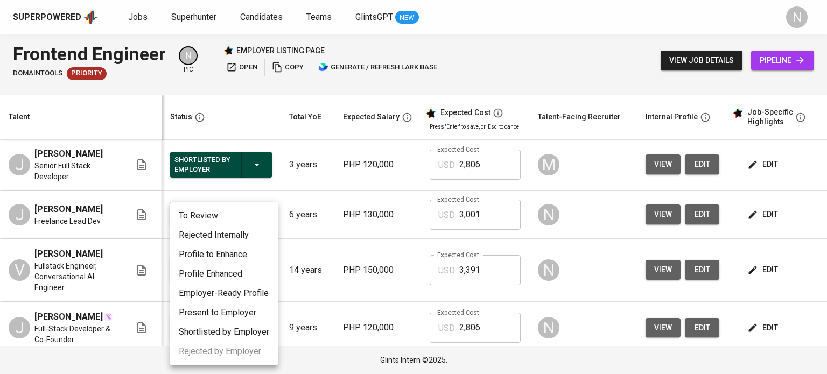
click at [220, 234] on li "Rejected Internally" at bounding box center [224, 235] width 108 height 19
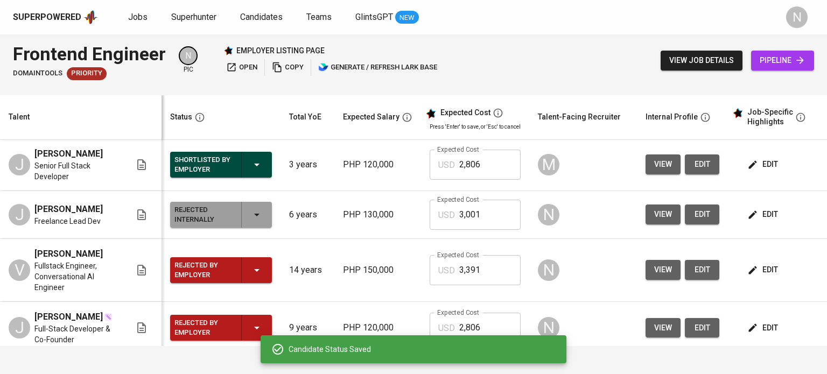
click at [263, 283] on div "Rejected by Employer" at bounding box center [220, 270] width 93 height 26
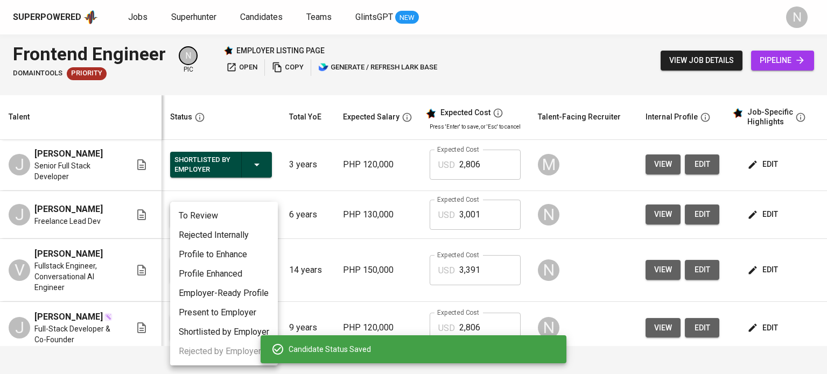
click at [242, 236] on li "Rejected Internally" at bounding box center [224, 235] width 108 height 19
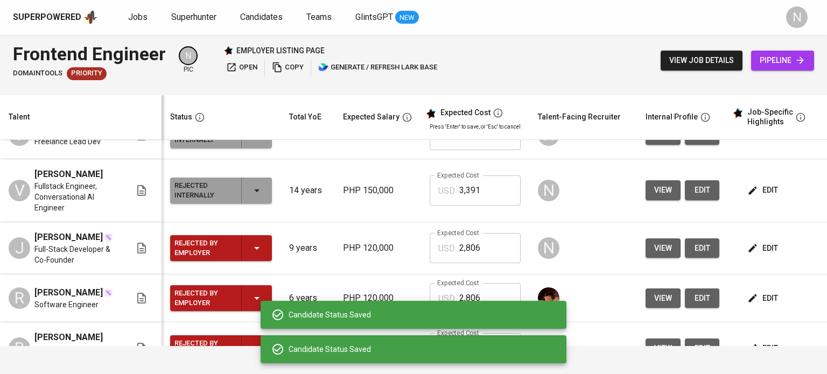
scroll to position [215, 0]
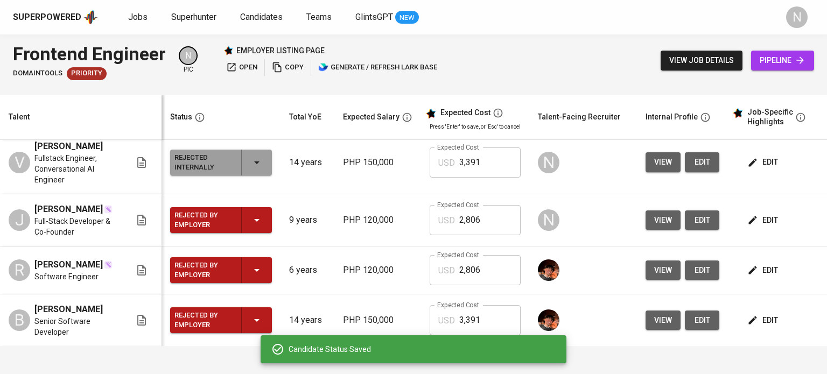
click at [255, 233] on div "Rejected by Employer" at bounding box center [220, 220] width 93 height 26
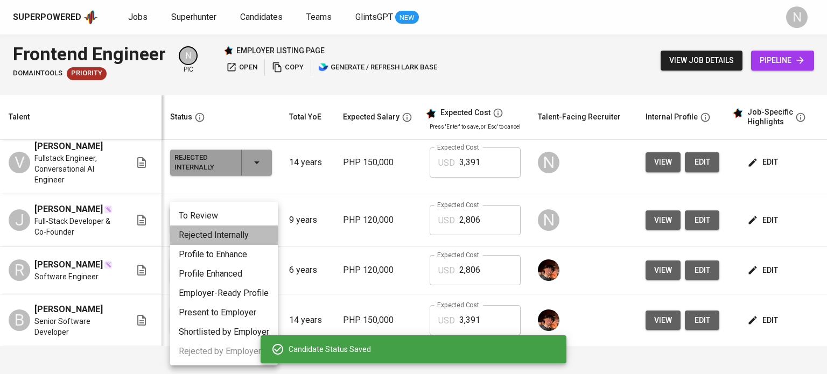
click at [232, 239] on li "Rejected Internally" at bounding box center [224, 235] width 108 height 19
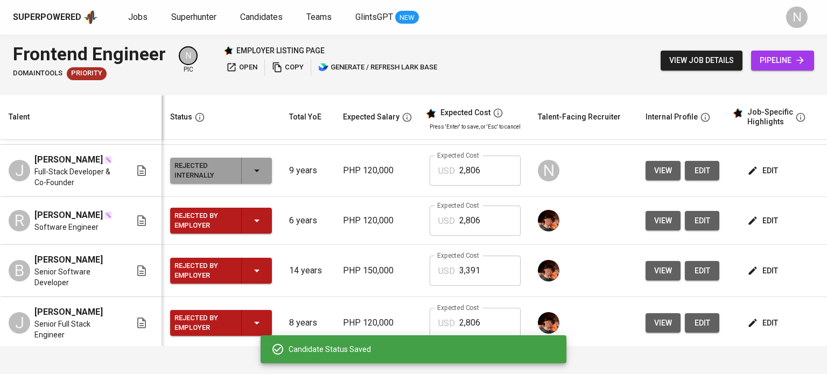
scroll to position [269, 0]
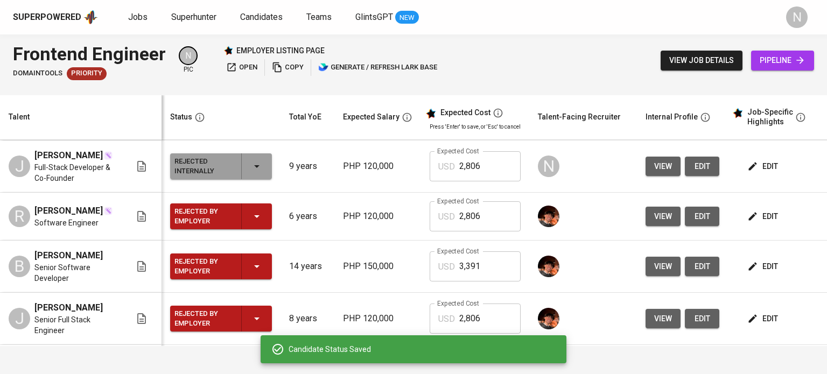
click at [246, 229] on div "Rejected by Employer" at bounding box center [220, 217] width 93 height 26
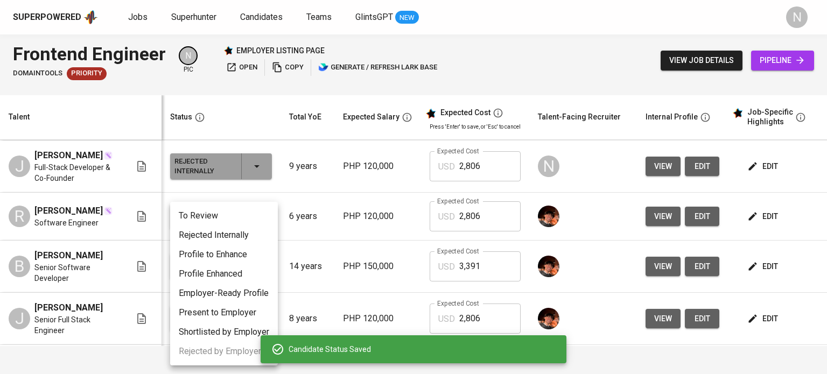
click at [245, 239] on li "Rejected Internally" at bounding box center [224, 235] width 108 height 19
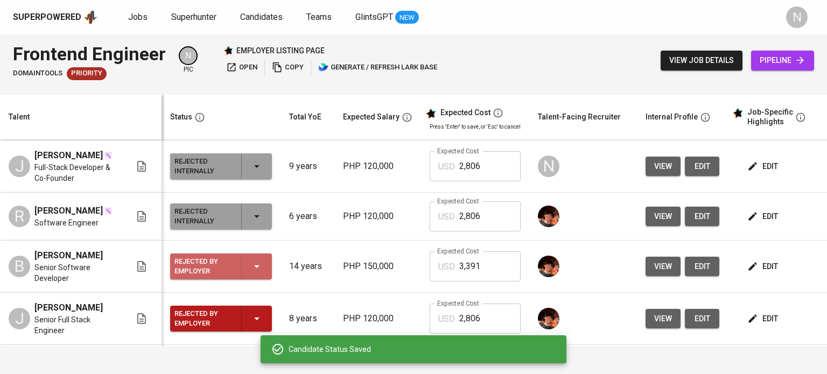
click at [243, 279] on div "Rejected by Employer" at bounding box center [220, 267] width 93 height 26
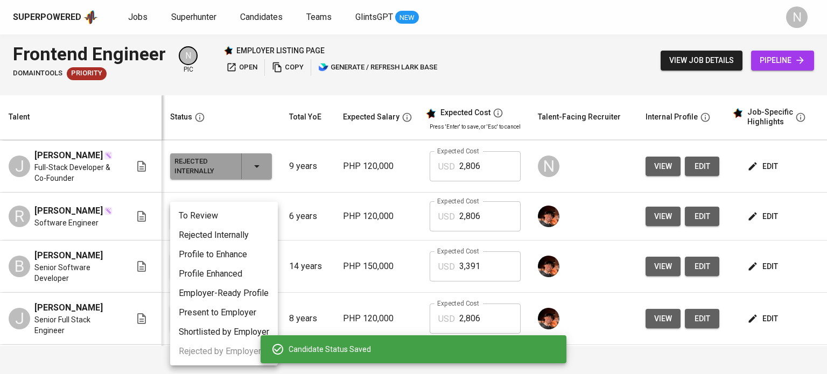
click at [225, 234] on li "Rejected Internally" at bounding box center [224, 235] width 108 height 19
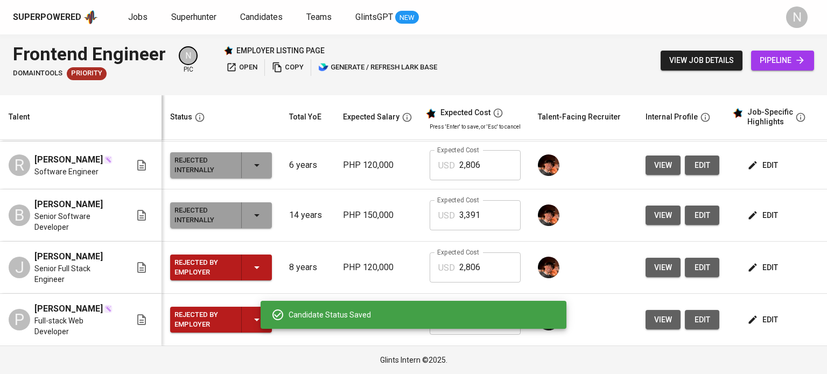
scroll to position [370, 0]
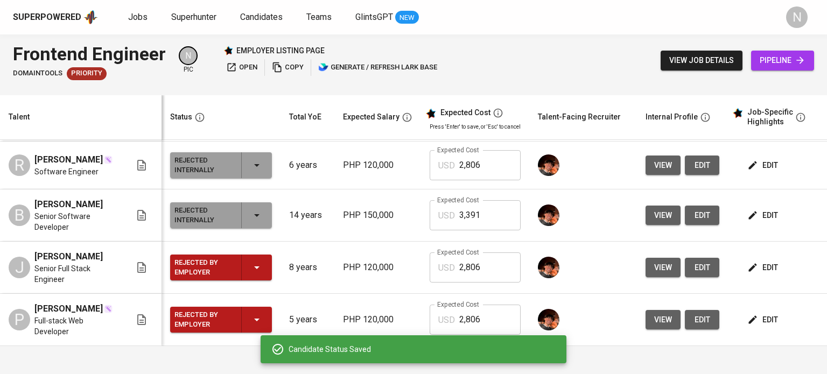
click at [258, 258] on div "Rejected by Employer" at bounding box center [220, 268] width 93 height 26
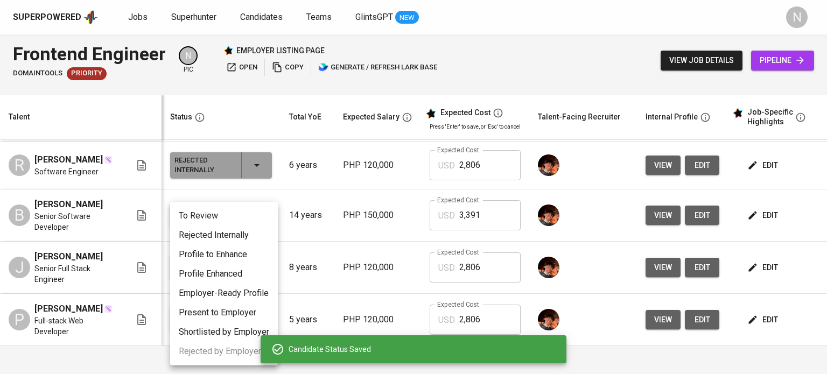
click at [242, 241] on li "Rejected Internally" at bounding box center [224, 235] width 108 height 19
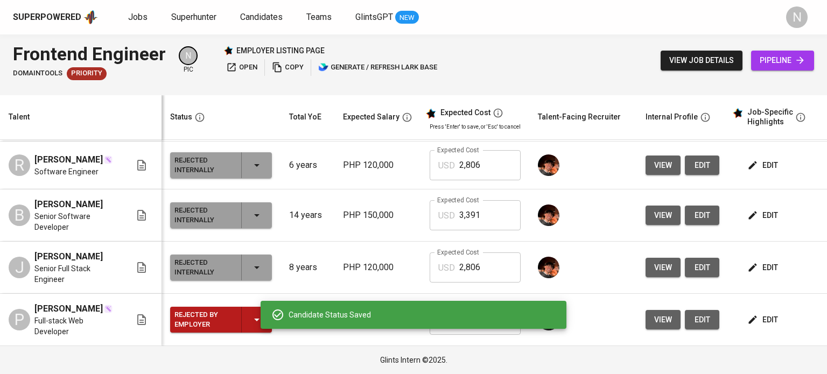
click at [258, 313] on icon "button" at bounding box center [256, 319] width 13 height 13
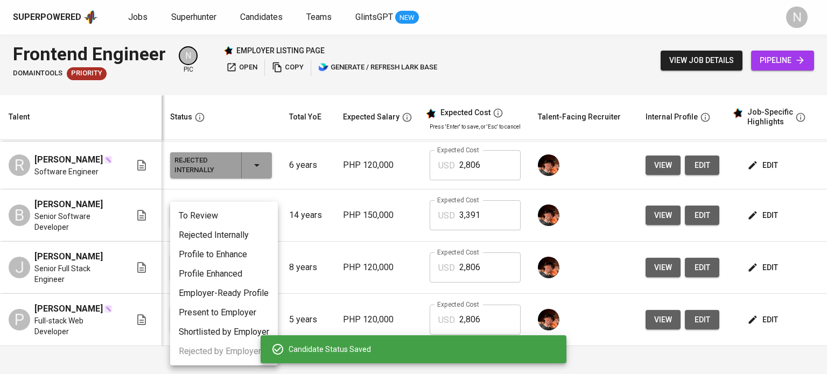
click at [244, 236] on li "Rejected Internally" at bounding box center [224, 235] width 108 height 19
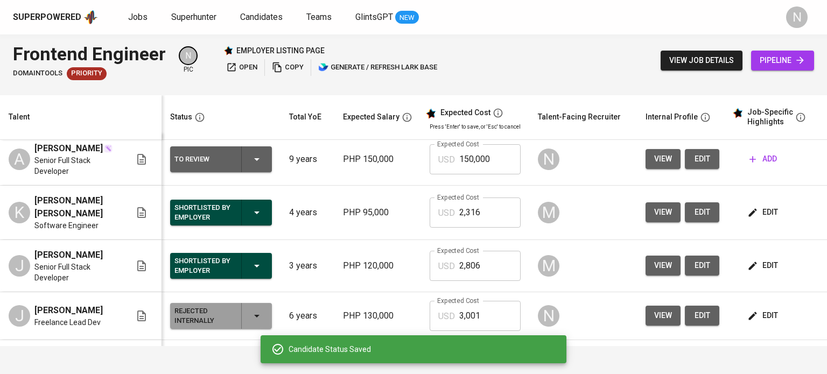
scroll to position [0, 0]
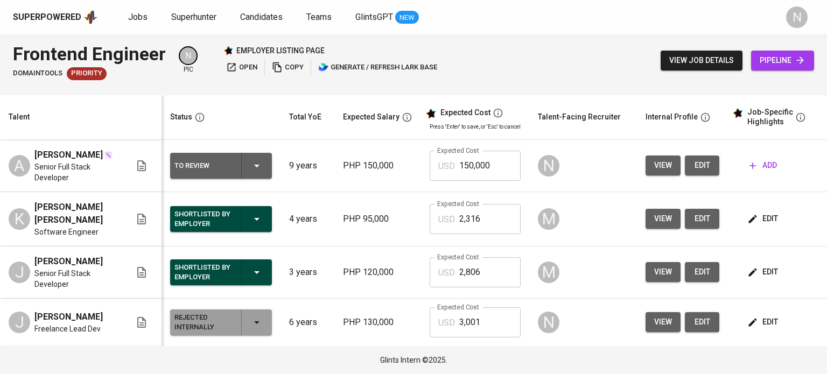
click at [762, 172] on span "add" at bounding box center [763, 165] width 27 height 13
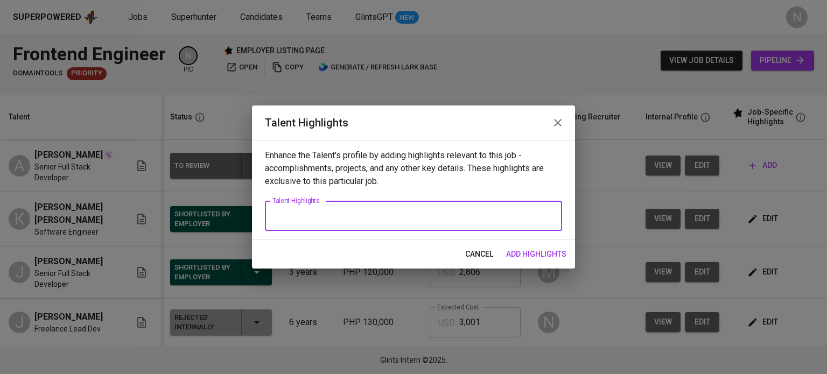
click at [353, 217] on textarea at bounding box center [413, 216] width 282 height 10
paste textarea "Senior Full Stack Developer with 9+ years of experience delivering scalable, hi…"
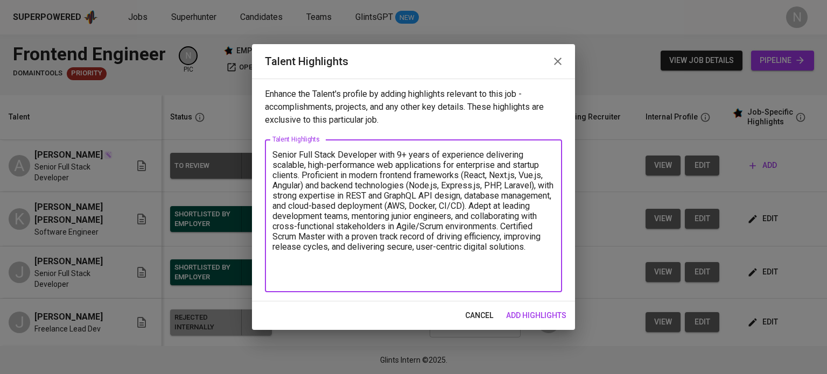
type textarea "Senior Full Stack Developer with 9+ years of experience delivering scalable, hi…"
click at [556, 312] on span "add highlights" at bounding box center [536, 315] width 60 height 13
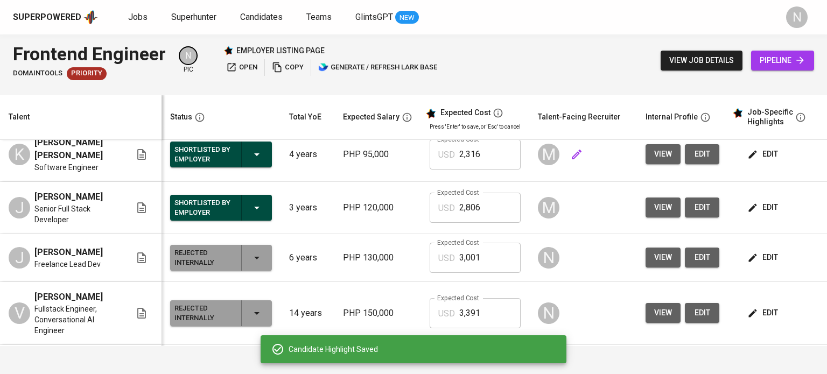
scroll to position [108, 0]
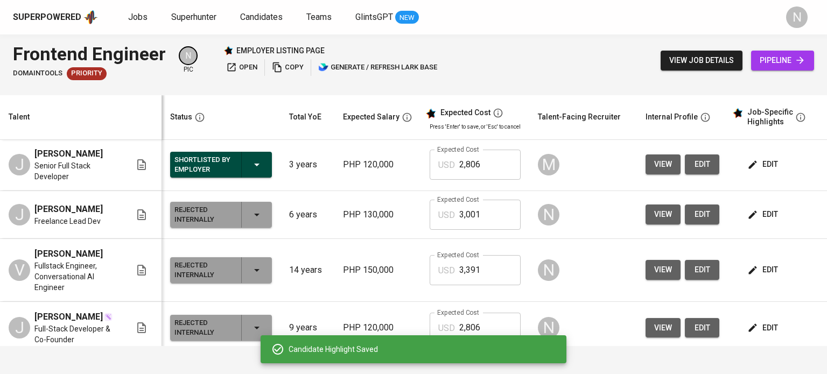
click at [771, 221] on span "edit" at bounding box center [764, 214] width 29 height 13
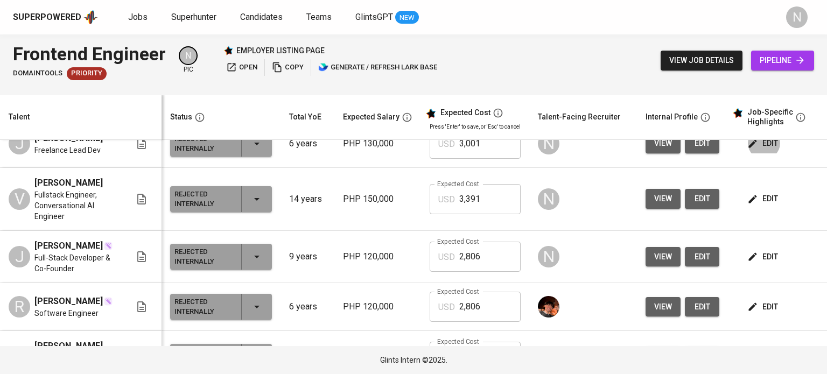
scroll to position [215, 0]
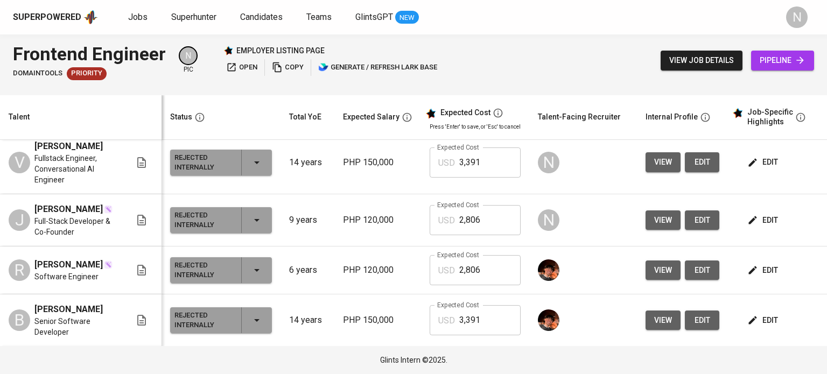
click at [784, 172] on div "edit" at bounding box center [780, 162] width 71 height 20
click at [772, 169] on span "edit" at bounding box center [764, 162] width 29 height 13
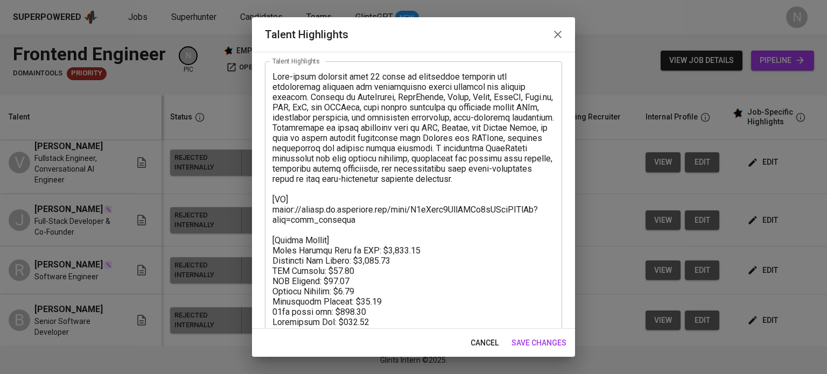
scroll to position [68, 0]
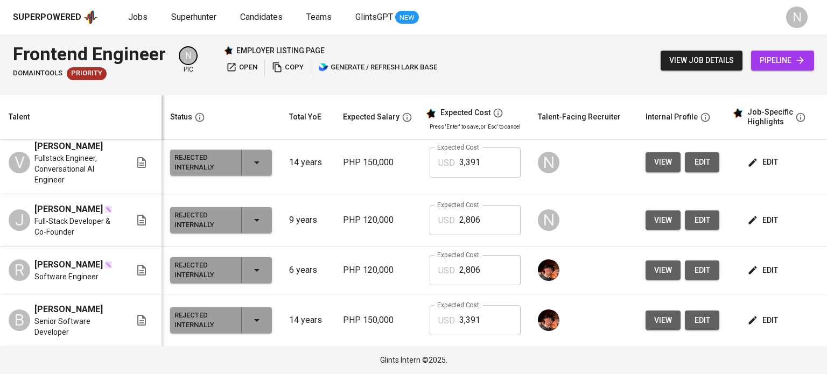
click at [771, 169] on span "edit" at bounding box center [764, 162] width 29 height 13
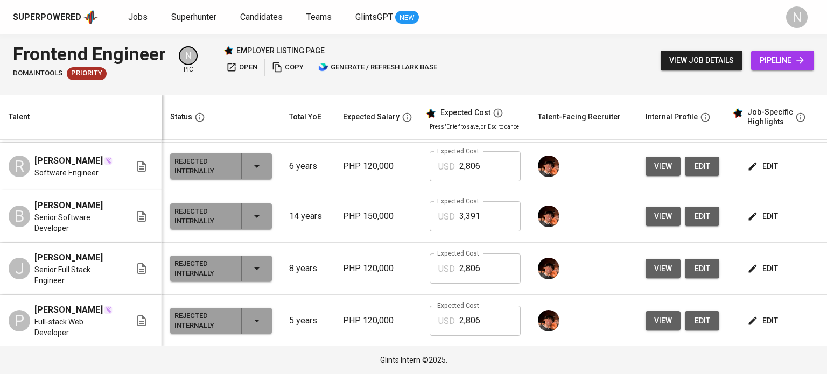
scroll to position [323, 0]
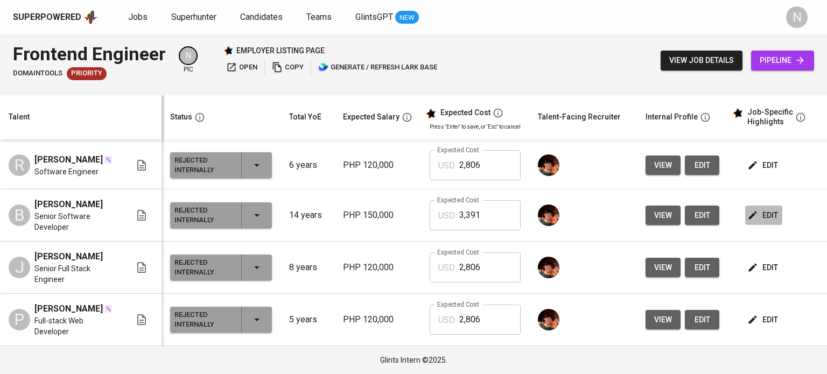
click at [757, 222] on span "edit" at bounding box center [764, 215] width 29 height 13
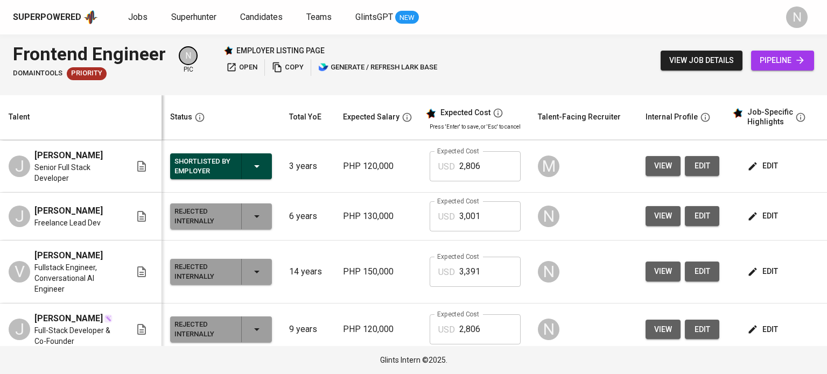
scroll to position [108, 0]
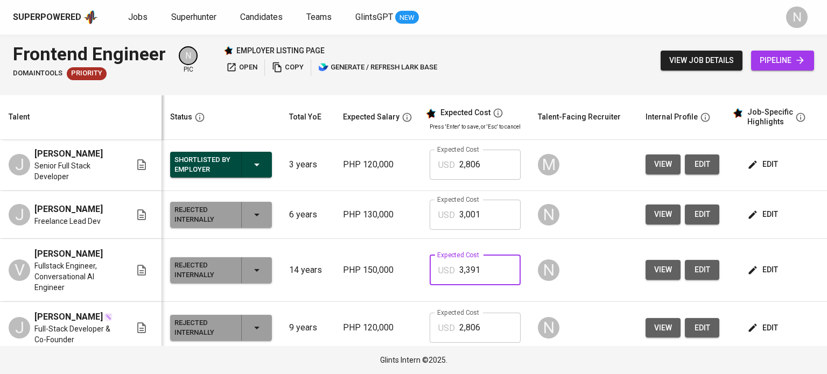
drag, startPoint x: 476, startPoint y: 283, endPoint x: 448, endPoint y: 277, distance: 28.6
click at [449, 277] on div "USD 3,391 Expected Cost" at bounding box center [475, 270] width 91 height 30
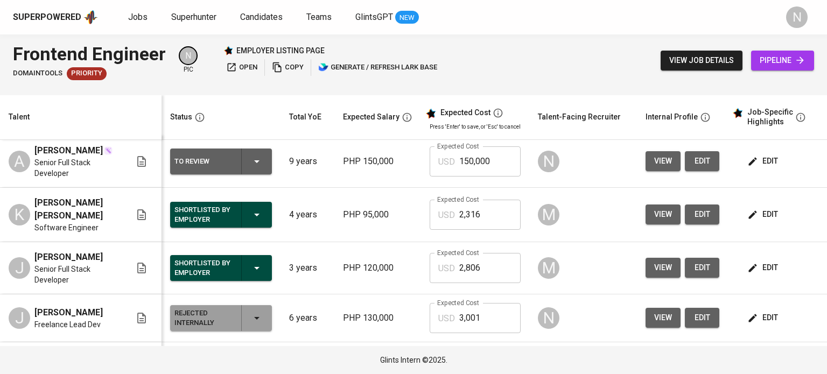
scroll to position [0, 0]
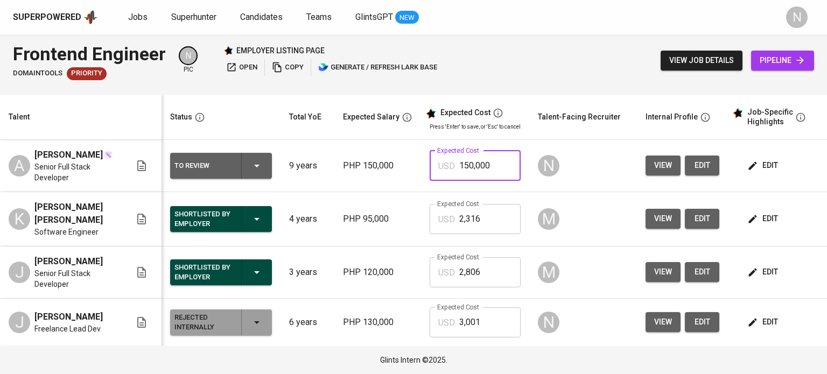
drag, startPoint x: 496, startPoint y: 170, endPoint x: 432, endPoint y: 163, distance: 64.4
click at [432, 163] on div "USD 150,000 Expected Cost" at bounding box center [475, 166] width 91 height 30
paste input "3,391"
type input "3,391"
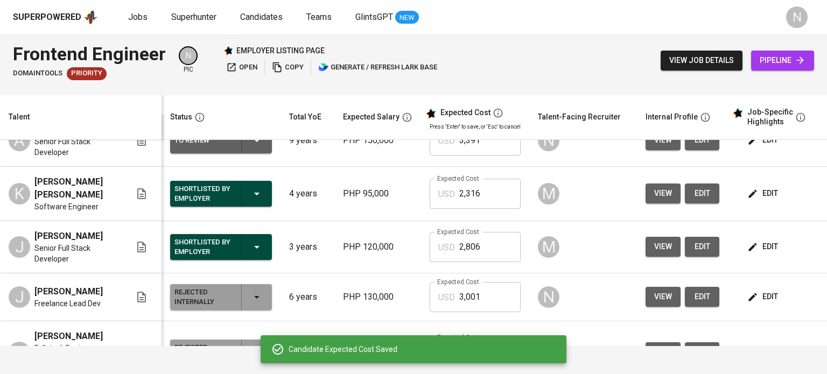
scroll to position [162, 0]
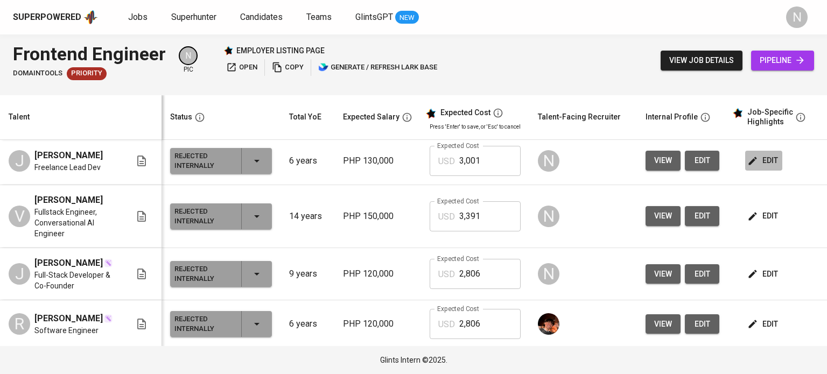
click at [752, 166] on icon "button" at bounding box center [752, 161] width 11 height 11
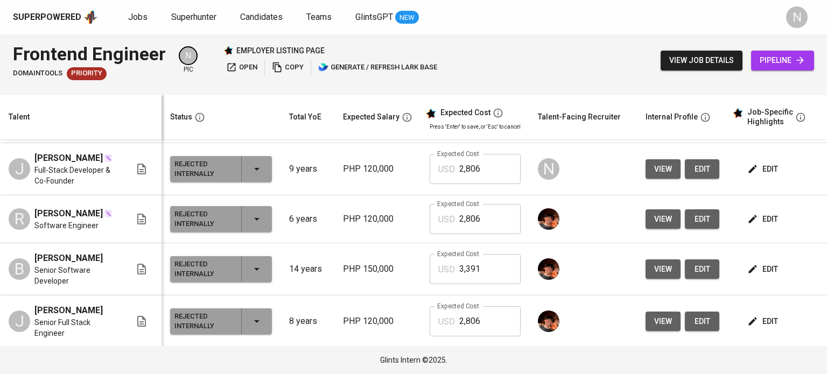
scroll to position [269, 0]
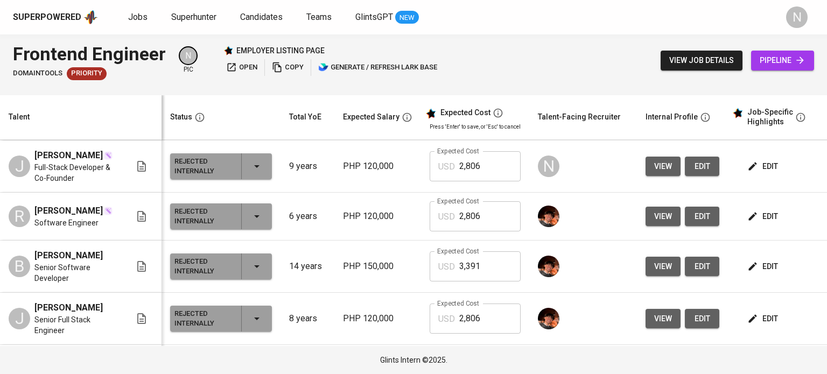
click at [773, 293] on td "edit" at bounding box center [776, 267] width 97 height 52
click at [767, 274] on span "edit" at bounding box center [764, 266] width 29 height 13
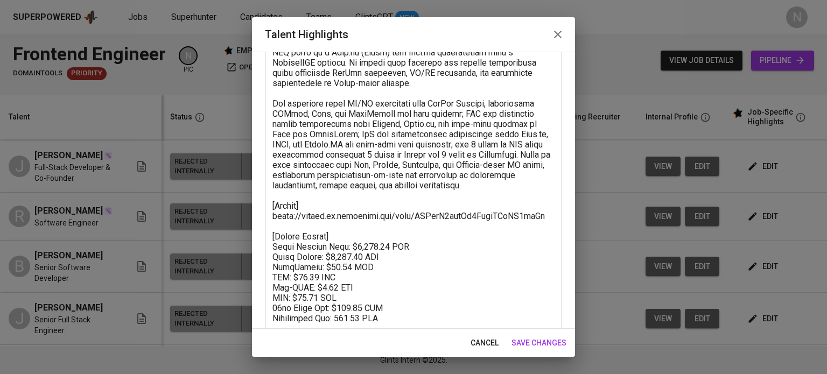
scroll to position [201, 0]
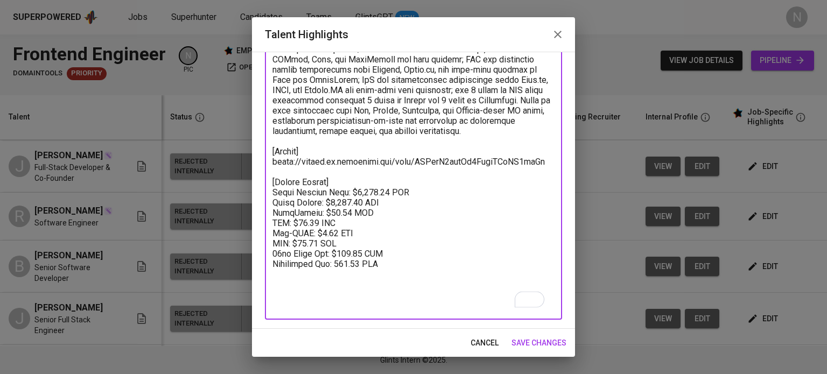
drag, startPoint x: 405, startPoint y: 269, endPoint x: 272, endPoint y: 180, distance: 159.6
click at [272, 180] on textarea "To enrich screen reader interactions, please activate Accessibility in Grammarl…" at bounding box center [413, 115] width 282 height 389
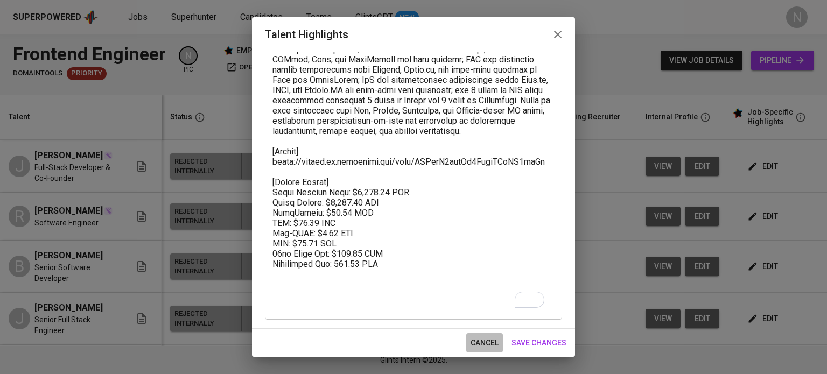
click at [480, 340] on span "cancel" at bounding box center [485, 343] width 28 height 13
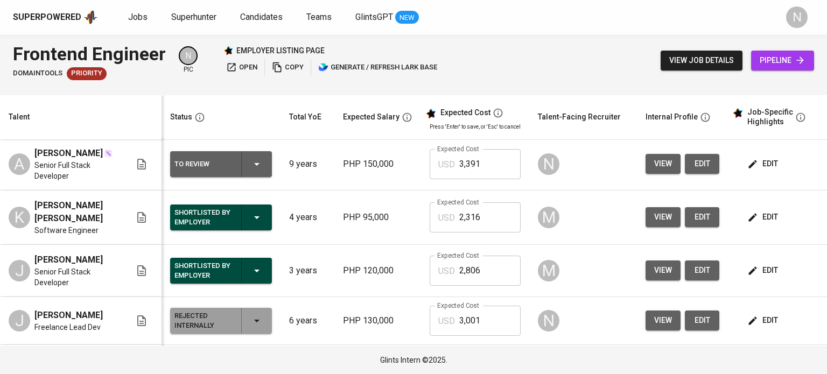
scroll to position [0, 0]
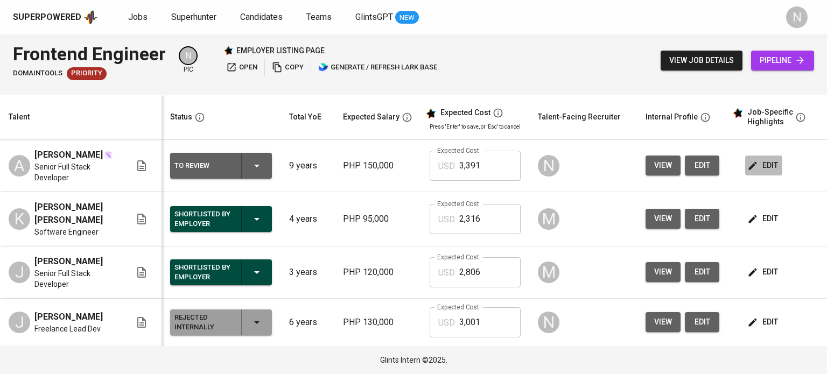
click at [767, 167] on span "edit" at bounding box center [764, 165] width 29 height 13
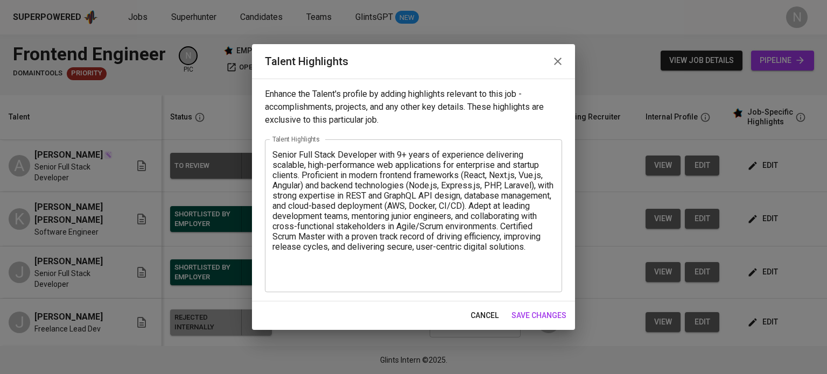
click at [348, 287] on div "Senior Full Stack Developer with 9+ years of experience delivering scalable, hi…" at bounding box center [413, 215] width 297 height 153
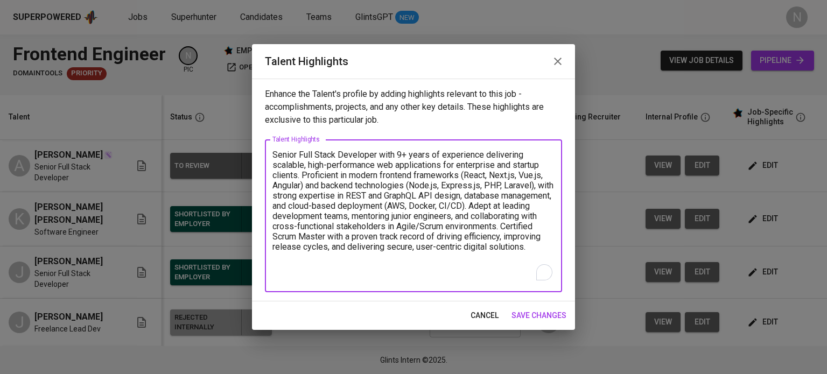
click at [348, 275] on textarea "Senior Full Stack Developer with 9+ years of experience delivering scalable, hi…" at bounding box center [413, 216] width 282 height 133
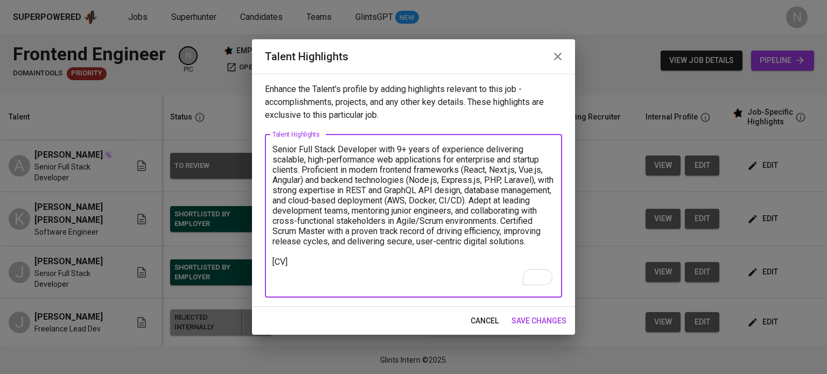
paste textarea "https://glints.sg.larksuite.com/file/RMwjbu7MYozV0IxxoZMlfUf6gne?from=from_copy…"
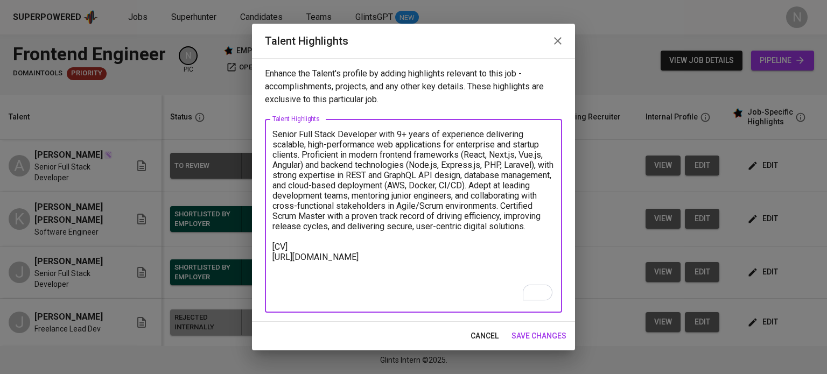
type textarea "Senior Full Stack Developer with 9+ years of experience delivering scalable, hi…"
click at [551, 332] on span "save changes" at bounding box center [539, 336] width 55 height 13
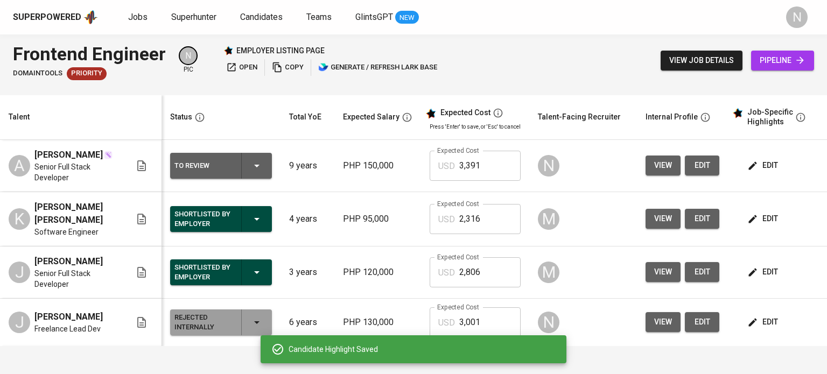
click at [769, 226] on span "edit" at bounding box center [764, 218] width 29 height 13
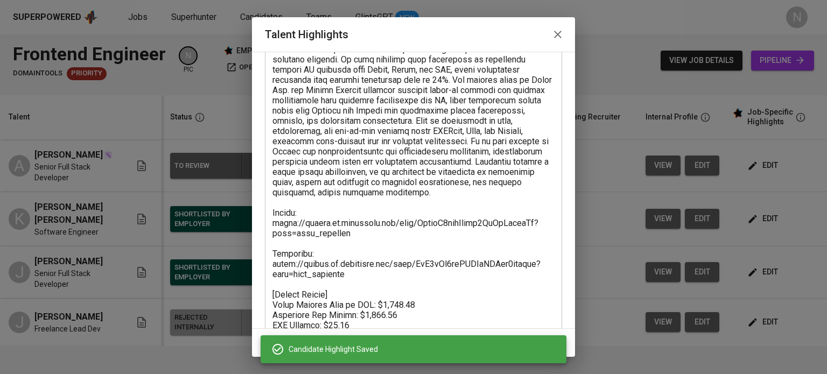
scroll to position [242, 0]
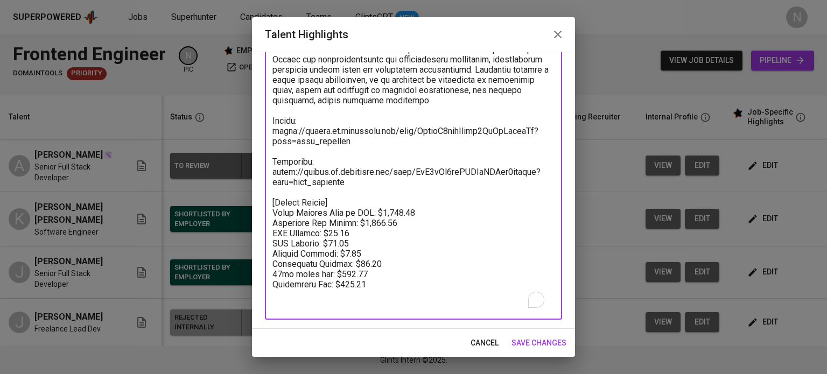
drag, startPoint x: 375, startPoint y: 290, endPoint x: 264, endPoint y: 213, distance: 135.8
click at [264, 213] on div "Enhance the Talent's profile by adding highlights relevant to this job - accomp…" at bounding box center [413, 190] width 323 height 277
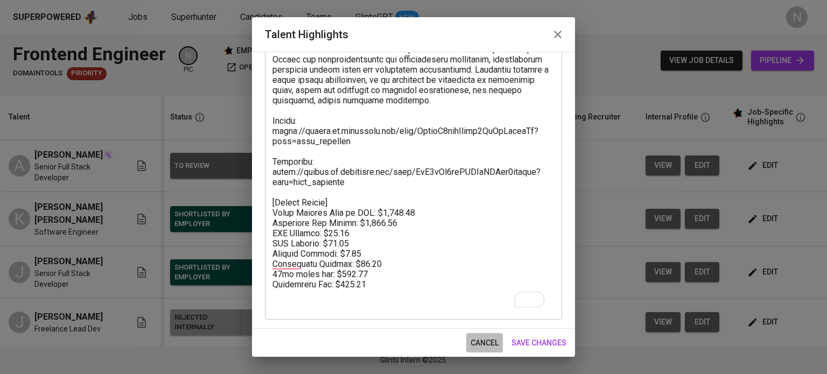
click at [487, 337] on span "cancel" at bounding box center [485, 343] width 28 height 13
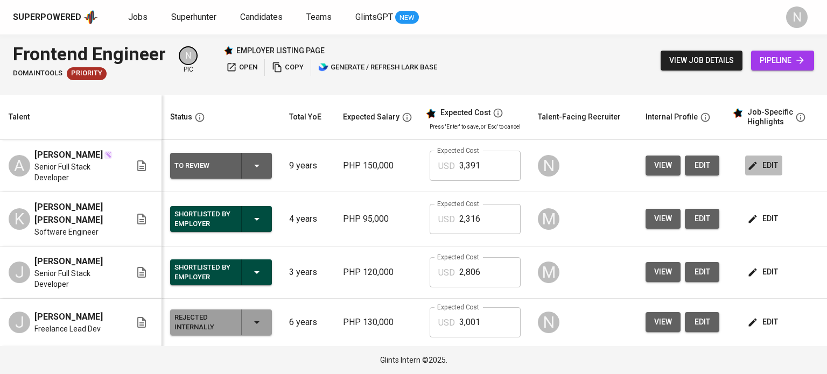
click at [759, 170] on span "edit" at bounding box center [764, 165] width 29 height 13
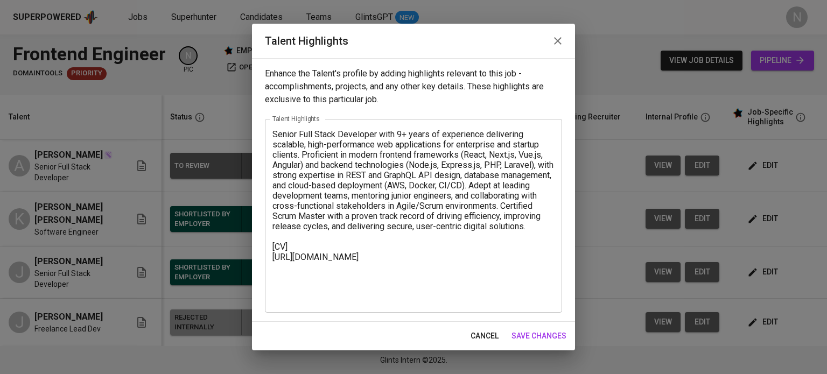
click at [331, 294] on textarea "Senior Full Stack Developer with 9+ years of experience delivering scalable, hi…" at bounding box center [413, 216] width 282 height 174
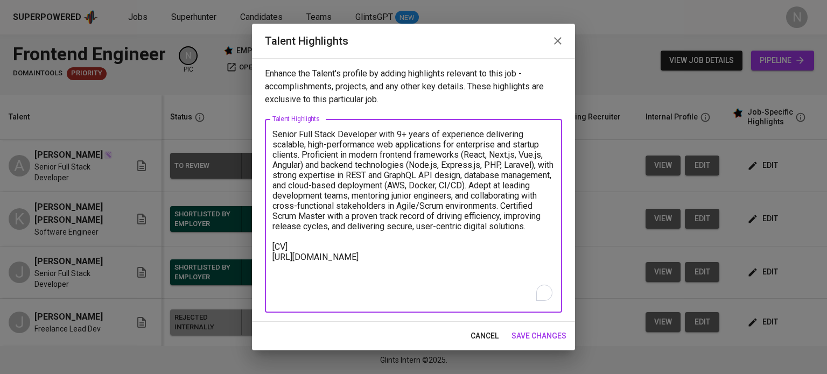
paste textarea "[Talent Salary] Total Payroll Cost in USD: $2,316.39 Candidate Net Salary: $1,7…"
type textarea "Senior Full Stack Developer with 9+ years of experience delivering scalable, hi…"
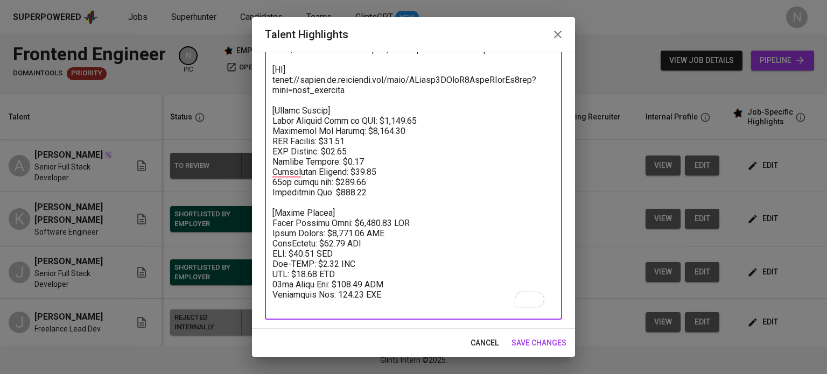
scroll to position [179, 0]
drag, startPoint x: 373, startPoint y: 185, endPoint x: 340, endPoint y: 183, distance: 33.0
click at [340, 183] on textarea "To enrich screen reader interactions, please activate Accessibility in Grammarl…" at bounding box center [413, 131] width 282 height 358
drag, startPoint x: 401, startPoint y: 297, endPoint x: 271, endPoint y: 204, distance: 159.7
click at [271, 204] on div "x Talent Highlights" at bounding box center [413, 131] width 297 height 378
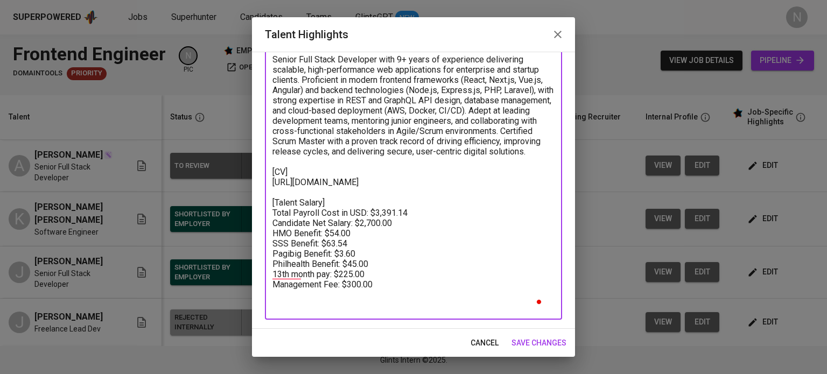
scroll to position [76, 0]
type textarea "Senior Full Stack Developer with 9+ years of experience delivering scalable, hi…"
click at [537, 337] on span "save changes" at bounding box center [539, 343] width 55 height 13
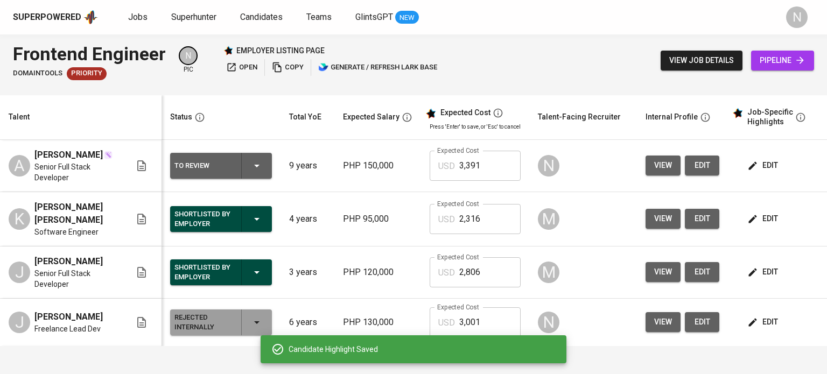
click at [257, 167] on icon "button" at bounding box center [256, 166] width 5 height 3
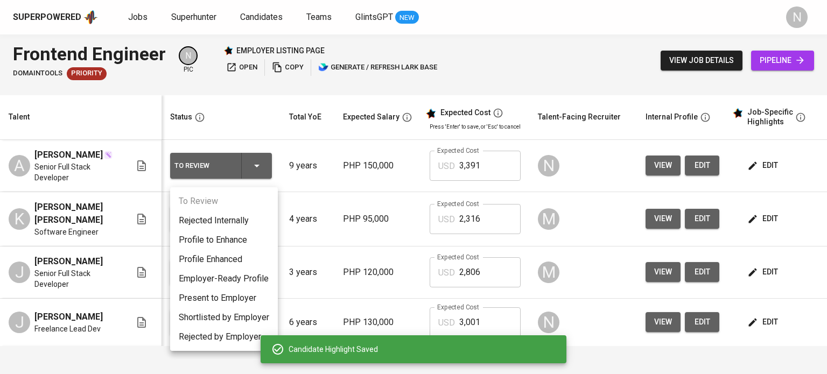
click at [230, 301] on li "Present to Employer" at bounding box center [224, 298] width 108 height 19
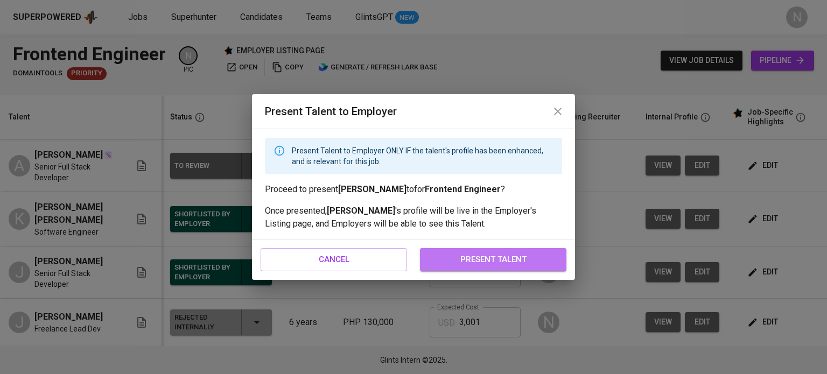
click at [513, 264] on span "present talent" at bounding box center [493, 260] width 123 height 14
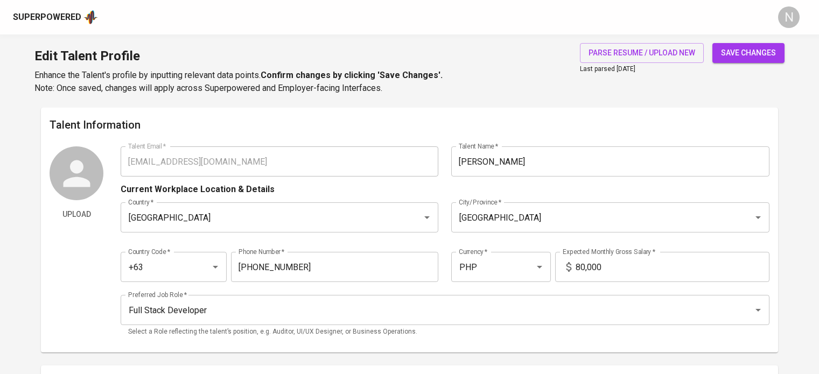
scroll to position [575, 0]
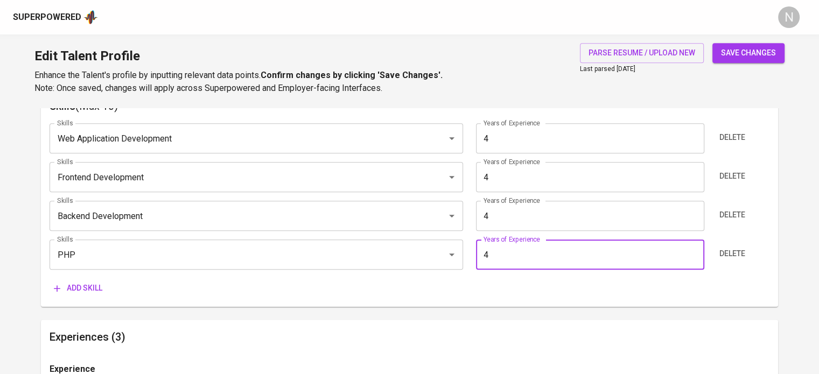
type input "4"
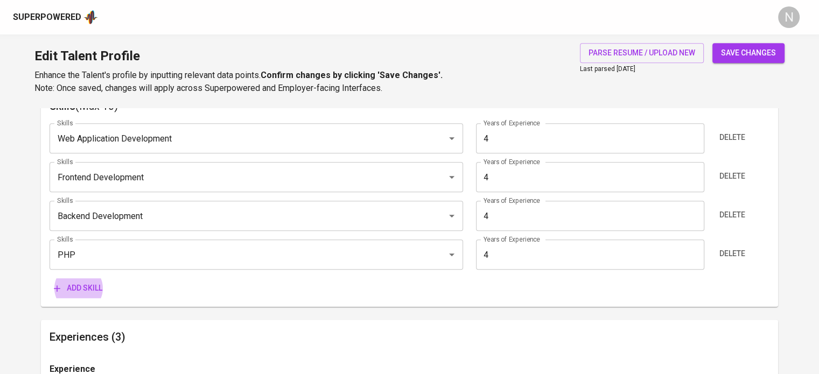
click at [50, 278] on button "Add skill" at bounding box center [78, 288] width 57 height 20
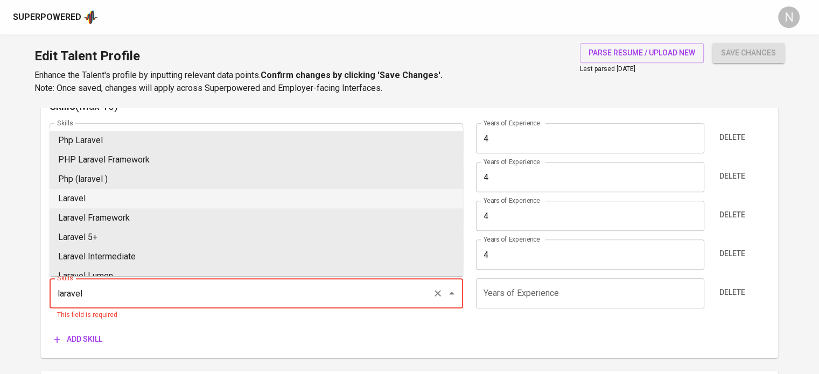
type input "Laravel"
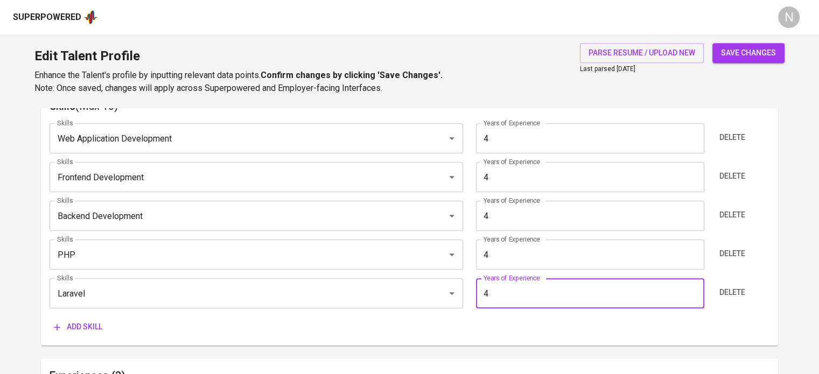
type input "4"
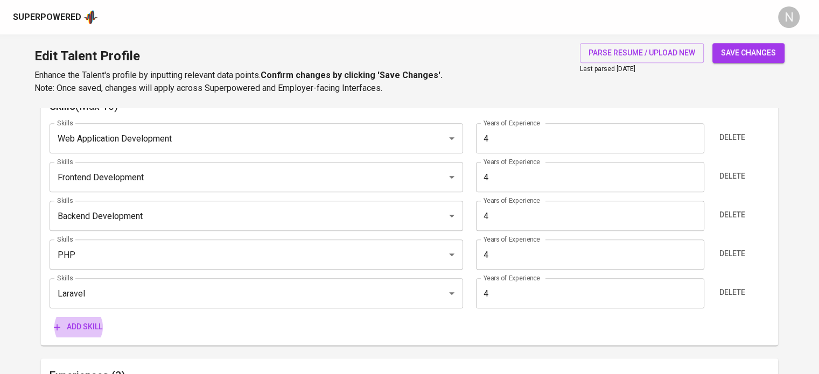
click at [50, 317] on button "Add skill" at bounding box center [78, 327] width 57 height 20
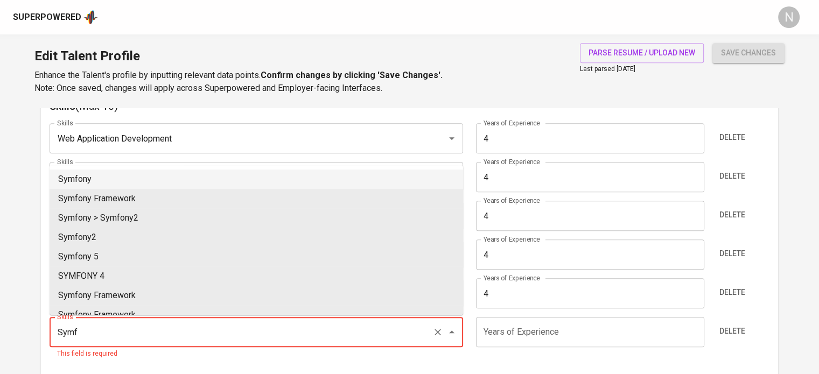
type input "Symfony"
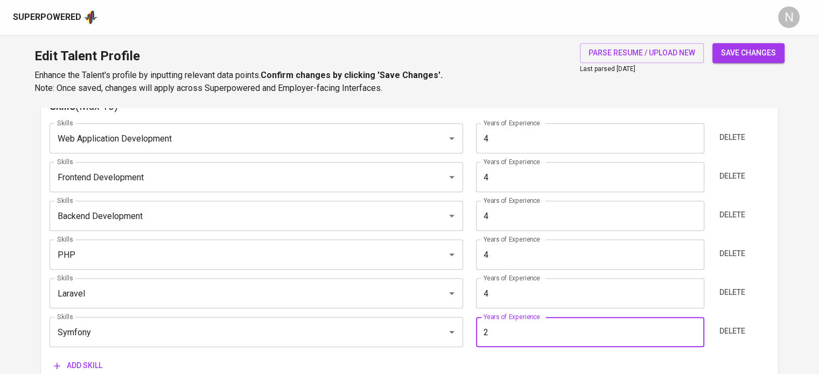
type input "2"
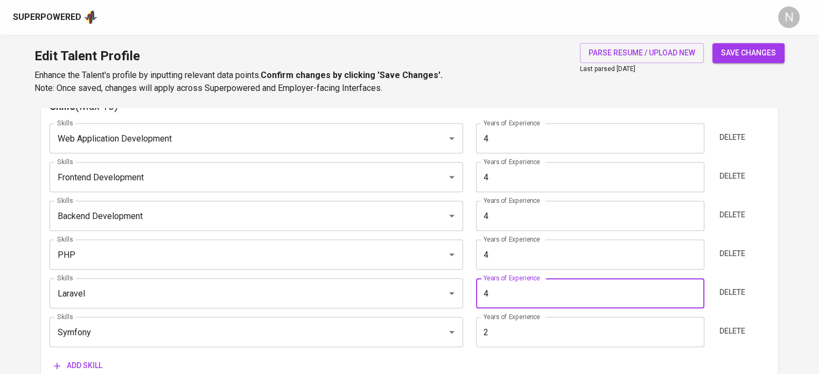
drag, startPoint x: 488, startPoint y: 295, endPoint x: 468, endPoint y: 293, distance: 20.0
click at [468, 293] on div "[PERSON_NAME] Skills Years of Experience 4 Years of Experience [GEOGRAPHIC_DATA]" at bounding box center [410, 293] width 720 height 30
type input "2"
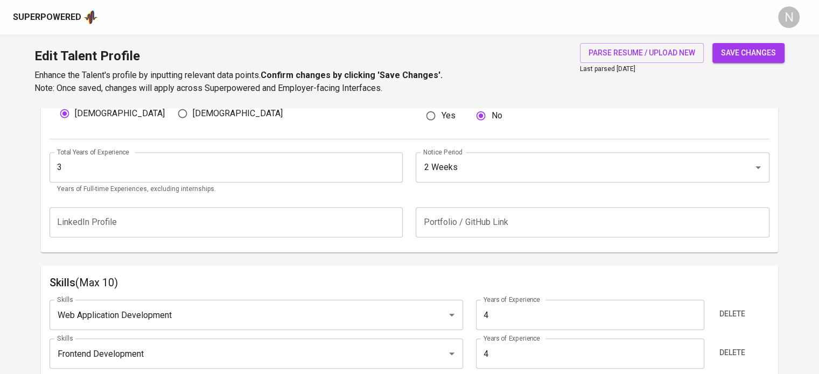
scroll to position [359, 0]
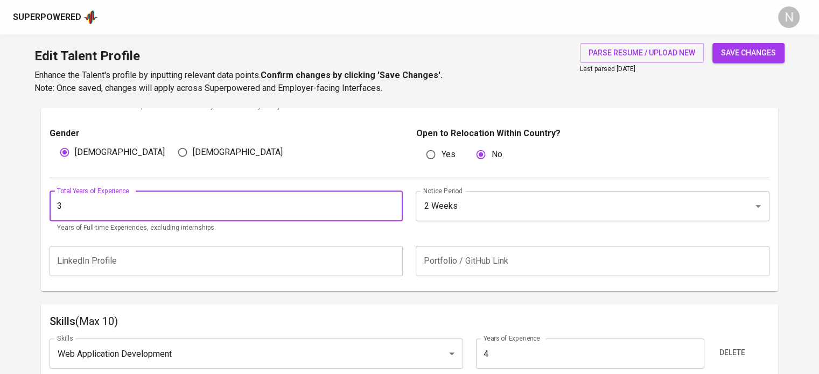
drag, startPoint x: 66, startPoint y: 204, endPoint x: 33, endPoint y: 203, distance: 32.3
type input "4"
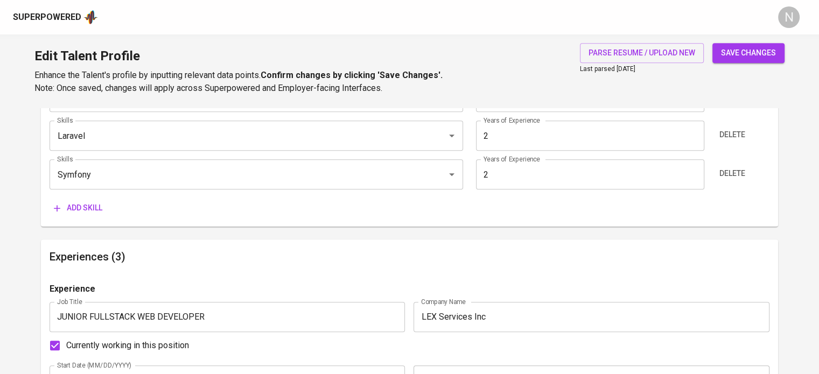
scroll to position [736, 0]
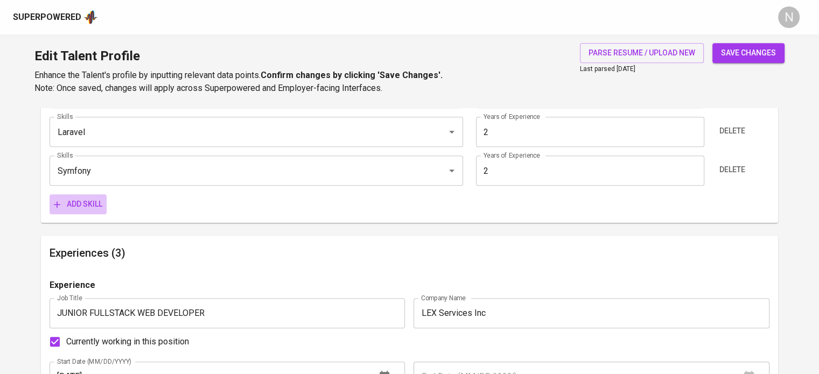
click at [76, 209] on span "Add skill" at bounding box center [78, 204] width 48 height 13
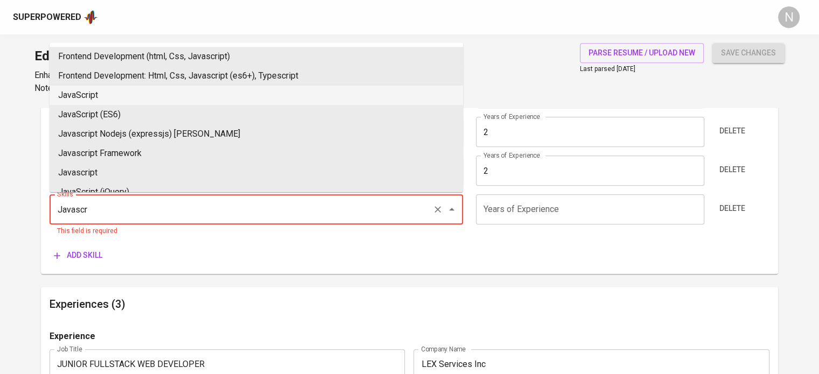
type input "JavaScript"
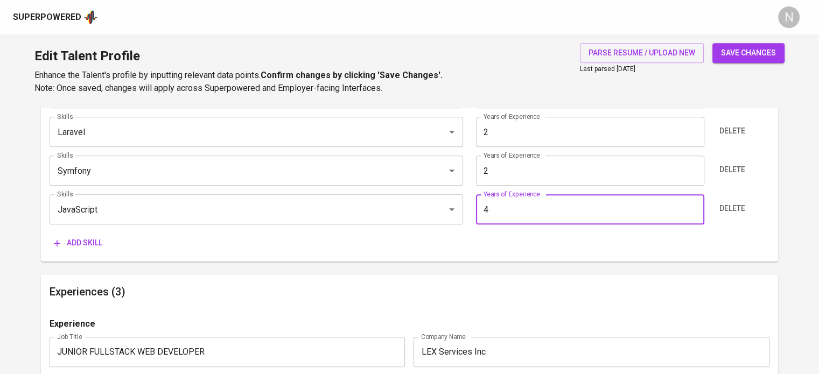
type input "4"
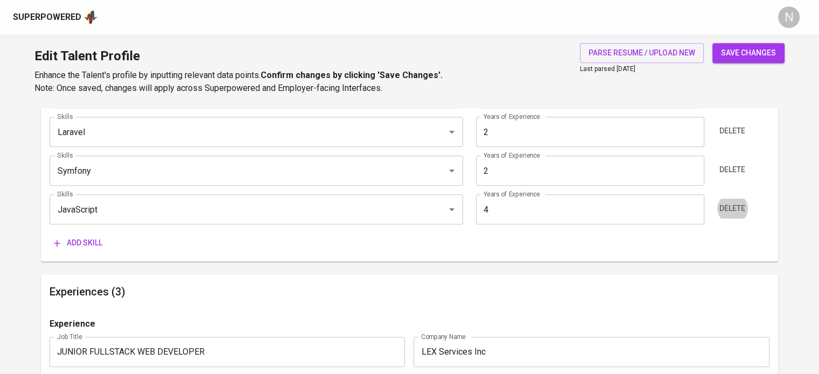
click at [50, 233] on button "Add skill" at bounding box center [78, 243] width 57 height 20
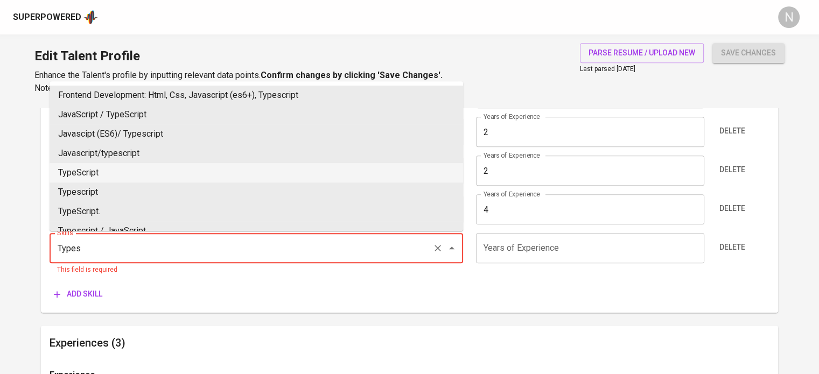
type input "TypeScript"
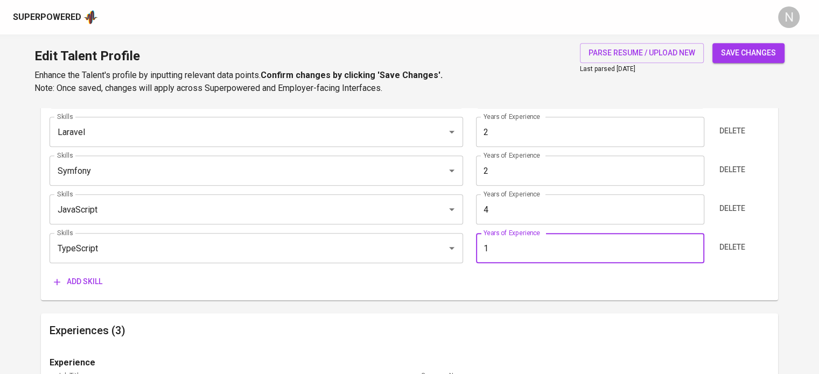
type input "1"
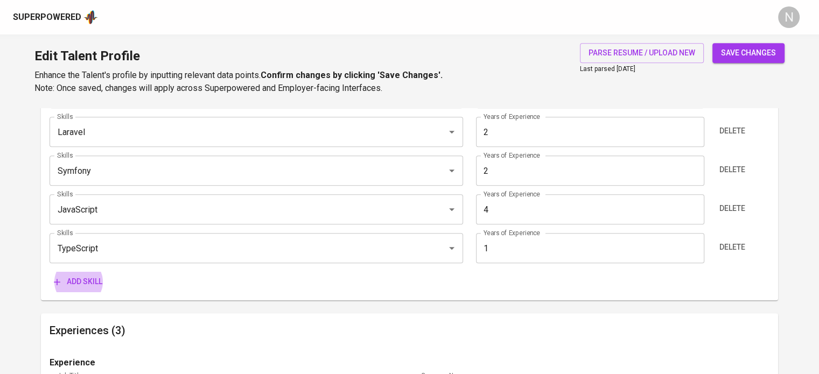
click at [50, 272] on button "Add skill" at bounding box center [78, 282] width 57 height 20
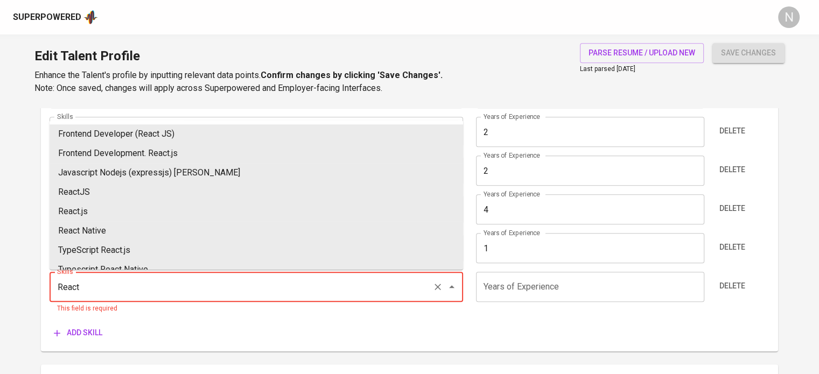
scroll to position [70, 0]
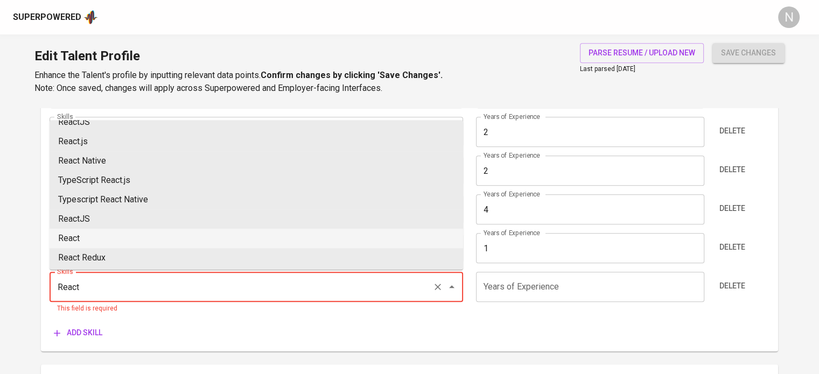
type input "React"
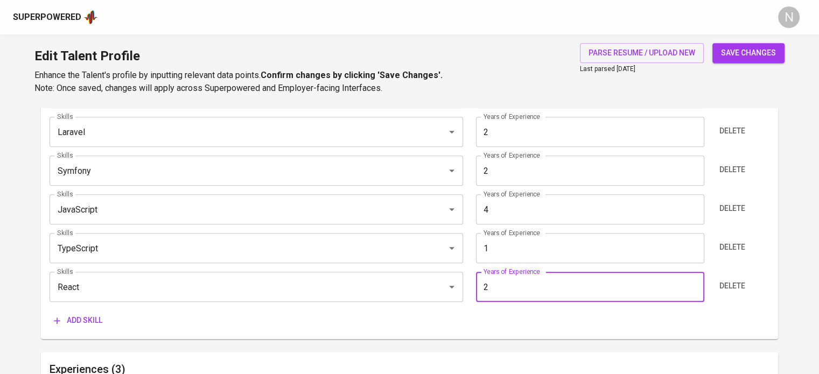
type input "2"
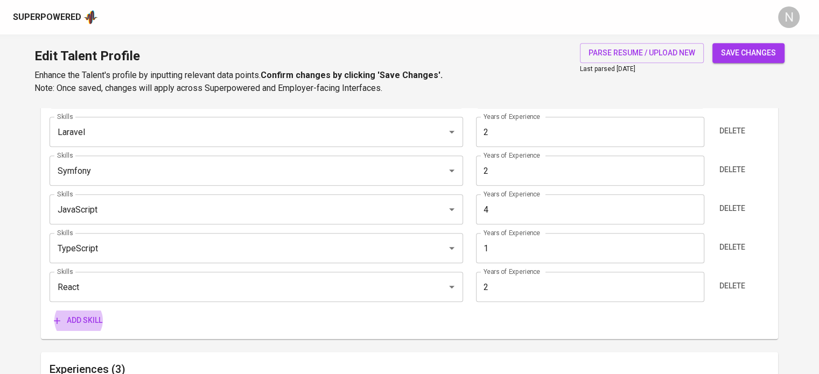
click at [50, 311] on button "Add skill" at bounding box center [78, 321] width 57 height 20
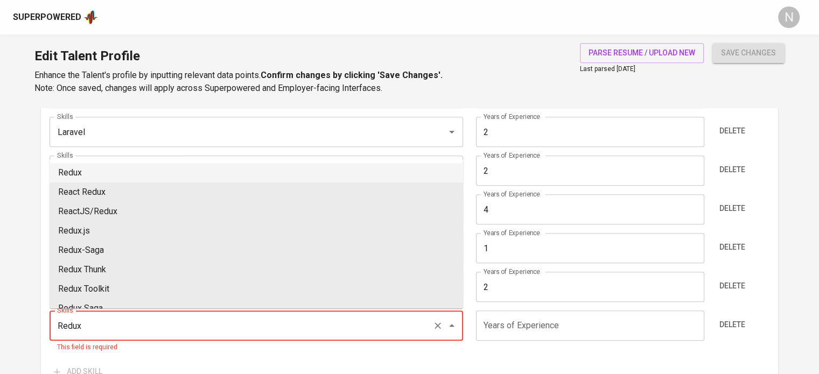
type input "Redux"
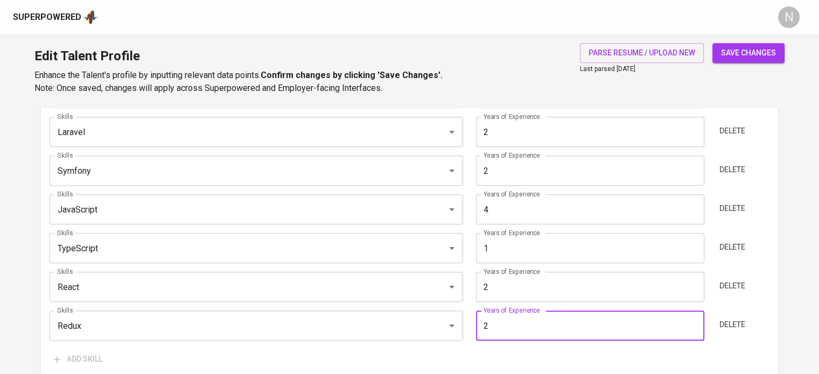
type input "2"
click at [22, 290] on main "Talent Information Upload Talent Email   * [EMAIL_ADDRESS][DOMAIN_NAME] Talent …" at bounding box center [409, 318] width 819 height 1892
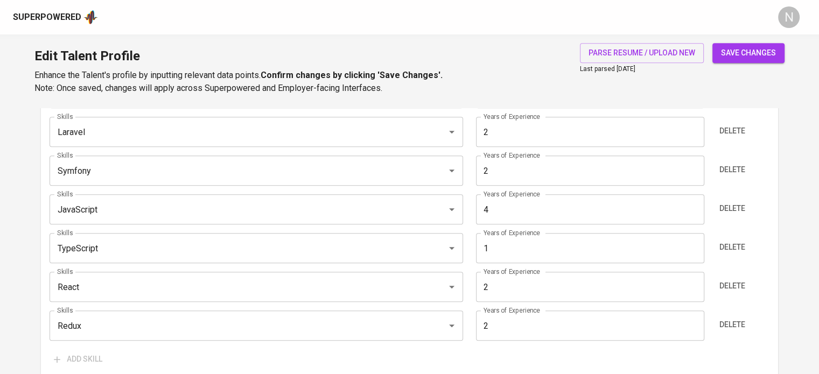
click at [10, 259] on main "Talent Information Upload Talent Email   * [EMAIL_ADDRESS][DOMAIN_NAME] Talent …" at bounding box center [409, 318] width 819 height 1892
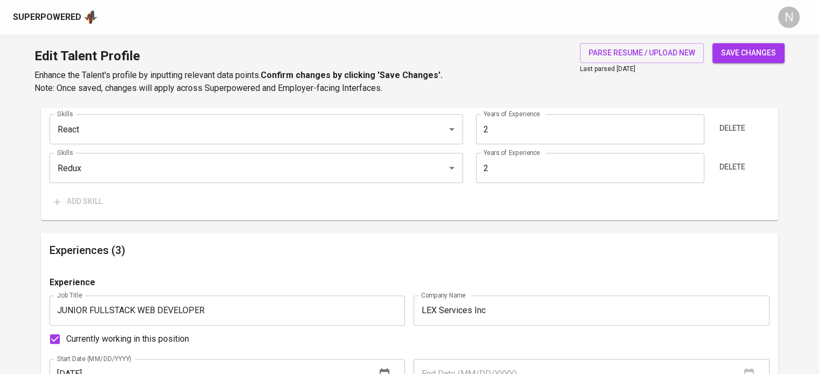
scroll to position [898, 0]
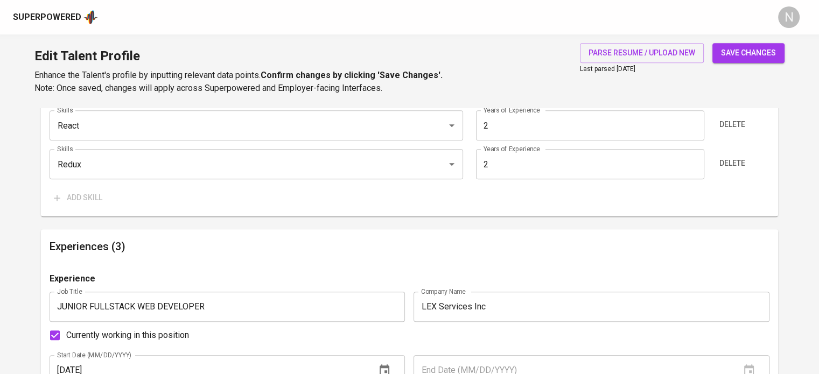
click at [737, 49] on span "save changes" at bounding box center [748, 52] width 55 height 13
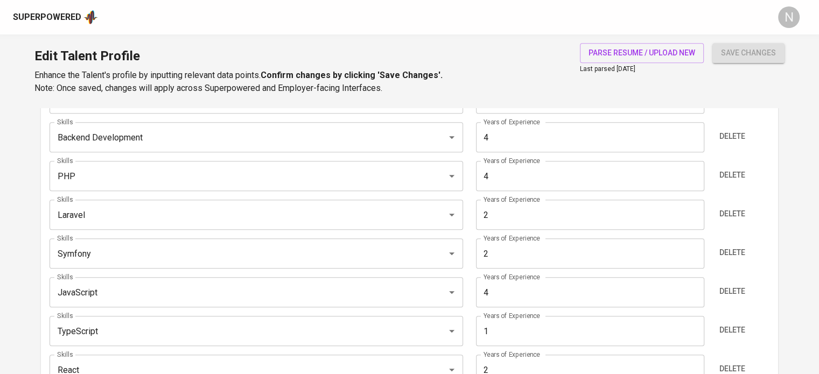
type input "JavaScript"
type input "PHP"
type input "Frontend Development"
type input "Web Application Development"
type input "4"
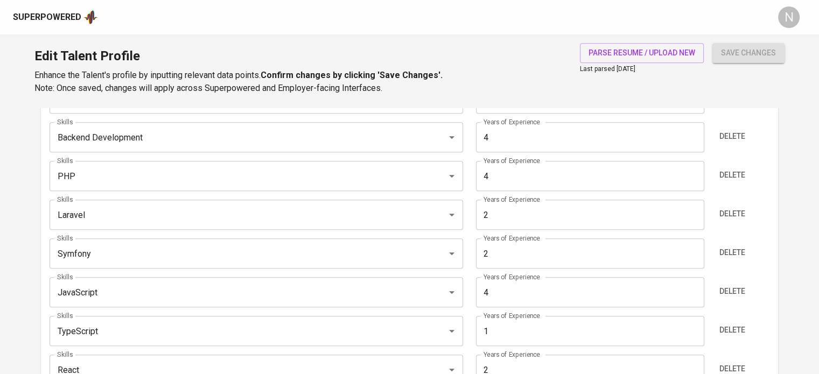
type input "Laravel"
type input "React.js"
type input "2"
type input "Symfony"
type input "2"
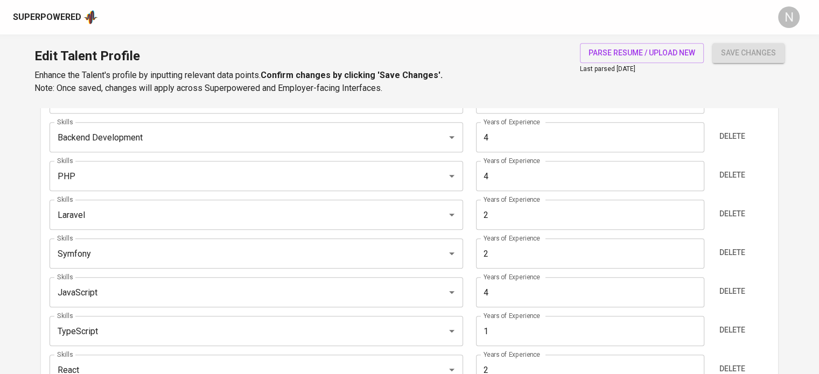
type input "Redux"
type input "TypeScript"
type input "1"
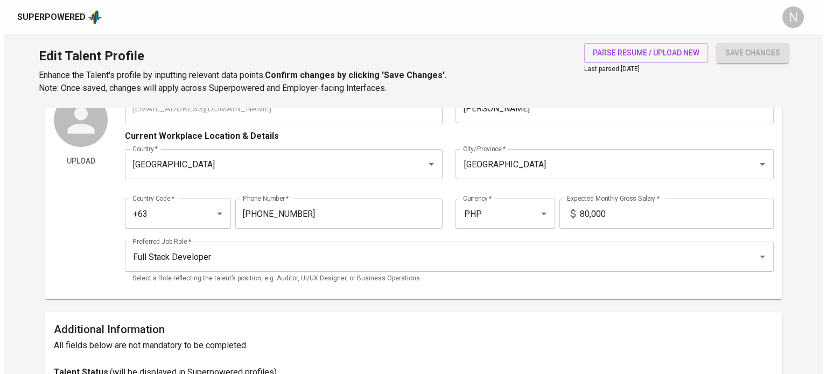
scroll to position [0, 0]
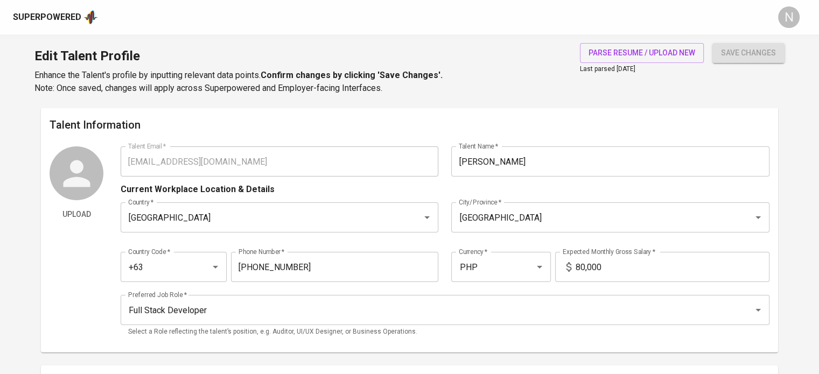
click at [72, 11] on div "Superpowered" at bounding box center [47, 17] width 68 height 12
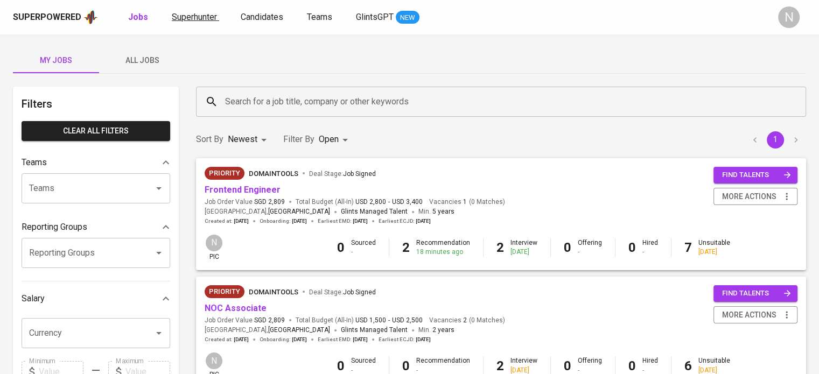
click at [175, 20] on span "Superhunter" at bounding box center [194, 17] width 45 height 10
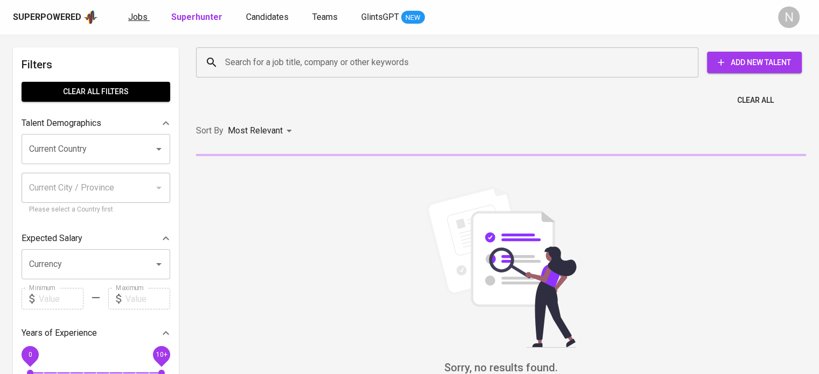
click at [129, 21] on span "Jobs" at bounding box center [137, 17] width 19 height 10
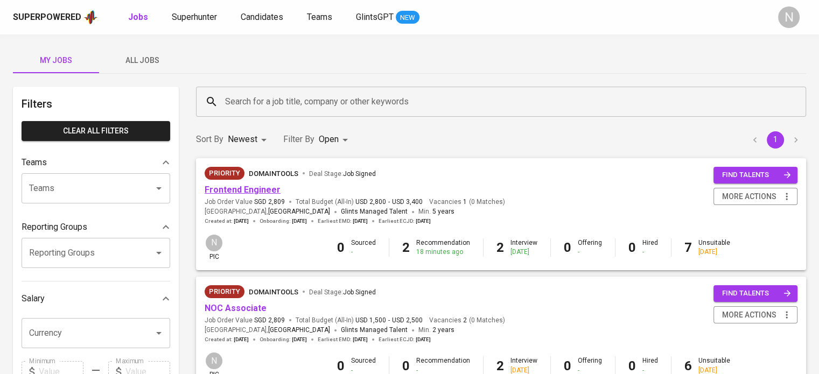
click at [228, 186] on link "Frontend Engineer" at bounding box center [243, 190] width 76 height 10
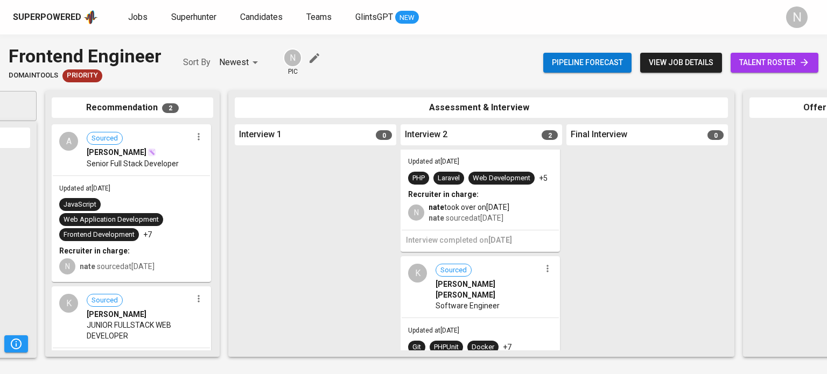
scroll to position [54, 0]
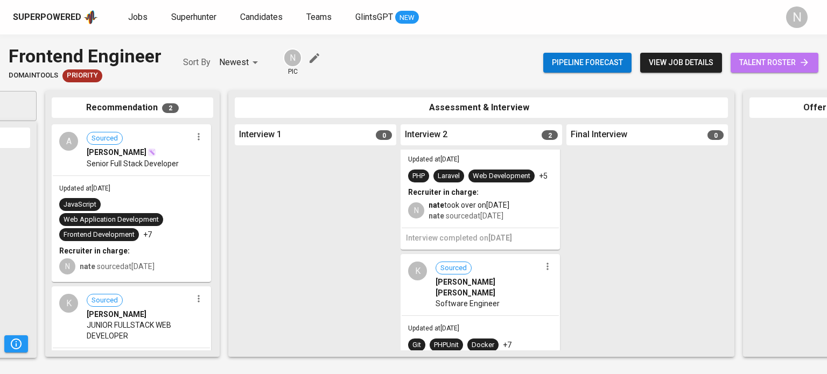
click at [769, 62] on span "talent roster" at bounding box center [774, 62] width 71 height 13
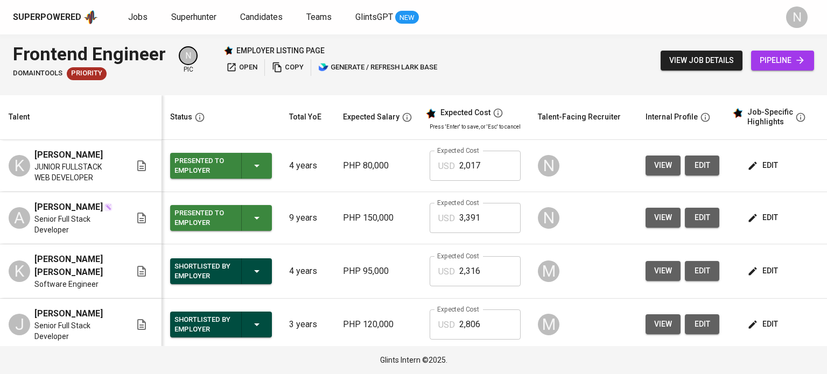
click at [279, 64] on icon "button" at bounding box center [277, 67] width 11 height 11
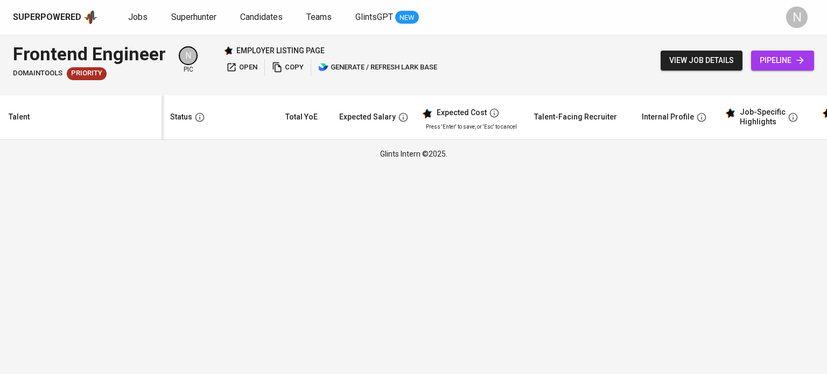
click at [773, 65] on span "pipeline" at bounding box center [783, 60] width 46 height 13
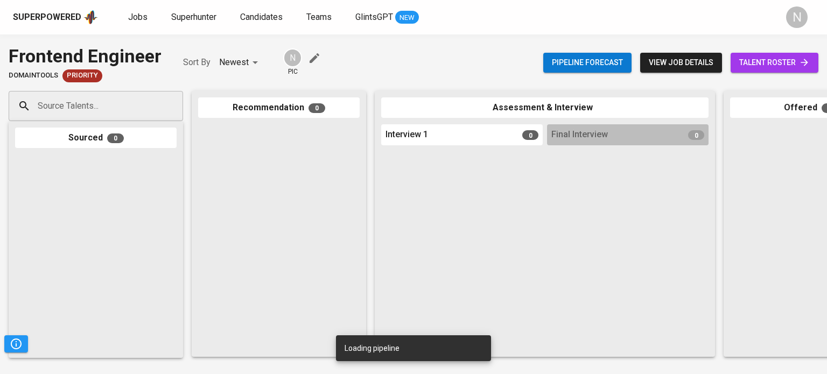
click at [61, 97] on input "Source Talents..." at bounding box center [91, 106] width 113 height 20
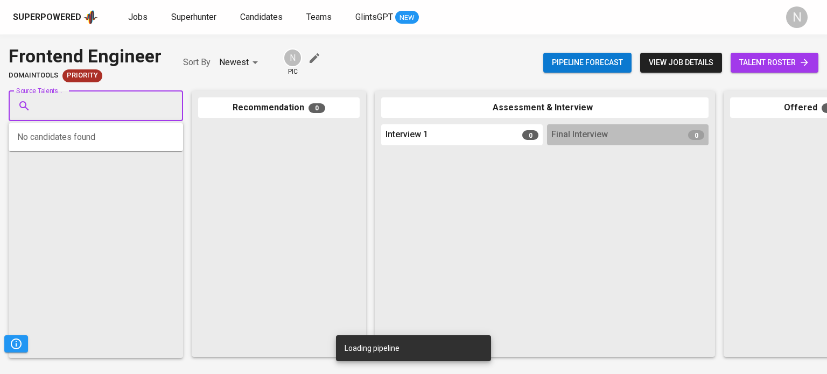
paste input "[EMAIL_ADDRESS][DOMAIN_NAME]"
type input "[EMAIL_ADDRESS][DOMAIN_NAME]"
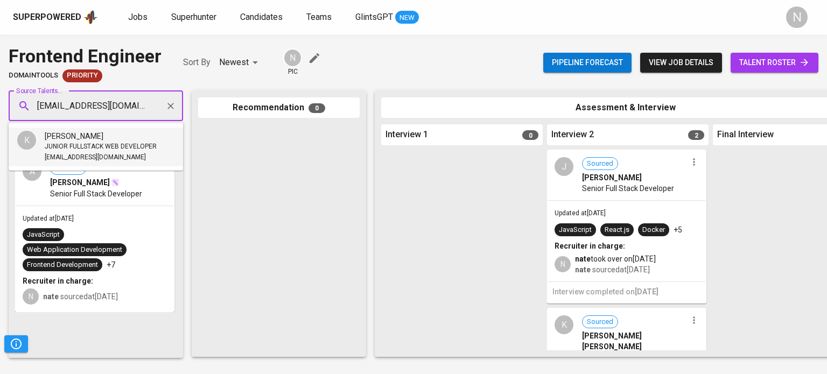
click at [65, 149] on span "JUNIOR FULLSTACK WEB DEVELOPER" at bounding box center [101, 147] width 112 height 11
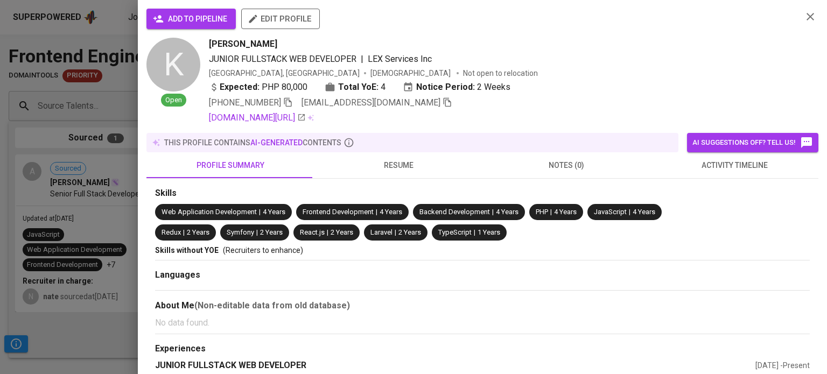
click at [179, 16] on span "add to pipeline" at bounding box center [191, 18] width 72 height 13
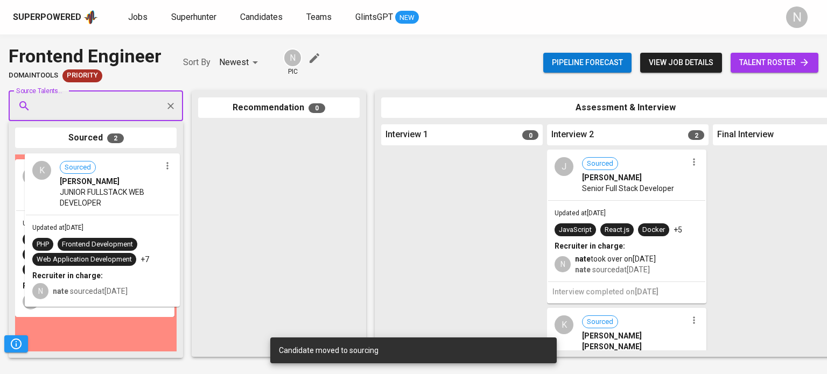
drag, startPoint x: 110, startPoint y: 206, endPoint x: 255, endPoint y: 211, distance: 144.4
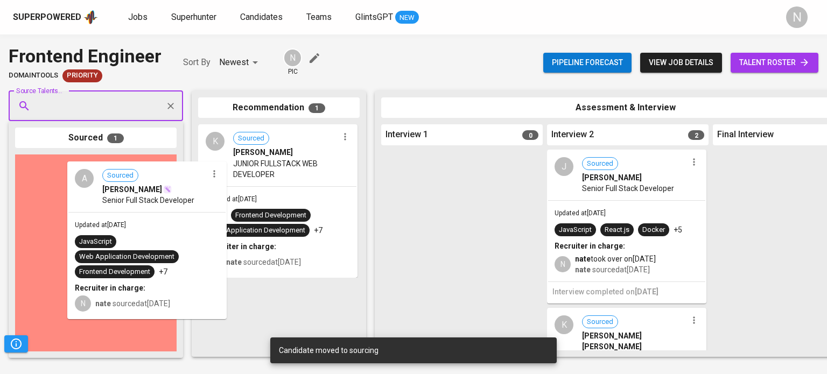
drag, startPoint x: 236, startPoint y: 214, endPoint x: 279, endPoint y: 222, distance: 43.3
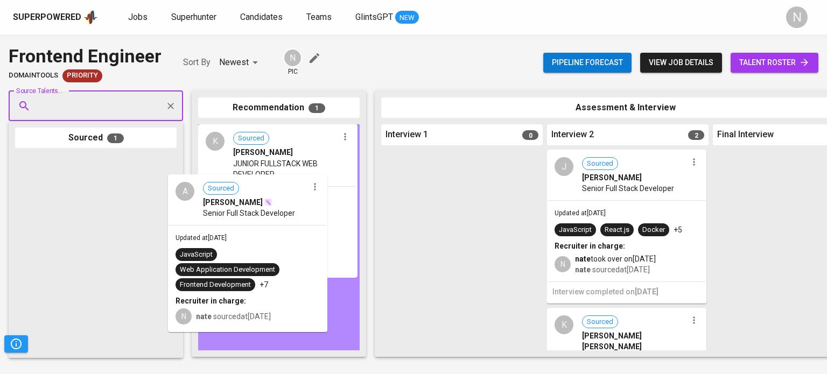
drag, startPoint x: 103, startPoint y: 208, endPoint x: 260, endPoint y: 229, distance: 158.0
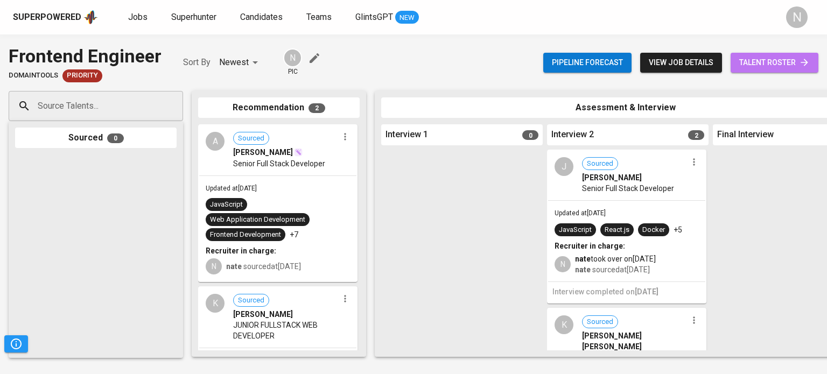
click at [780, 65] on span "talent roster" at bounding box center [774, 62] width 71 height 13
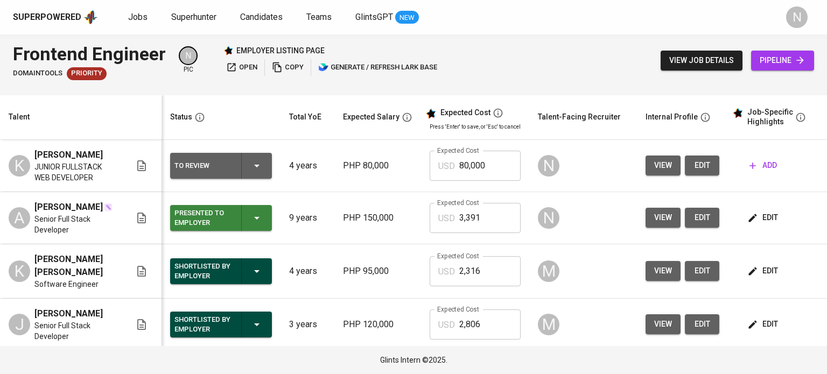
click at [252, 172] on icon "button" at bounding box center [256, 165] width 13 height 13
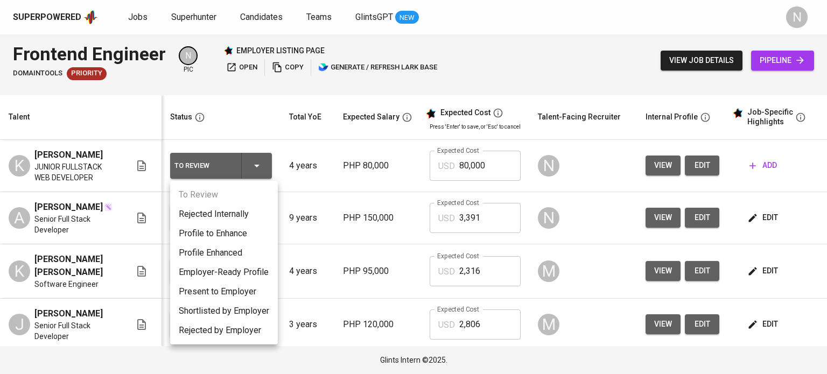
click at [262, 295] on li "Present to Employer" at bounding box center [224, 291] width 108 height 19
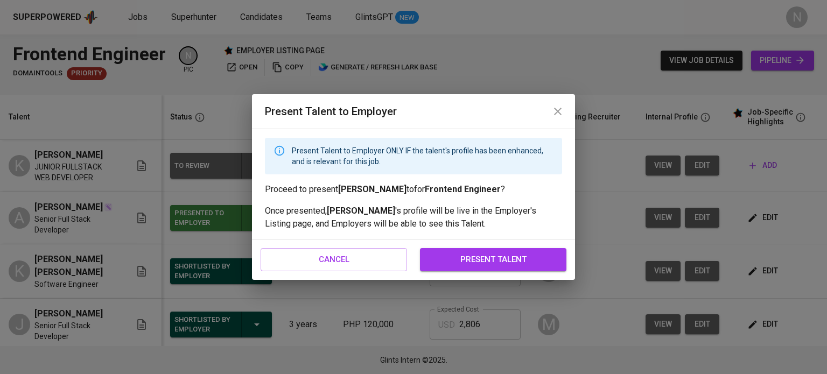
click at [477, 261] on span "present talent" at bounding box center [493, 260] width 123 height 14
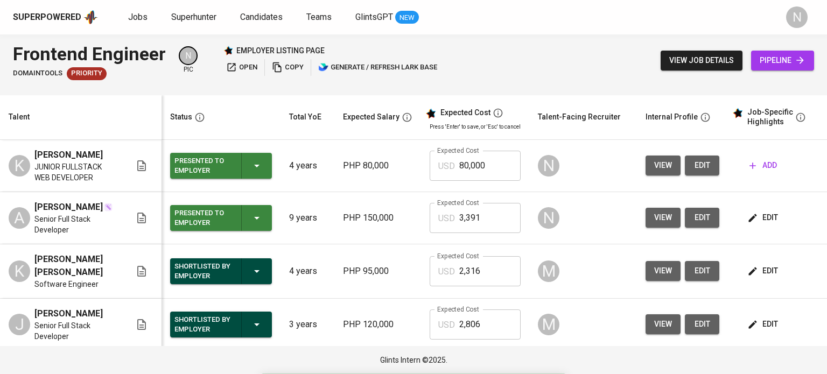
click at [769, 166] on span "add" at bounding box center [763, 165] width 27 height 13
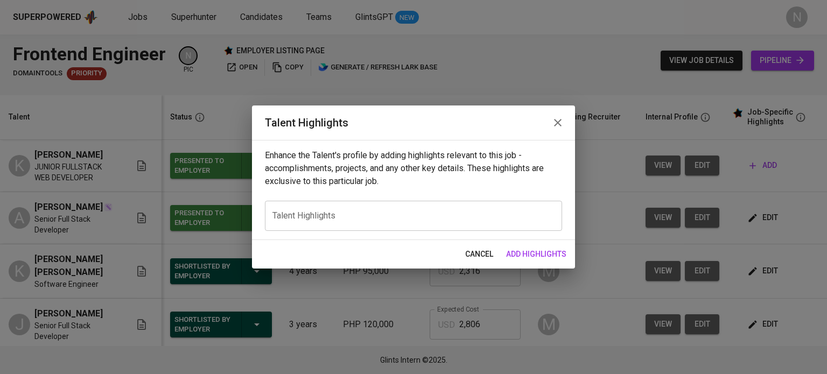
click at [358, 208] on div "x Talent Highlights" at bounding box center [413, 216] width 297 height 30
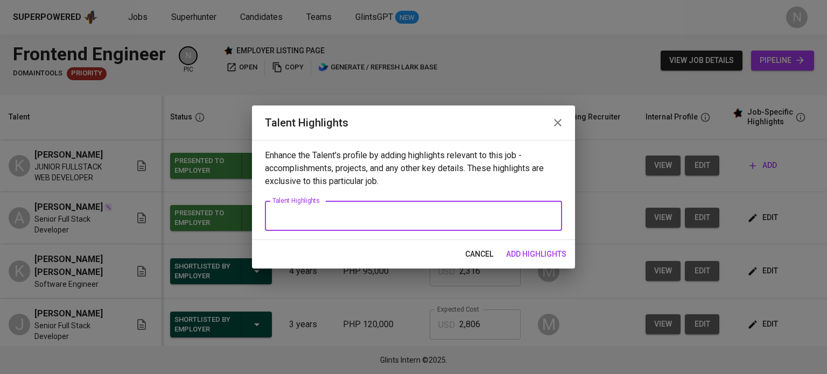
paste textarea "Full Stack Developer with 3+ years of experience building and maintaining scala…"
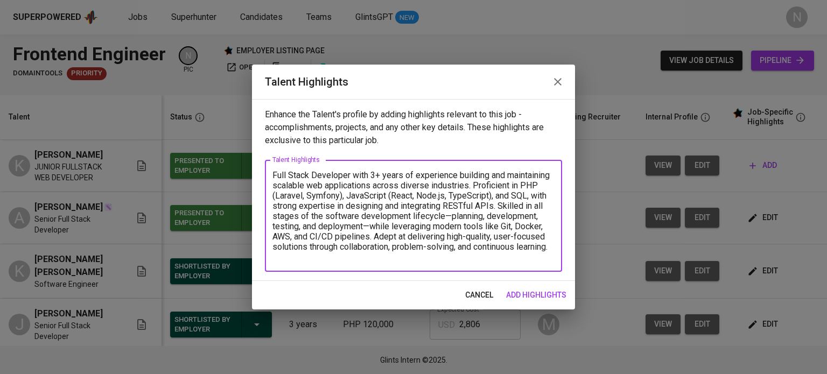
click at [373, 177] on textarea "Full Stack Developer with 3+ years of experience building and maintaining scala…" at bounding box center [413, 216] width 282 height 92
click at [354, 264] on div "Full Stack Developer with 4+ years of experience building and maintaining scala…" at bounding box center [413, 216] width 297 height 112
click at [355, 260] on textarea "Full Stack Developer with 4+ years of experience building and maintaining scala…" at bounding box center [413, 216] width 282 height 92
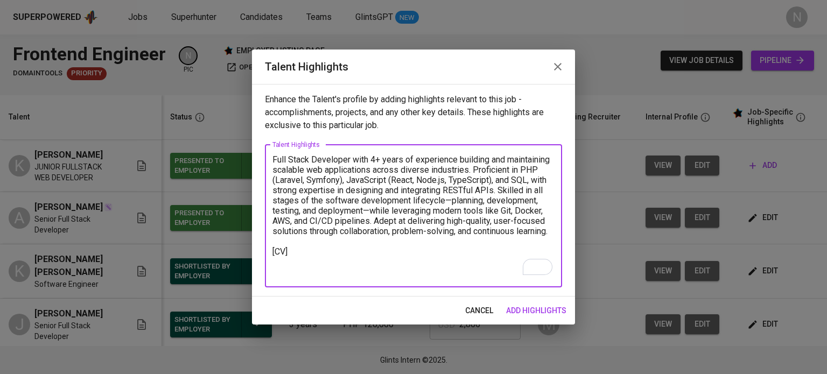
paste textarea "https://glints.sg.larksuite.com/file/R1JwbHTZ6os8BUx4nm0lPJOygoc?from=from_copy…"
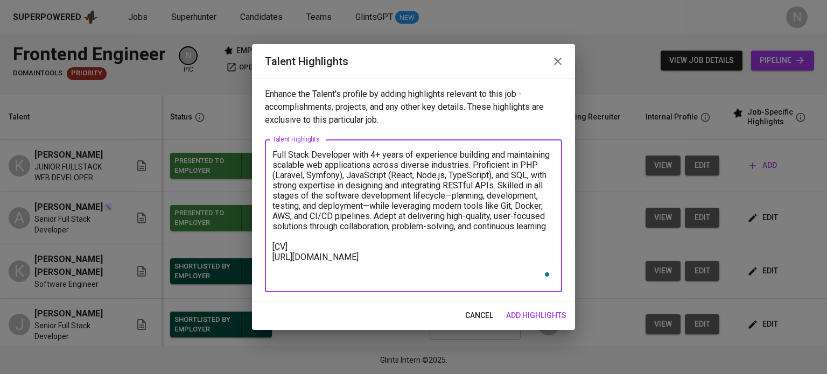
type textarea "Full Stack Developer with 4+ years of experience building and maintaining scala…"
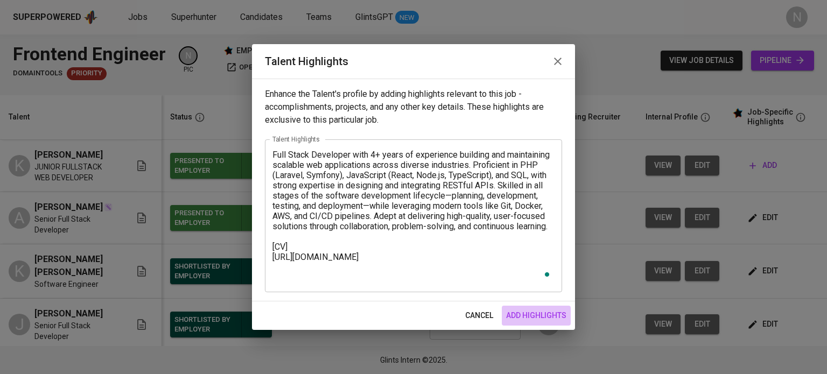
click at [561, 314] on span "add highlights" at bounding box center [536, 315] width 60 height 13
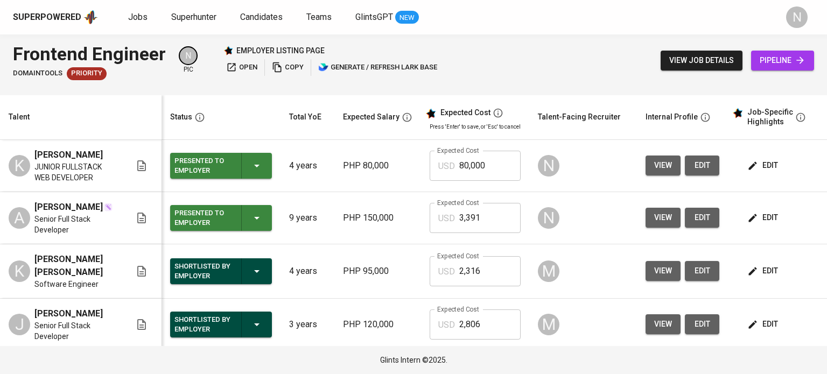
click at [762, 278] on span "edit" at bounding box center [764, 270] width 29 height 13
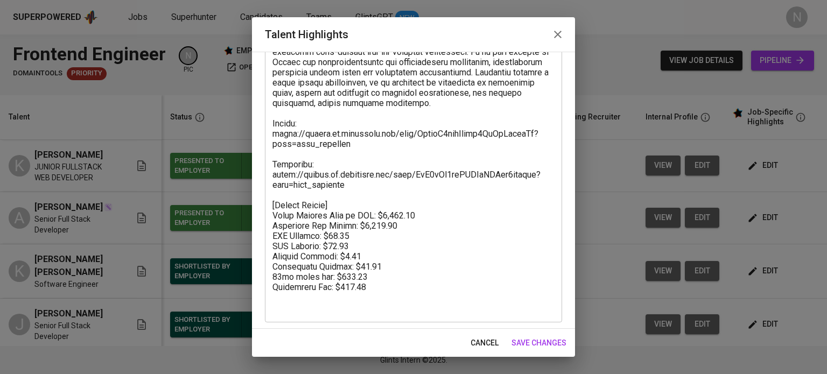
scroll to position [242, 0]
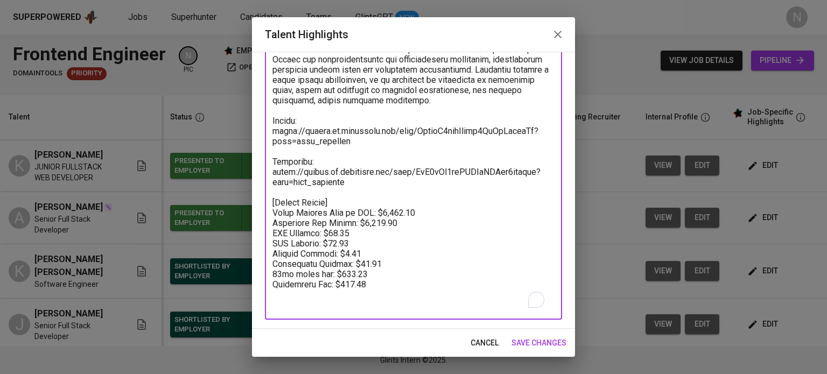
drag, startPoint x: 388, startPoint y: 293, endPoint x: 273, endPoint y: 206, distance: 143.8
click at [273, 206] on textarea "To enrich screen reader interactions, please activate Accessibility in Grammarl…" at bounding box center [413, 95] width 282 height 430
click at [479, 346] on span "cancel" at bounding box center [485, 343] width 28 height 13
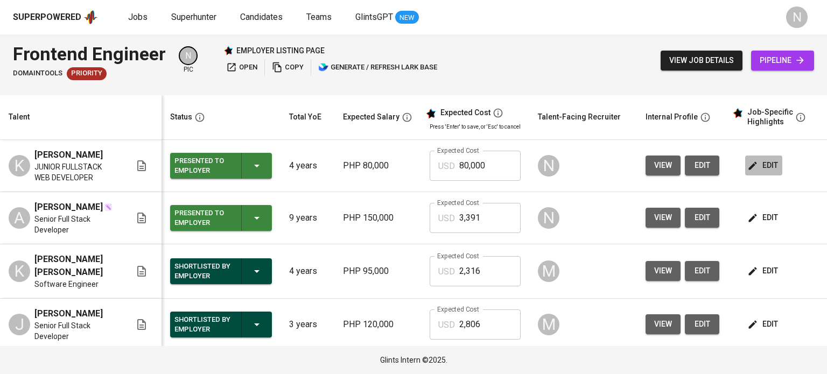
click at [755, 159] on span "edit" at bounding box center [764, 165] width 29 height 13
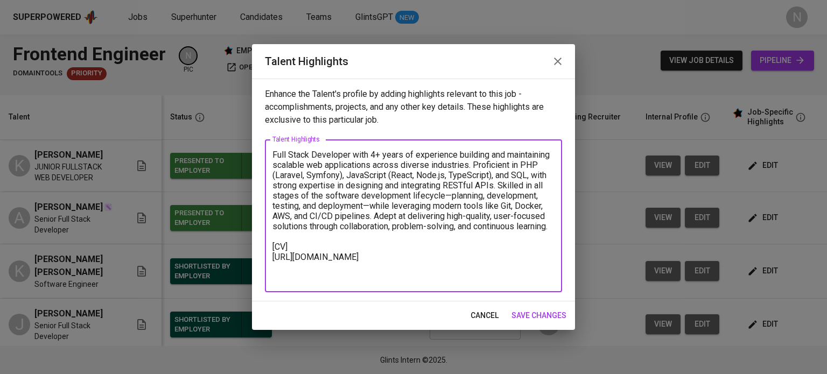
click at [371, 277] on textarea "Full Stack Developer with 4+ years of experience building and maintaining scala…" at bounding box center [413, 216] width 282 height 133
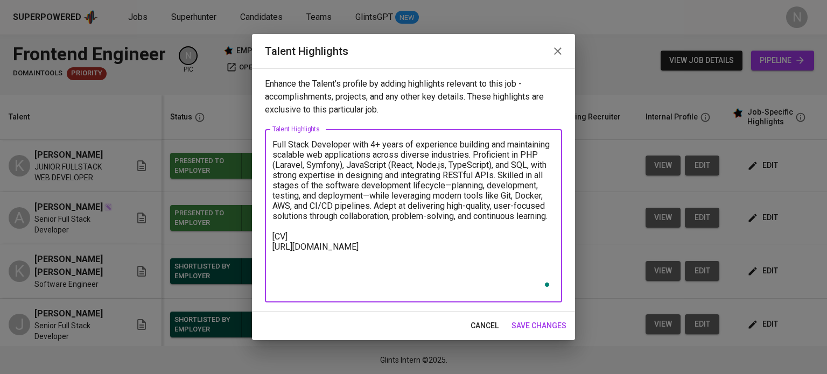
paste textarea "[Talent Salary] Total Payroll Cost in USD: $2,316.39 Candidate Net Salary: $1,7…"
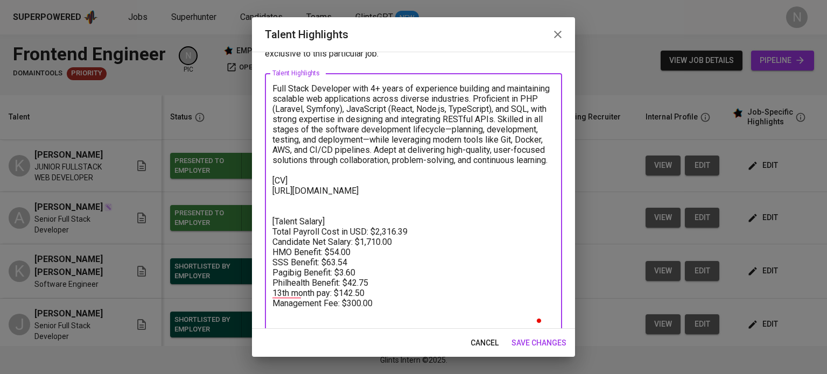
scroll to position [39, 0]
click at [278, 229] on textarea "Full Stack Developer with 4+ years of experience building and maintaining scala…" at bounding box center [413, 206] width 282 height 246
click at [292, 181] on textarea "Full Stack Developer with 4+ years of experience building and maintaining scala…" at bounding box center [413, 206] width 282 height 246
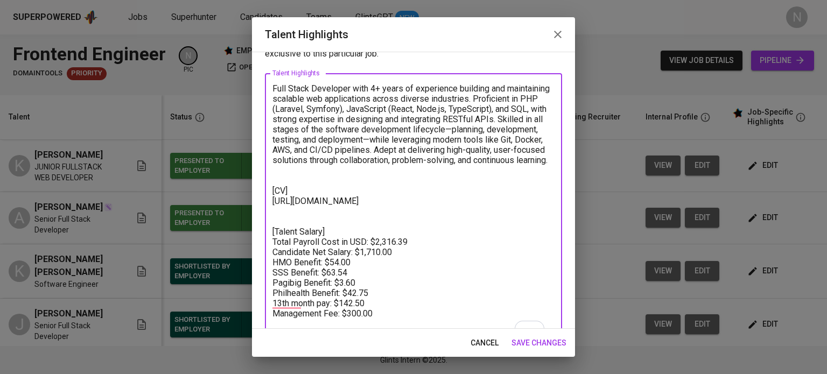
drag, startPoint x: 408, startPoint y: 261, endPoint x: 379, endPoint y: 260, distance: 29.1
click at [379, 260] on textarea "Full Stack Developer with 4+ years of experience building and maintaining scala…" at bounding box center [413, 211] width 282 height 256
paste textarea "017.14"
paste textarea "44"
paste textarea "36.00"
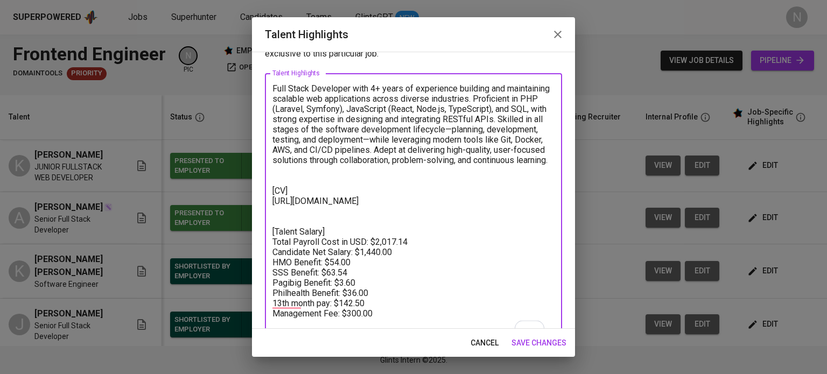
scroll to position [47, 0]
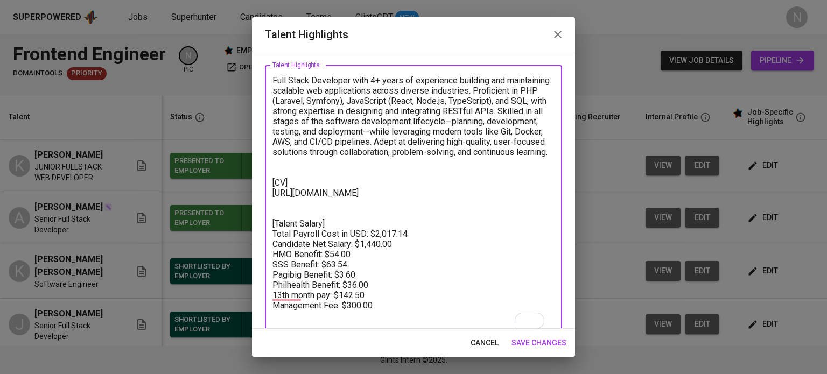
paste textarea "20.0"
type textarea "Full Stack Developer with 4+ years of experience building and maintaining scala…"
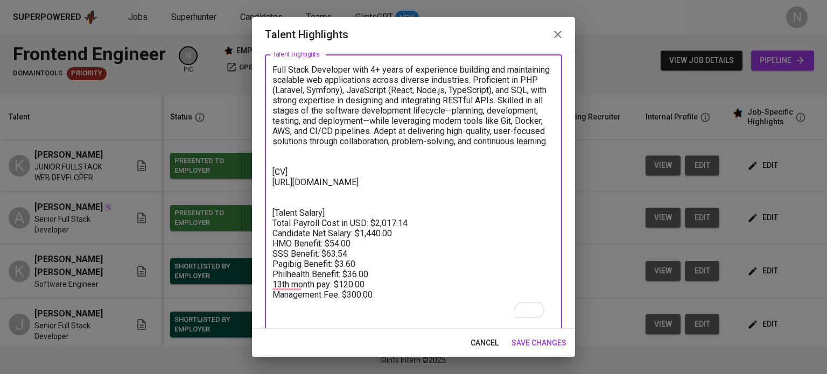
drag, startPoint x: 396, startPoint y: 244, endPoint x: 374, endPoint y: 242, distance: 22.2
click at [374, 242] on textarea "Full Stack Developer with 4+ years of experience building and maintaining scala…" at bounding box center [413, 193] width 282 height 256
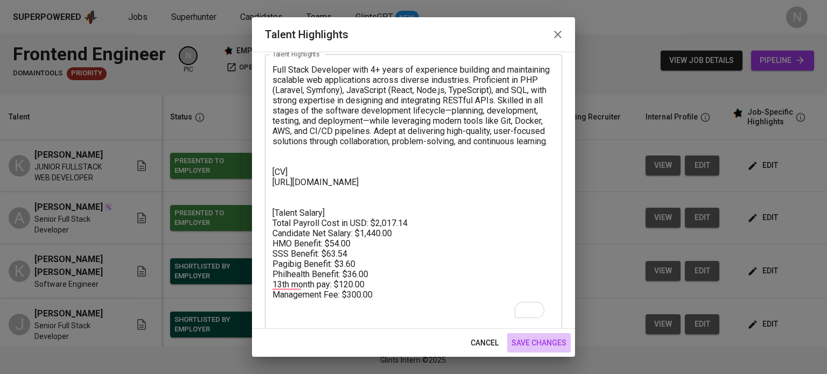
click at [524, 337] on span "save changes" at bounding box center [539, 343] width 55 height 13
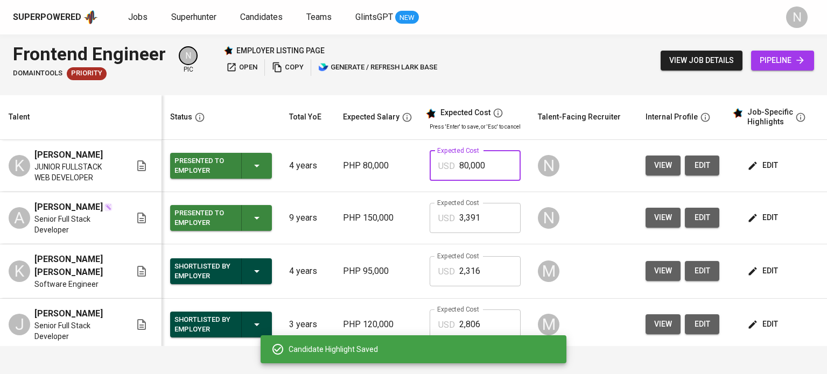
drag, startPoint x: 485, startPoint y: 169, endPoint x: 439, endPoint y: 167, distance: 45.8
click at [440, 166] on div "USD 80,000 Expected Cost" at bounding box center [475, 166] width 91 height 30
paste input "2,017"
type input "2,017"
click at [773, 61] on span "pipeline" at bounding box center [783, 60] width 46 height 13
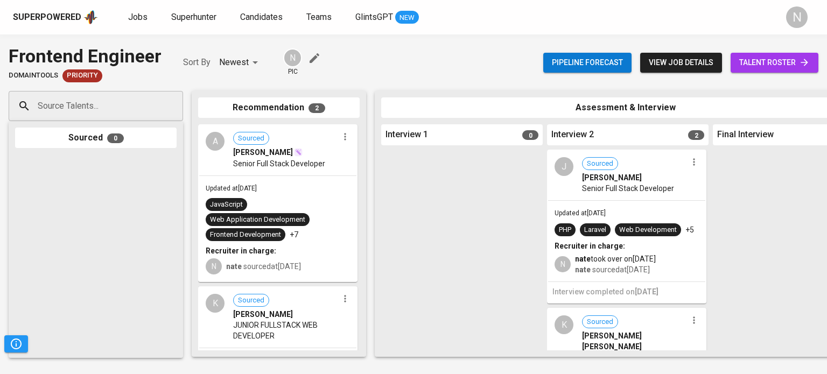
click at [785, 61] on span "talent roster" at bounding box center [774, 62] width 71 height 13
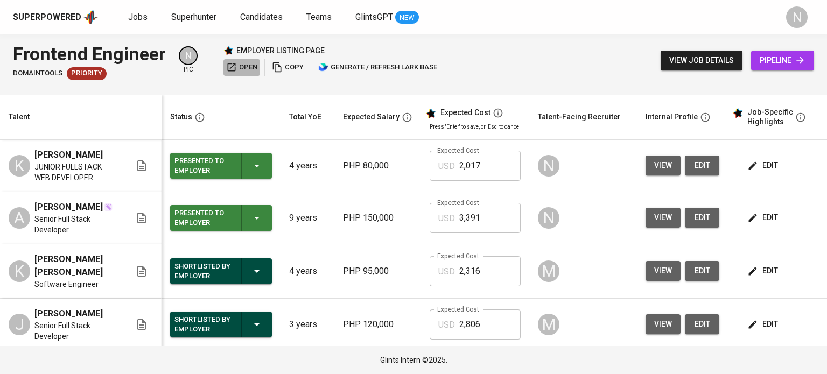
click at [239, 68] on span "open" at bounding box center [241, 67] width 31 height 12
click at [781, 62] on span "pipeline" at bounding box center [783, 60] width 46 height 13
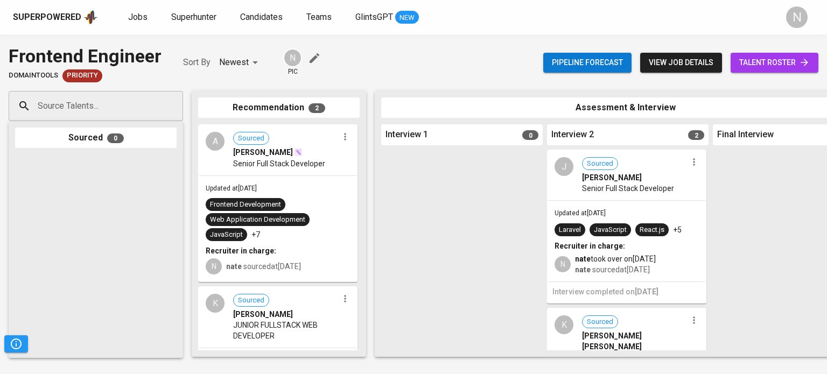
click at [109, 107] on input "Source Talents..." at bounding box center [91, 106] width 113 height 20
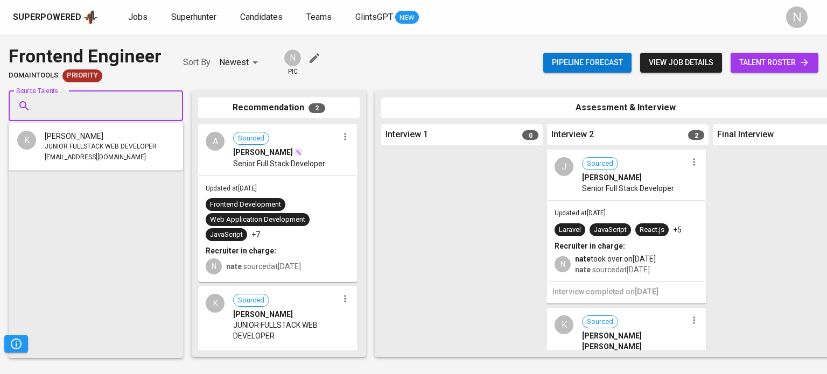
click at [754, 57] on span "talent roster" at bounding box center [774, 62] width 71 height 13
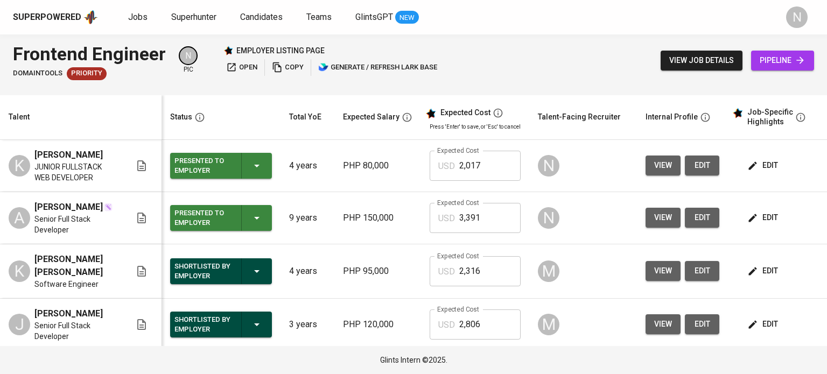
click at [759, 162] on span "edit" at bounding box center [764, 165] width 29 height 13
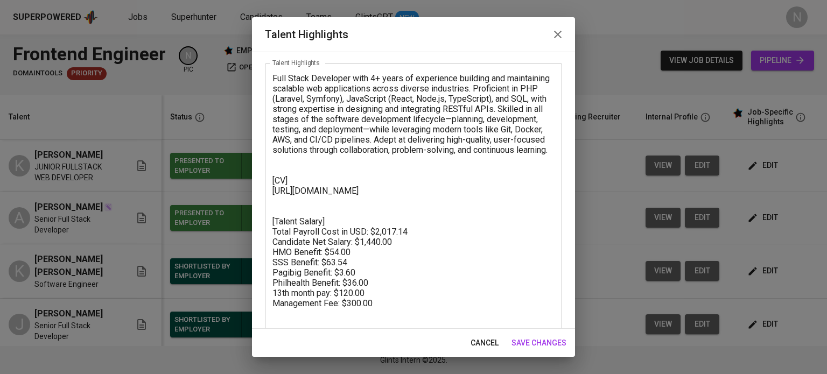
scroll to position [54, 0]
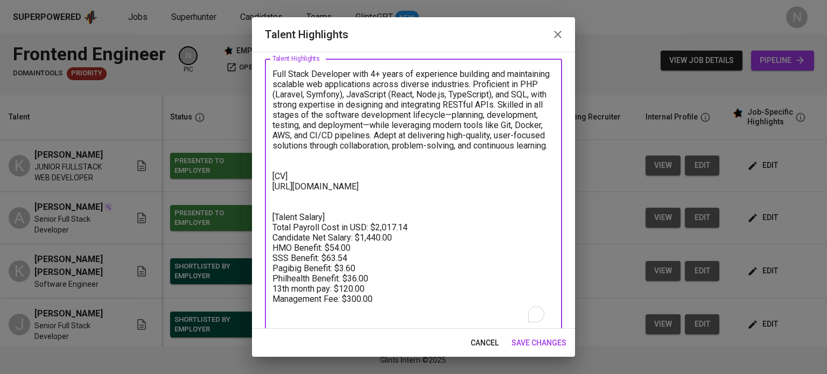
drag, startPoint x: 351, startPoint y: 207, endPoint x: 269, endPoint y: 198, distance: 82.4
click at [269, 198] on div "Full Stack Developer with 4+ years of experience building and maintaining scala…" at bounding box center [413, 197] width 297 height 276
paste textarea "SQyUbEY6soeM5FxtCfMlLYfpgQ"
type textarea "Full Stack Developer with 4+ years of experience building and maintaining scala…"
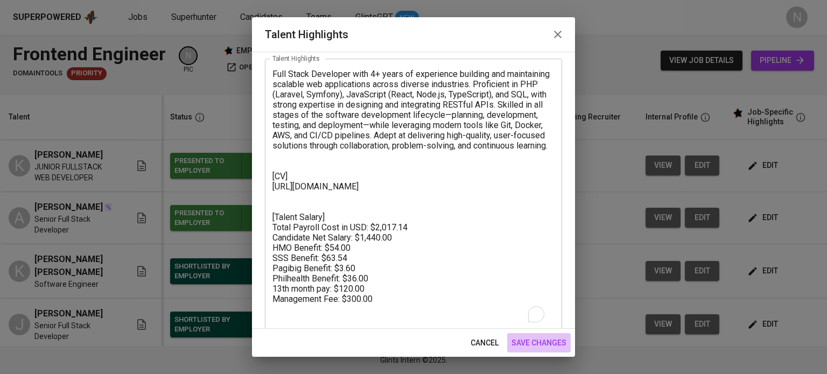
click at [547, 342] on span "save changes" at bounding box center [539, 343] width 55 height 13
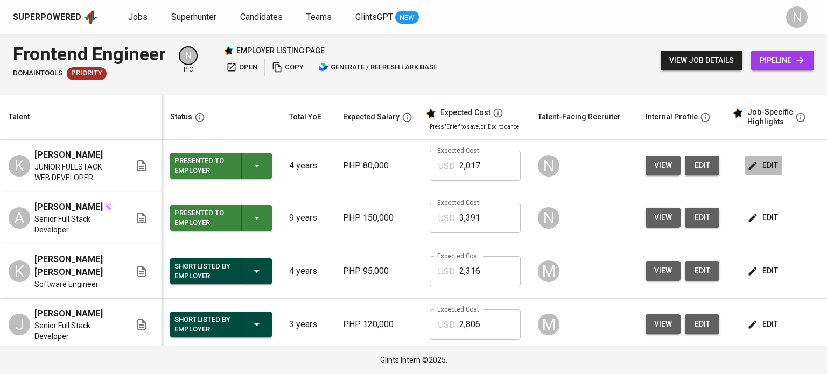
click at [750, 173] on button "edit" at bounding box center [763, 166] width 37 height 20
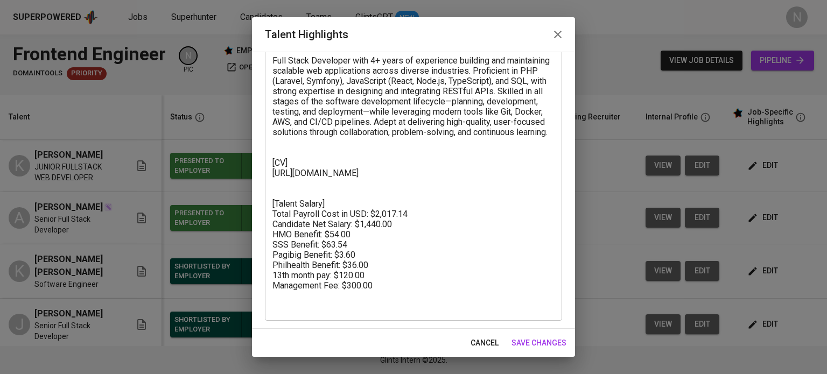
scroll to position [68, 0]
click at [327, 205] on textarea "Full Stack Developer with 4+ years of experience building and maintaining scala…" at bounding box center [413, 182] width 282 height 256
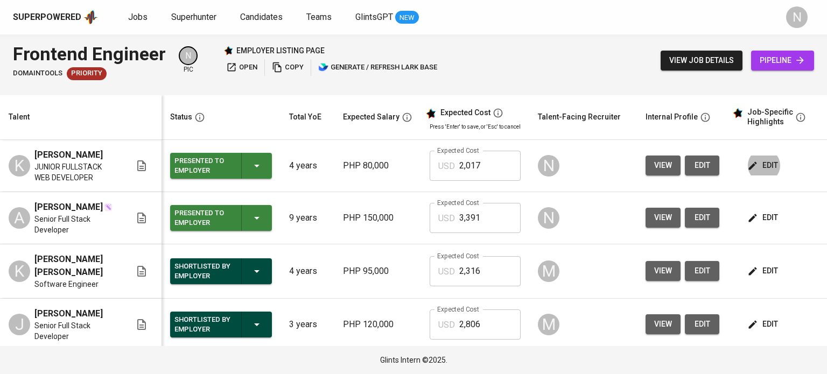
click at [760, 221] on span "edit" at bounding box center [764, 217] width 29 height 13
click at [696, 158] on button "edit" at bounding box center [702, 166] width 34 height 20
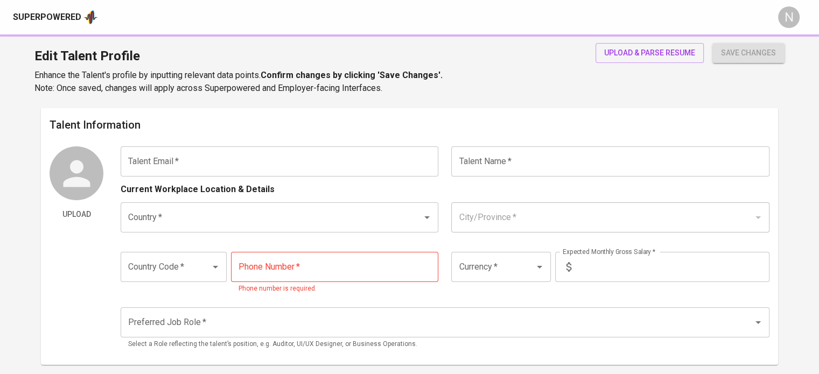
type input "[EMAIL_ADDRESS][DOMAIN_NAME]"
type input "[PERSON_NAME]"
type input "[GEOGRAPHIC_DATA]"
type input "+63"
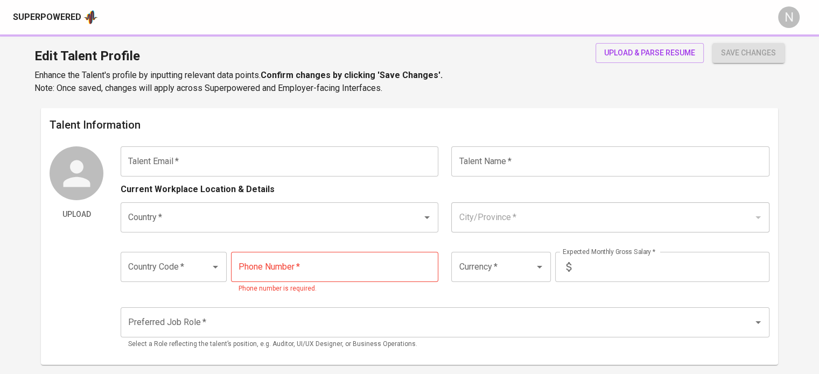
type input "[PHONE_NUMBER]"
type input "PHP"
type input "80,000"
type input "Full Stack Developer"
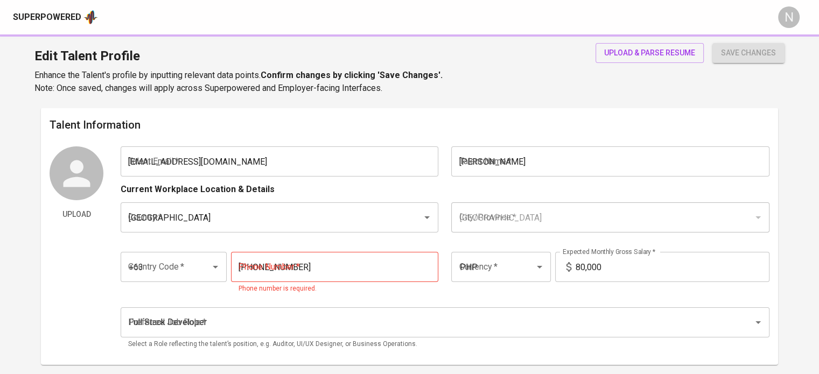
radio input "true"
type input "4"
type input "2 Weeks"
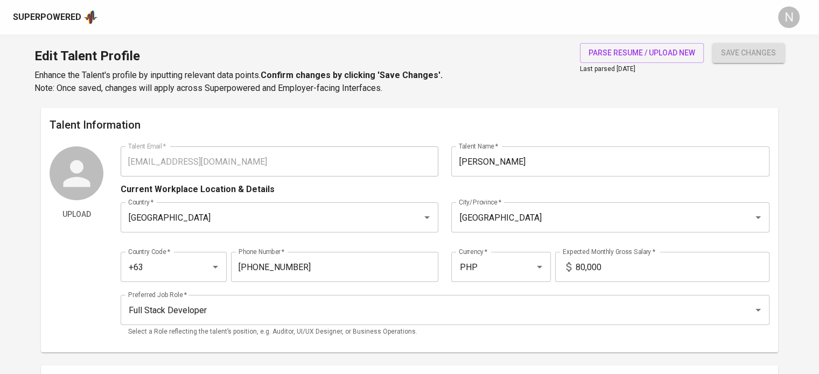
type input "[EMAIL_ADDRESS][DOMAIN_NAME]"
type input "[PERSON_NAME]"
type input "[GEOGRAPHIC_DATA]"
type input "+63"
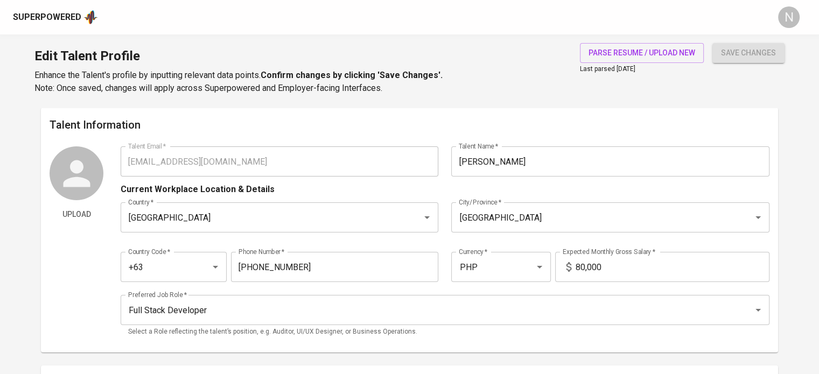
type input "[PHONE_NUMBER]"
type input "PHP"
type input "80,000"
type input "Full Stack Developer"
radio input "true"
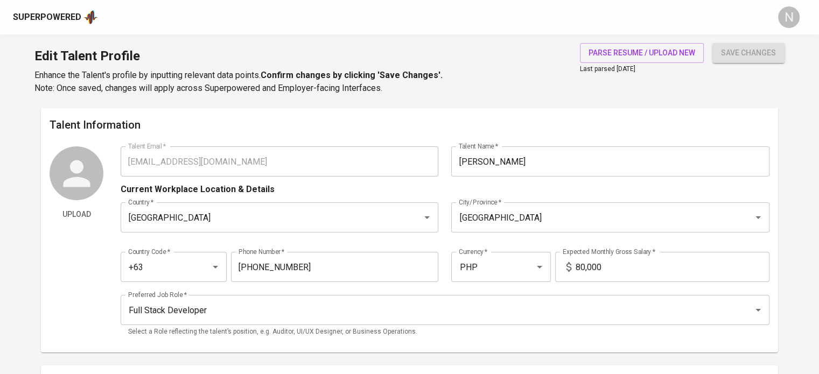
radio input "true"
type input "4"
type input "2 Weeks"
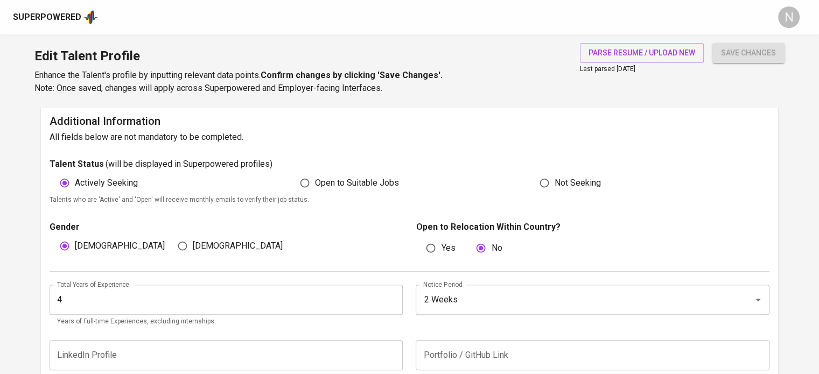
scroll to position [323, 0]
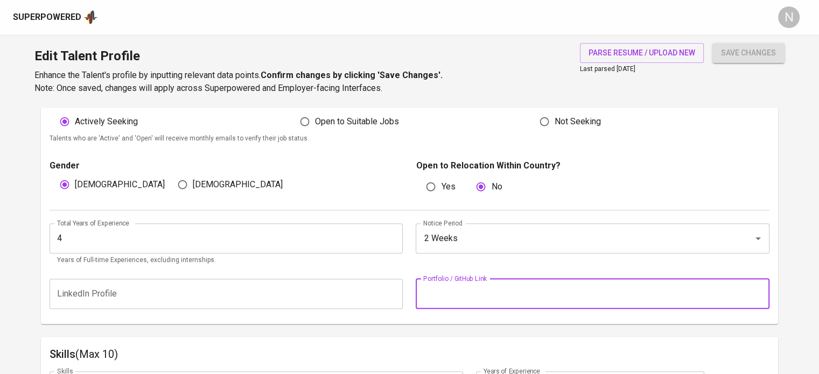
click at [498, 300] on input "text" at bounding box center [592, 294] width 353 height 30
paste input "[URL][DOMAIN_NAME]"
type input "[URL][DOMAIN_NAME]"
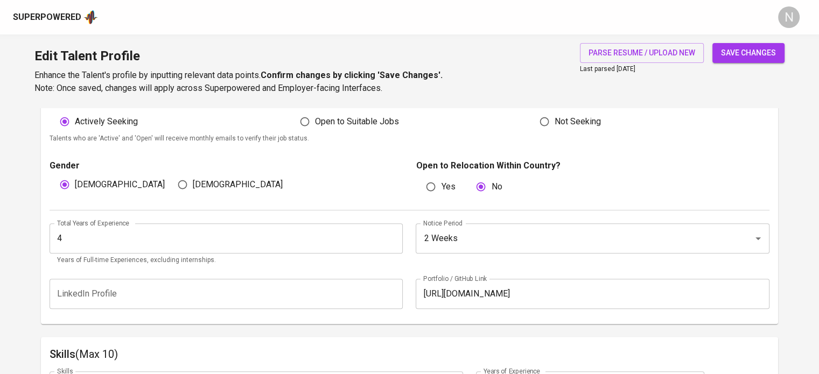
click at [743, 43] on button "save changes" at bounding box center [748, 53] width 72 height 20
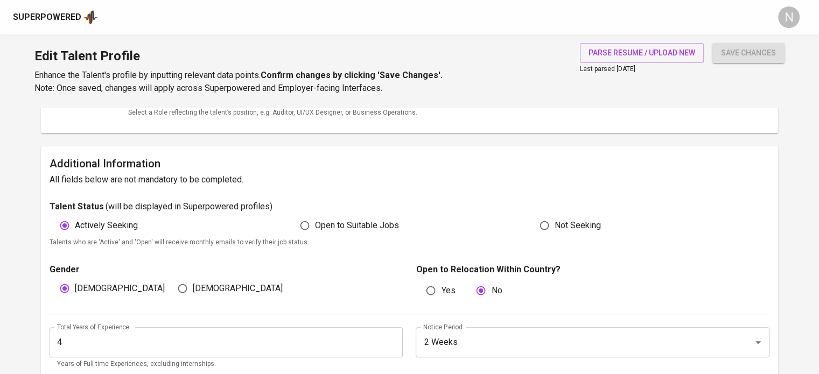
scroll to position [215, 0]
